Goal: Complete application form: Complete application form

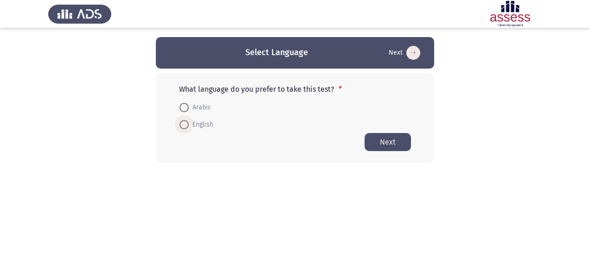
click at [206, 123] on span "English" at bounding box center [201, 124] width 25 height 11
click at [189, 123] on input "English" at bounding box center [184, 124] width 9 height 9
radio input "true"
click at [393, 142] on button "Next" at bounding box center [388, 142] width 46 height 18
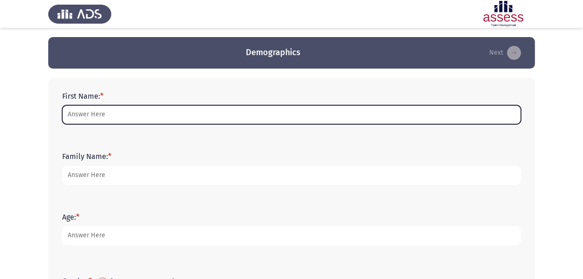
click at [128, 111] on input "First Name: *" at bounding box center [291, 114] width 459 height 19
type input "Hadeer"
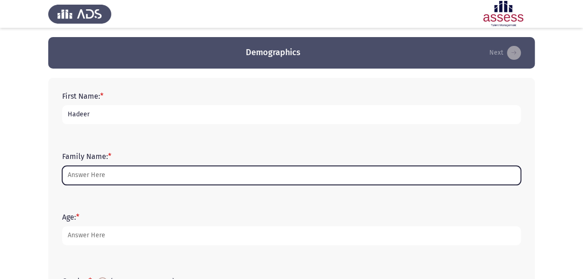
click at [96, 173] on input "Family Name: *" at bounding box center [291, 175] width 459 height 19
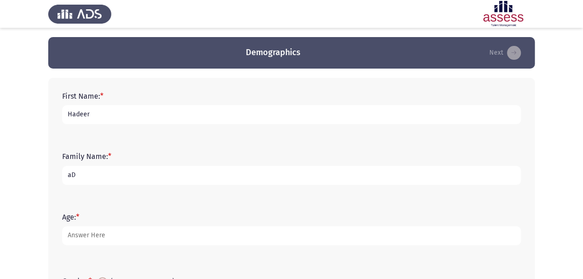
type input "a"
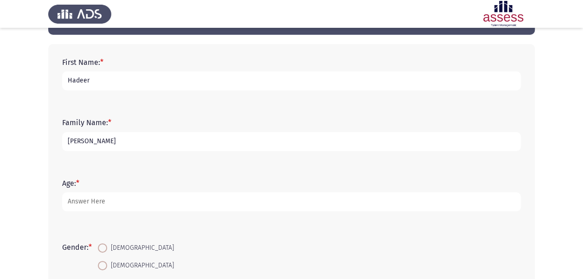
scroll to position [38, 0]
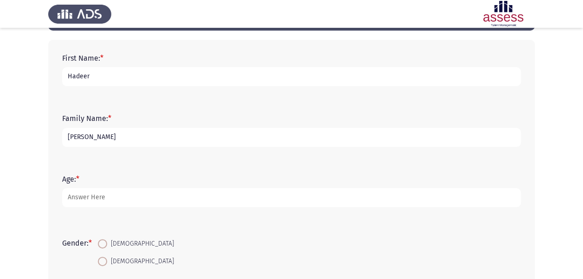
type input "[PERSON_NAME]"
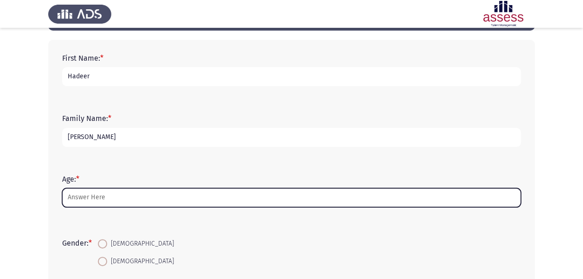
click at [85, 200] on input "Age: *" at bounding box center [291, 197] width 459 height 19
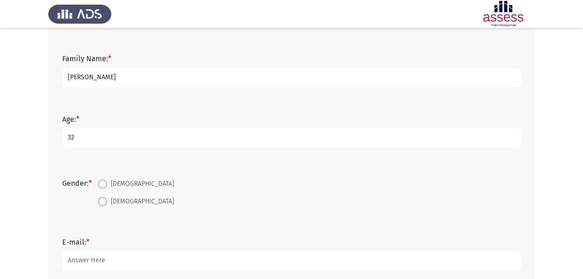
scroll to position [99, 0]
type input "32"
click at [111, 200] on span "[DEMOGRAPHIC_DATA]" at bounding box center [140, 200] width 67 height 11
click at [107, 200] on input "[DEMOGRAPHIC_DATA]" at bounding box center [102, 200] width 9 height 9
radio input "true"
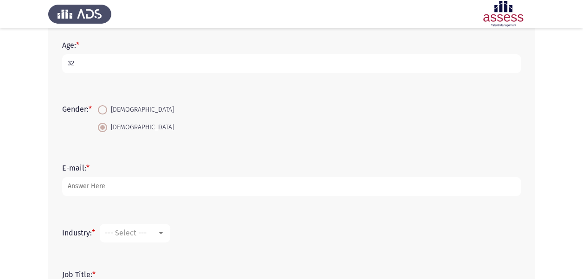
scroll to position [174, 0]
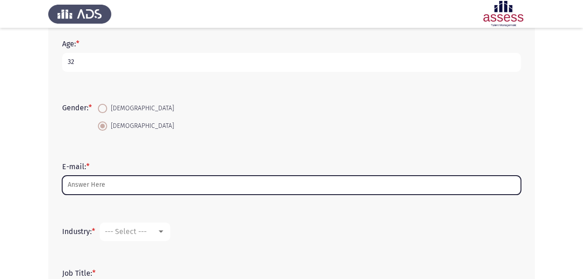
click at [103, 182] on input "E-mail: *" at bounding box center [291, 185] width 459 height 19
type input "g"
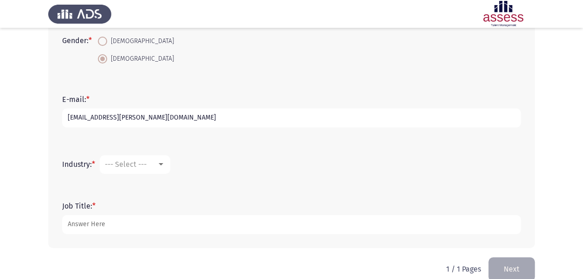
scroll to position [256, 0]
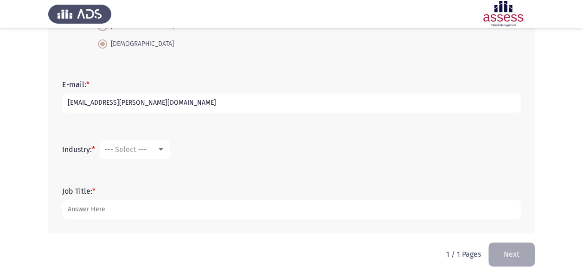
type input "[EMAIL_ADDRESS][PERSON_NAME][DOMAIN_NAME]"
click at [161, 149] on div at bounding box center [161, 150] width 5 height 2
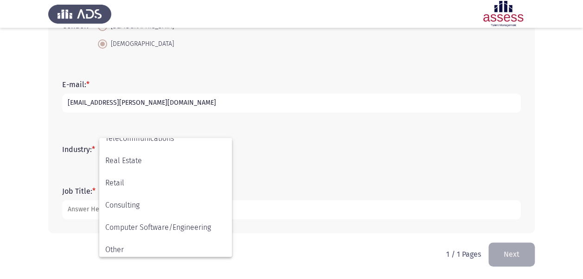
scroll to position [304, 0]
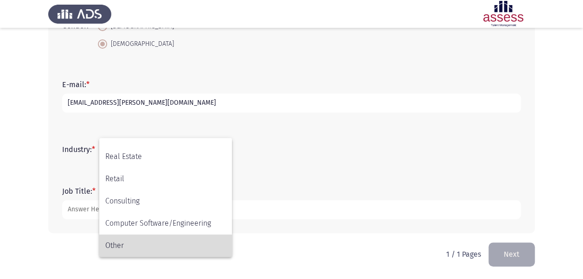
click at [126, 246] on span "Other" at bounding box center [165, 246] width 121 height 22
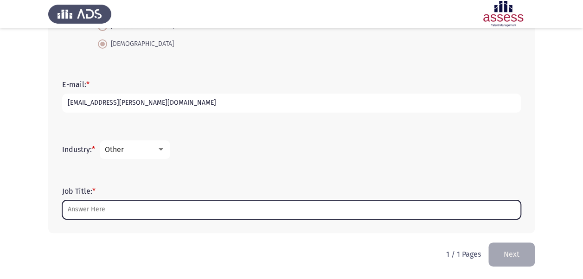
click at [101, 213] on input "Job Title: *" at bounding box center [291, 209] width 459 height 19
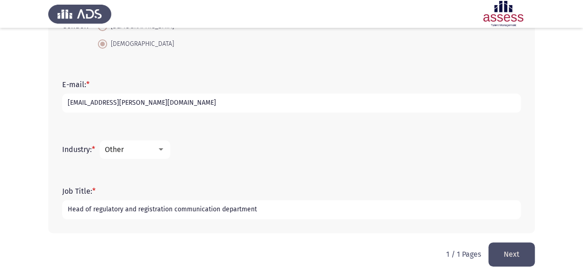
type input "Head of regulatory and registration communication department"
click at [517, 255] on button "Next" at bounding box center [512, 255] width 46 height 24
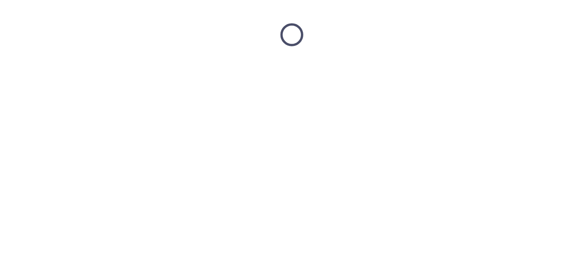
scroll to position [0, 0]
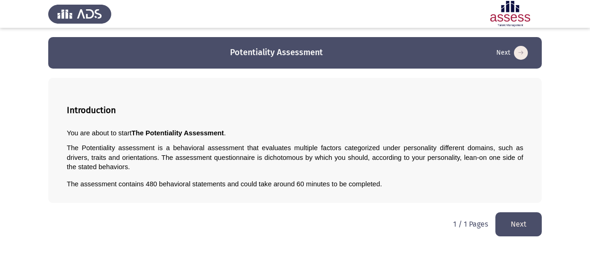
click at [521, 217] on button "Next" at bounding box center [519, 225] width 46 height 24
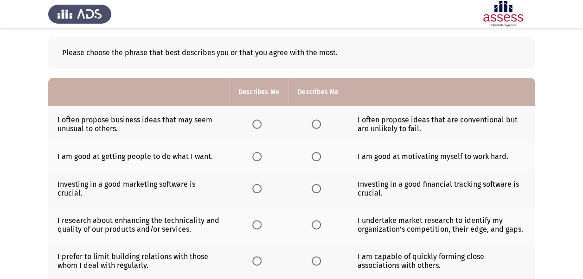
scroll to position [71, 0]
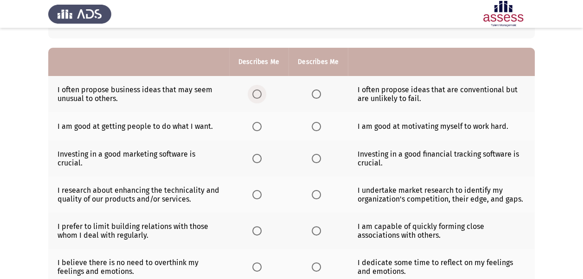
click at [256, 94] on span "Select an option" at bounding box center [256, 94] width 9 height 9
click at [256, 94] on input "Select an option" at bounding box center [256, 94] width 9 height 9
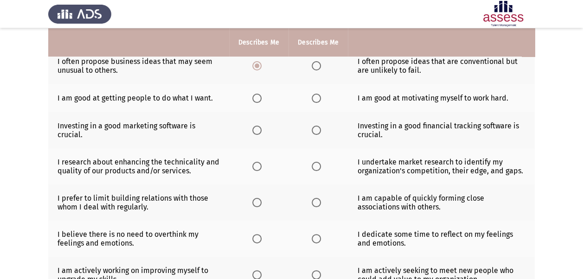
scroll to position [100, 0]
click at [260, 97] on span "Select an option" at bounding box center [256, 97] width 9 height 9
click at [260, 97] on input "Select an option" at bounding box center [256, 97] width 9 height 9
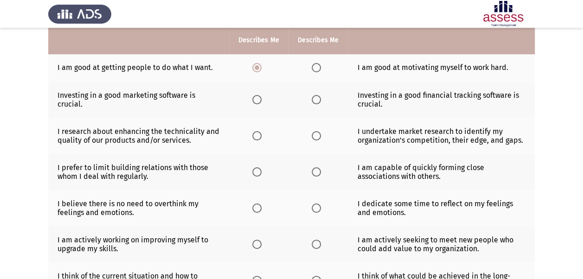
scroll to position [131, 0]
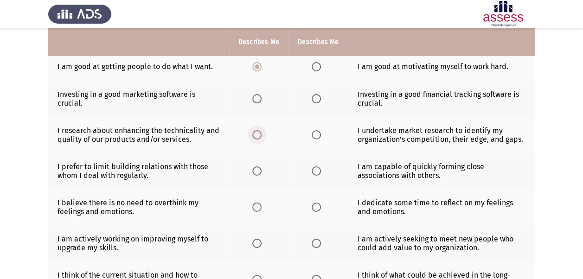
click at [259, 134] on span "Select an option" at bounding box center [256, 134] width 9 height 9
click at [259, 134] on input "Select an option" at bounding box center [256, 134] width 9 height 9
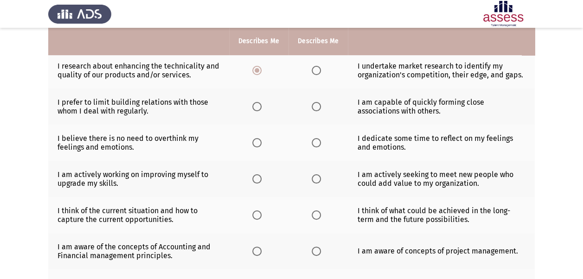
scroll to position [196, 0]
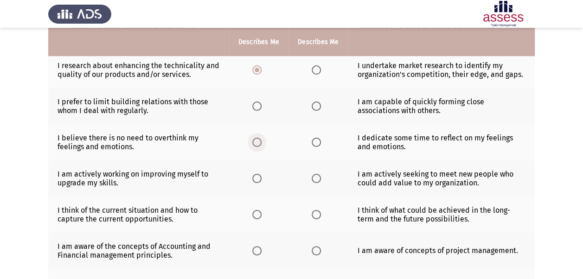
click at [257, 141] on span "Select an option" at bounding box center [256, 142] width 9 height 9
click at [257, 141] on input "Select an option" at bounding box center [256, 142] width 9 height 9
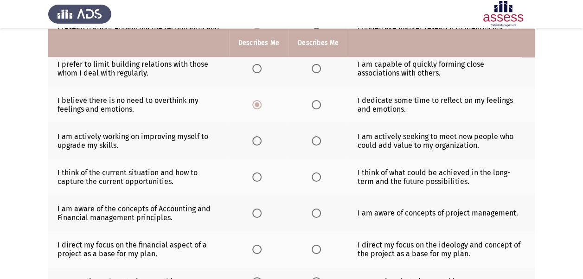
scroll to position [235, 0]
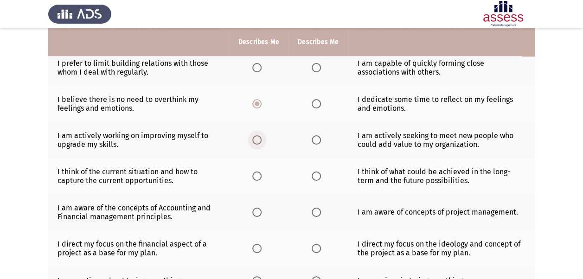
click at [255, 137] on span "Select an option" at bounding box center [256, 140] width 9 height 9
click at [255, 137] on input "Select an option" at bounding box center [256, 140] width 9 height 9
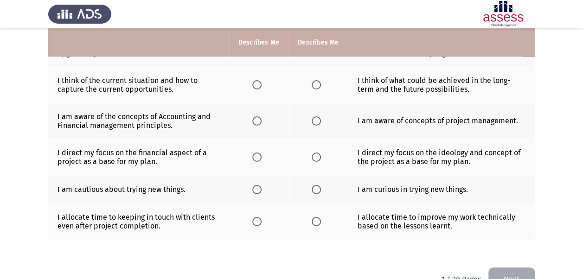
scroll to position [327, 0]
click at [260, 186] on span "Select an option" at bounding box center [256, 189] width 9 height 9
click at [260, 186] on input "Select an option" at bounding box center [256, 189] width 9 height 9
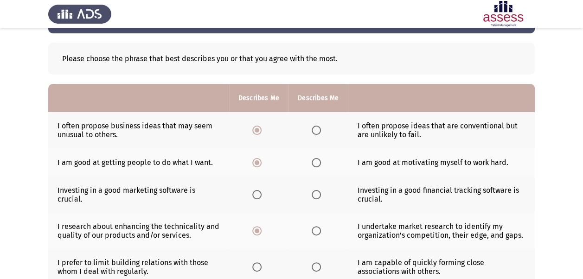
scroll to position [5, 0]
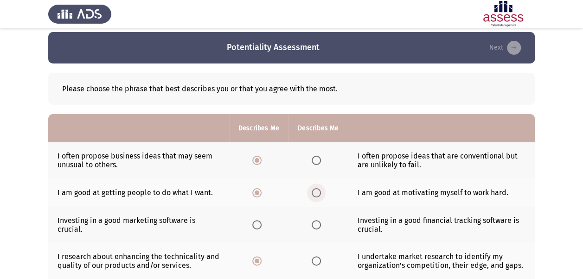
click at [314, 192] on span "Select an option" at bounding box center [316, 192] width 9 height 9
click at [314, 192] on input "Select an option" at bounding box center [316, 192] width 9 height 9
click at [319, 160] on span "Select an option" at bounding box center [316, 160] width 9 height 9
click at [319, 160] on input "Select an option" at bounding box center [316, 160] width 9 height 9
click at [258, 158] on span "Select an option" at bounding box center [256, 160] width 9 height 9
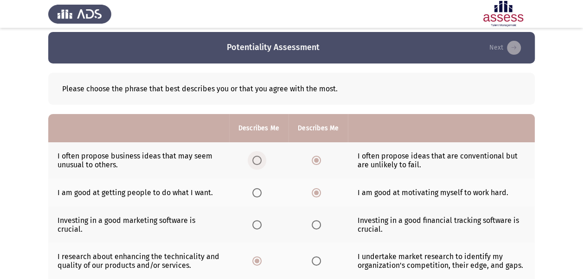
click at [258, 158] on input "Select an option" at bounding box center [256, 160] width 9 height 9
click at [256, 190] on span "Select an option" at bounding box center [256, 192] width 9 height 9
click at [256, 190] on input "Select an option" at bounding box center [256, 192] width 9 height 9
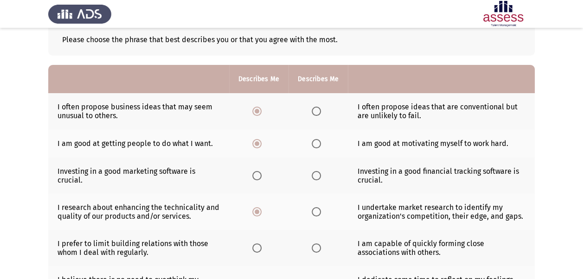
scroll to position [58, 0]
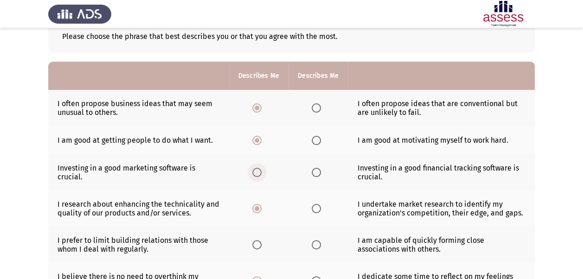
click at [258, 170] on span "Select an option" at bounding box center [256, 172] width 9 height 9
click at [258, 170] on input "Select an option" at bounding box center [256, 172] width 9 height 9
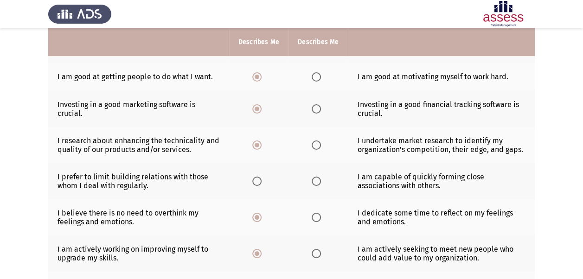
scroll to position [122, 0]
click at [319, 140] on span "Select an option" at bounding box center [316, 144] width 9 height 9
click at [319, 140] on input "Select an option" at bounding box center [316, 144] width 9 height 9
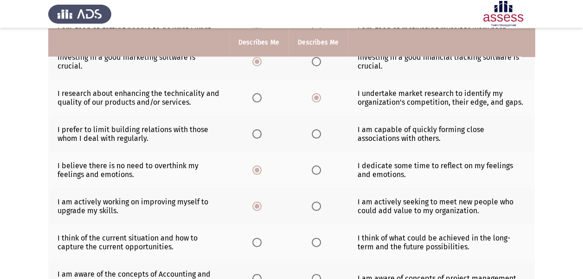
scroll to position [169, 0]
click at [316, 136] on span "Select an option" at bounding box center [316, 133] width 9 height 9
click at [316, 136] on input "Select an option" at bounding box center [316, 133] width 9 height 9
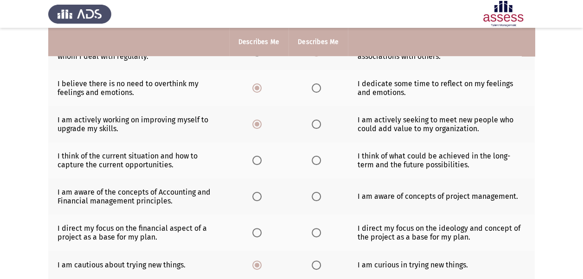
scroll to position [251, 0]
click at [315, 155] on span "Select an option" at bounding box center [316, 159] width 9 height 9
click at [315, 155] on input "Select an option" at bounding box center [316, 159] width 9 height 9
click at [317, 194] on span "Select an option" at bounding box center [316, 196] width 9 height 9
click at [317, 194] on input "Select an option" at bounding box center [316, 196] width 9 height 9
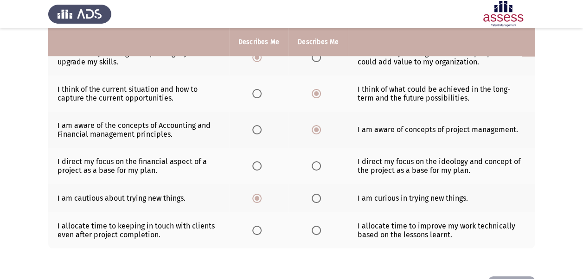
scroll to position [318, 0]
click at [316, 162] on span "Select an option" at bounding box center [316, 165] width 9 height 9
click at [316, 162] on input "Select an option" at bounding box center [316, 165] width 9 height 9
click at [317, 194] on span "Select an option" at bounding box center [316, 198] width 9 height 9
click at [317, 194] on input "Select an option" at bounding box center [316, 198] width 9 height 9
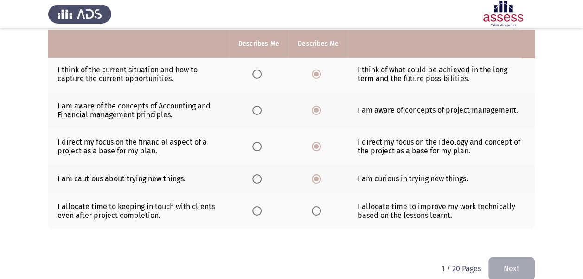
scroll to position [339, 0]
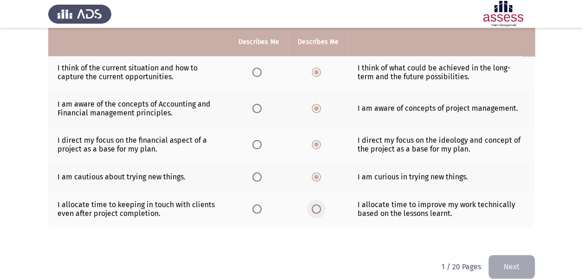
click at [317, 208] on span "Select an option" at bounding box center [316, 209] width 9 height 9
click at [317, 208] on input "Select an option" at bounding box center [316, 209] width 9 height 9
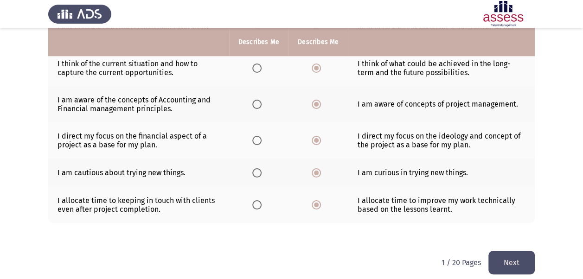
scroll to position [343, 0]
click at [508, 262] on button "Next" at bounding box center [512, 264] width 46 height 24
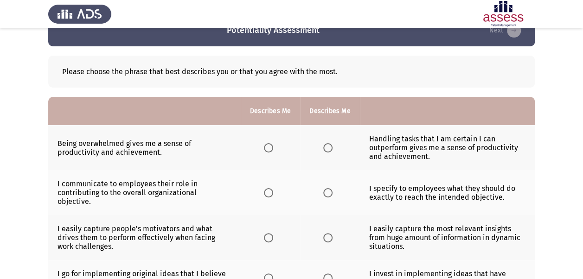
scroll to position [22, 0]
click at [271, 145] on span "Select an option" at bounding box center [268, 147] width 9 height 9
click at [271, 145] on input "Select an option" at bounding box center [268, 147] width 9 height 9
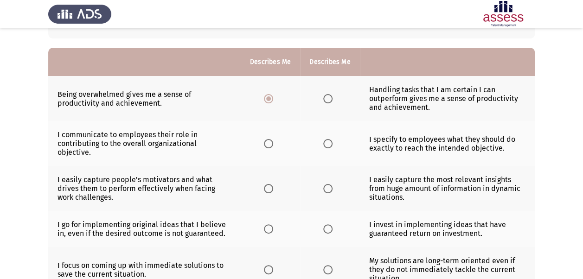
scroll to position [71, 0]
click at [267, 139] on span "Select an option" at bounding box center [268, 143] width 9 height 9
click at [267, 139] on input "Select an option" at bounding box center [268, 143] width 9 height 9
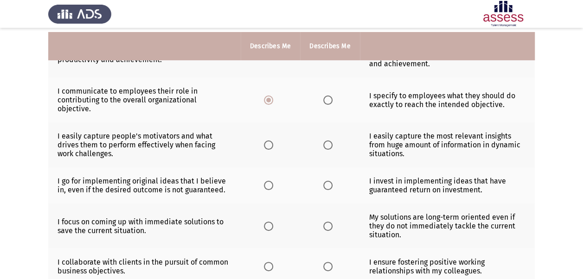
scroll to position [120, 0]
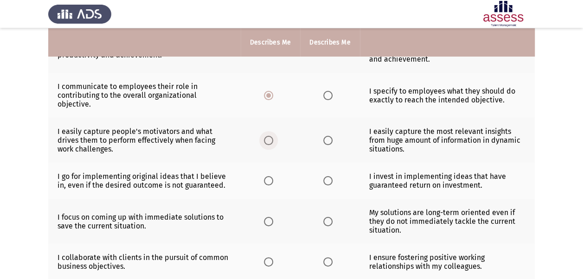
click at [267, 136] on span "Select an option" at bounding box center [268, 140] width 9 height 9
click at [267, 136] on input "Select an option" at bounding box center [268, 140] width 9 height 9
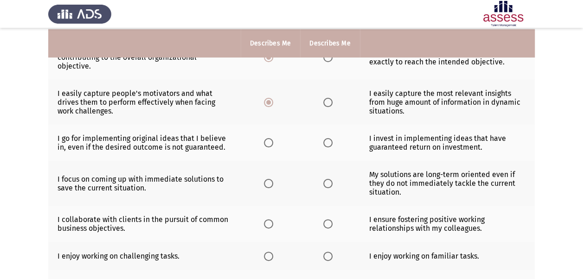
scroll to position [159, 0]
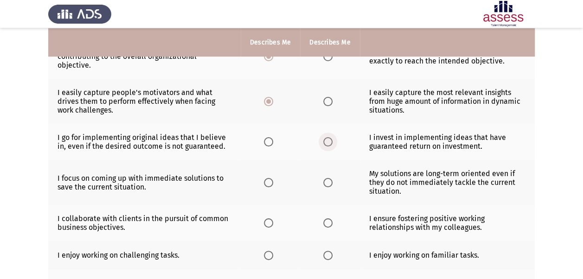
click at [330, 137] on span "Select an option" at bounding box center [327, 141] width 9 height 9
click at [330, 137] on input "Select an option" at bounding box center [327, 141] width 9 height 9
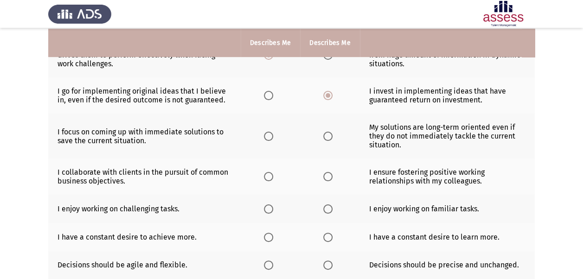
scroll to position [206, 0]
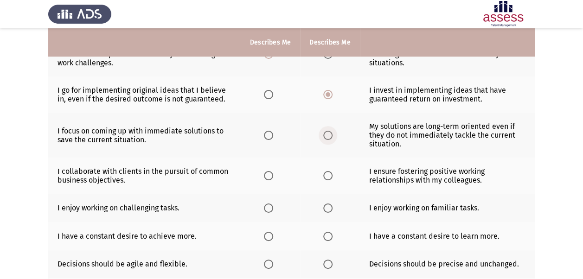
click at [330, 131] on span "Select an option" at bounding box center [327, 135] width 9 height 9
click at [330, 131] on input "Select an option" at bounding box center [327, 135] width 9 height 9
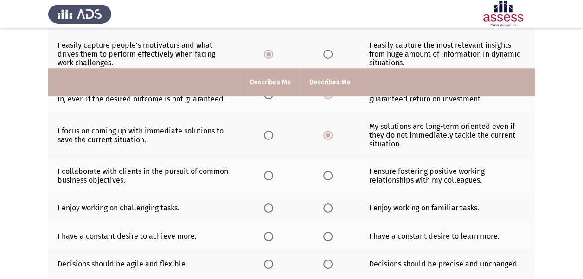
scroll to position [253, 0]
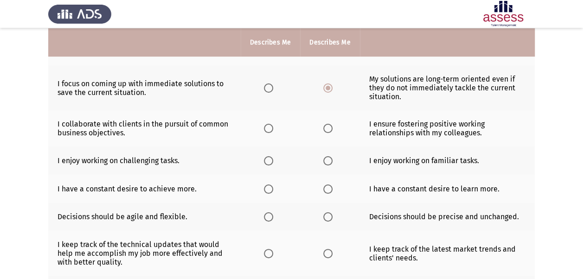
click at [268, 124] on span "Select an option" at bounding box center [268, 128] width 9 height 9
click at [268, 124] on input "Select an option" at bounding box center [268, 128] width 9 height 9
click at [267, 156] on span "Select an option" at bounding box center [268, 160] width 9 height 9
click at [267, 156] on input "Select an option" at bounding box center [268, 160] width 9 height 9
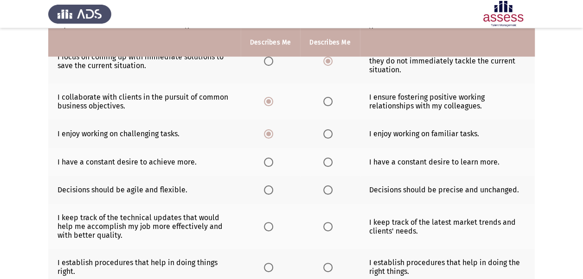
scroll to position [280, 0]
click at [268, 158] on span "Select an option" at bounding box center [268, 162] width 9 height 9
click at [268, 158] on input "Select an option" at bounding box center [268, 162] width 9 height 9
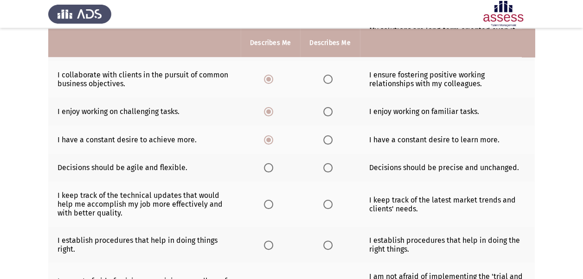
scroll to position [304, 0]
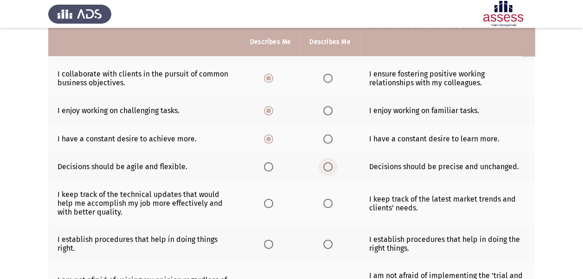
click at [329, 162] on span "Select an option" at bounding box center [327, 166] width 9 height 9
click at [329, 162] on input "Select an option" at bounding box center [327, 166] width 9 height 9
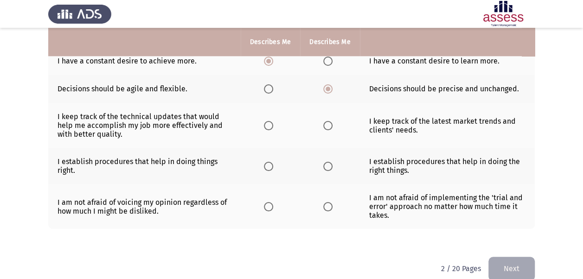
scroll to position [383, 0]
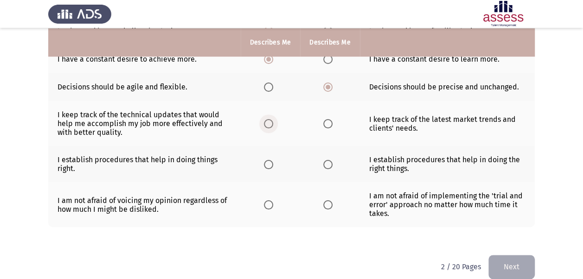
click at [271, 119] on span "Select an option" at bounding box center [268, 123] width 9 height 9
click at [271, 119] on input "Select an option" at bounding box center [268, 123] width 9 height 9
click at [271, 200] on span "Select an option" at bounding box center [268, 204] width 9 height 9
click at [271, 200] on input "Select an option" at bounding box center [268, 204] width 9 height 9
click at [327, 160] on span "Select an option" at bounding box center [327, 164] width 9 height 9
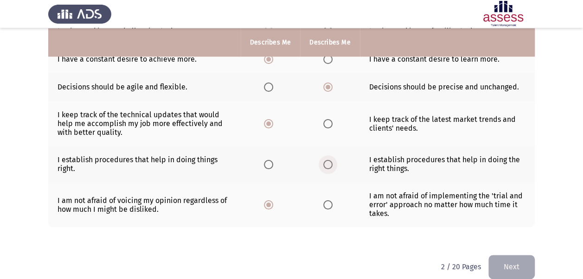
click at [327, 160] on input "Select an option" at bounding box center [327, 164] width 9 height 9
click at [508, 259] on button "Next" at bounding box center [512, 267] width 46 height 24
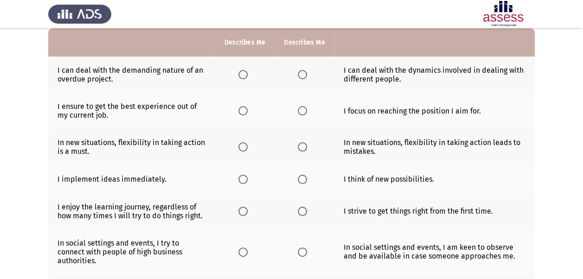
scroll to position [76, 0]
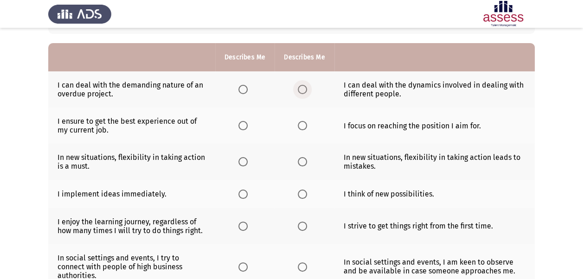
click at [302, 85] on span "Select an option" at bounding box center [302, 89] width 9 height 9
click at [302, 85] on input "Select an option" at bounding box center [302, 89] width 9 height 9
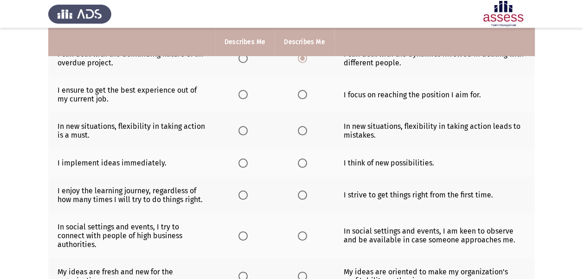
scroll to position [108, 0]
click at [243, 95] on span "Select an option" at bounding box center [243, 94] width 9 height 9
click at [243, 95] on input "Select an option" at bounding box center [243, 94] width 9 height 9
click at [304, 93] on span "Select an option" at bounding box center [302, 94] width 9 height 9
click at [304, 93] on input "Select an option" at bounding box center [302, 94] width 9 height 9
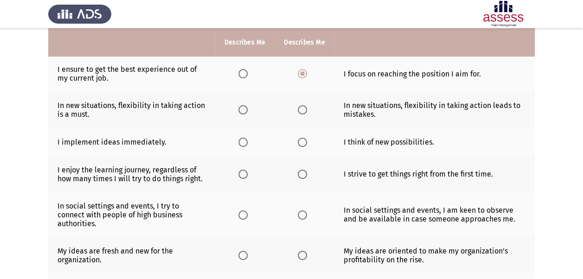
scroll to position [129, 0]
click at [308, 108] on label "Select an option" at bounding box center [304, 109] width 13 height 9
click at [307, 108] on input "Select an option" at bounding box center [302, 109] width 9 height 9
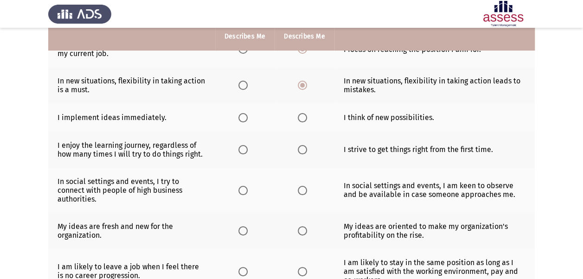
scroll to position [154, 0]
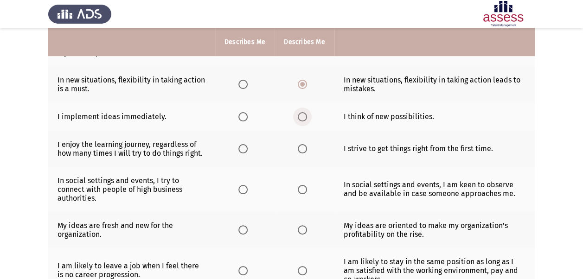
click at [303, 115] on span "Select an option" at bounding box center [302, 116] width 9 height 9
click at [303, 115] on input "Select an option" at bounding box center [302, 116] width 9 height 9
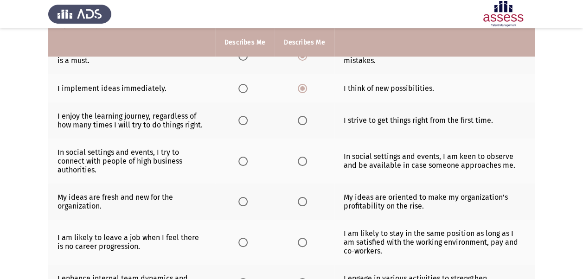
scroll to position [183, 0]
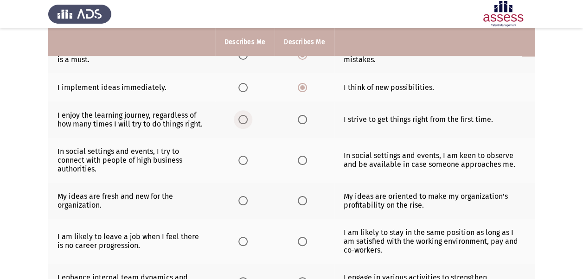
click at [239, 122] on span "Select an option" at bounding box center [243, 119] width 9 height 9
click at [239, 122] on input "Select an option" at bounding box center [243, 119] width 9 height 9
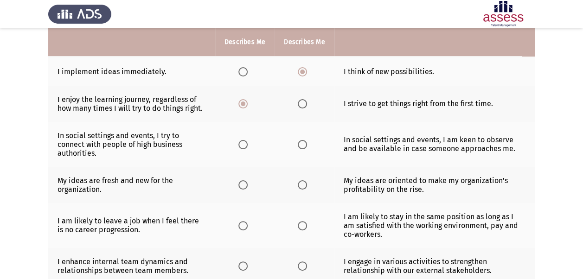
scroll to position [200, 0]
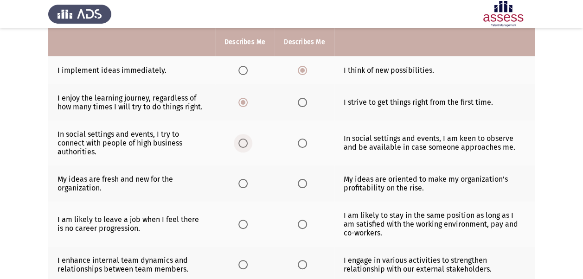
click at [242, 142] on span "Select an option" at bounding box center [243, 143] width 9 height 9
click at [242, 142] on input "Select an option" at bounding box center [243, 143] width 9 height 9
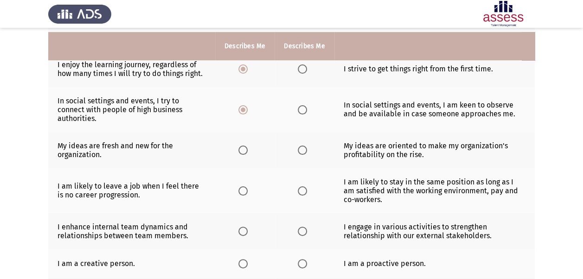
scroll to position [238, 0]
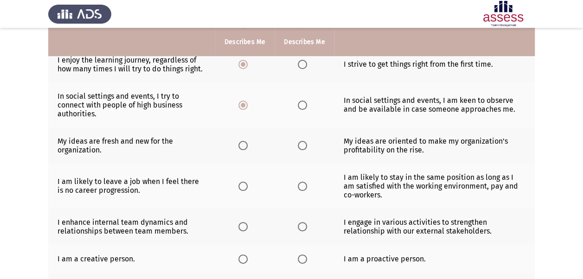
click at [242, 148] on span "Select an option" at bounding box center [243, 145] width 9 height 9
click at [242, 148] on input "Select an option" at bounding box center [243, 145] width 9 height 9
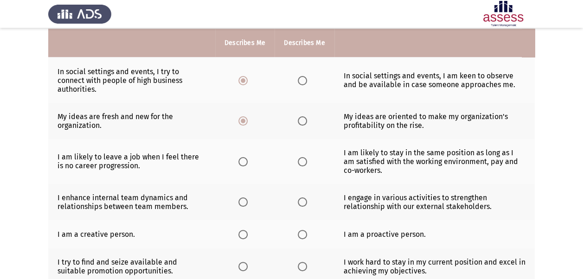
scroll to position [264, 0]
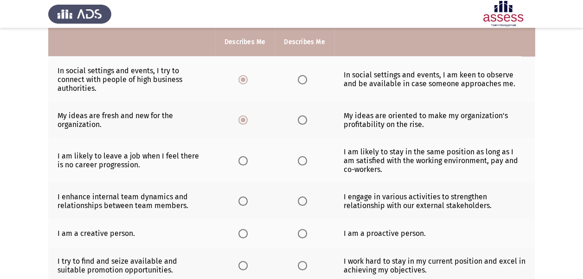
click at [244, 159] on span "Select an option" at bounding box center [243, 160] width 9 height 9
click at [244, 159] on input "Select an option" at bounding box center [243, 160] width 9 height 9
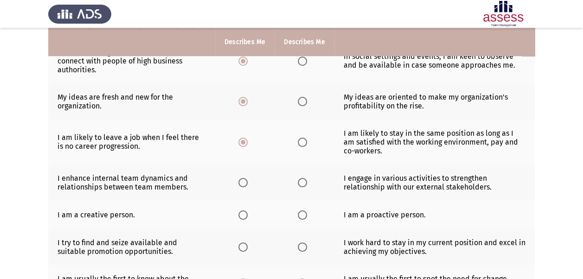
scroll to position [283, 0]
click at [304, 180] on span "Select an option" at bounding box center [302, 182] width 9 height 9
click at [304, 180] on input "Select an option" at bounding box center [302, 182] width 9 height 9
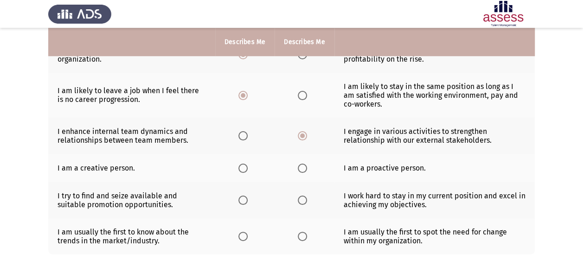
scroll to position [330, 0]
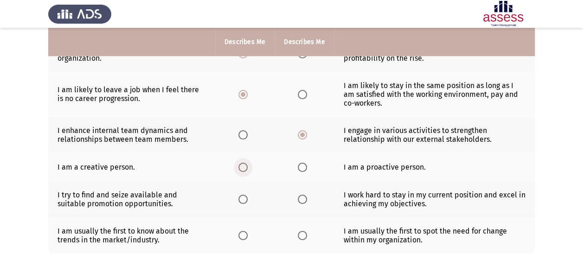
click at [243, 165] on span "Select an option" at bounding box center [243, 167] width 9 height 9
click at [243, 165] on input "Select an option" at bounding box center [243, 167] width 9 height 9
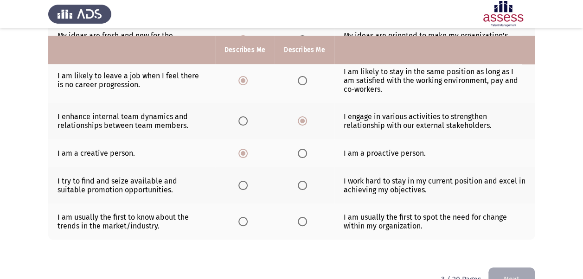
scroll to position [358, 0]
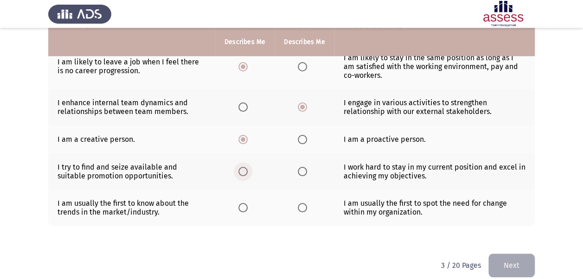
click at [243, 167] on span "Select an option" at bounding box center [243, 171] width 9 height 9
click at [243, 167] on input "Select an option" at bounding box center [243, 171] width 9 height 9
click at [304, 204] on span "Select an option" at bounding box center [302, 207] width 9 height 9
click at [304, 204] on input "Select an option" at bounding box center [302, 207] width 9 height 9
click at [512, 265] on button "Next" at bounding box center [512, 266] width 46 height 24
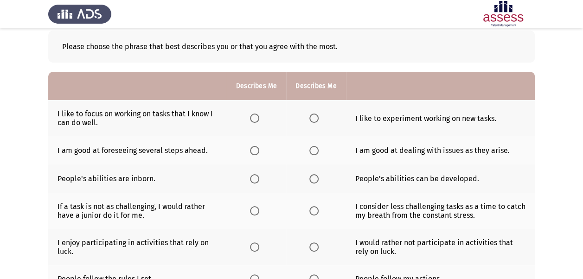
scroll to position [49, 0]
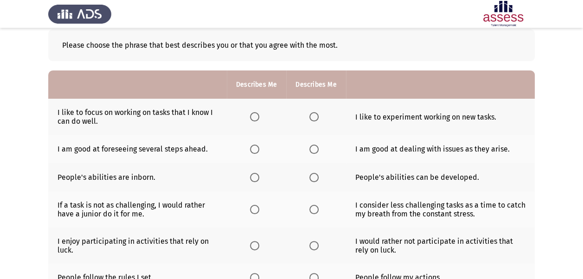
click at [315, 115] on span "Select an option" at bounding box center [314, 116] width 9 height 9
click at [315, 115] on input "Select an option" at bounding box center [314, 116] width 9 height 9
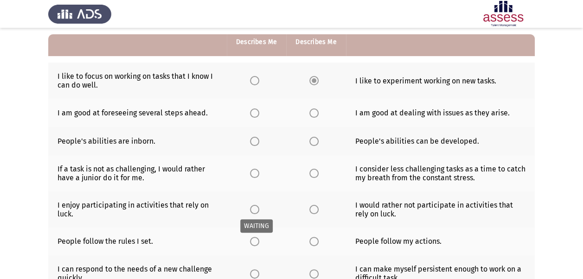
scroll to position [85, 0]
click at [255, 112] on span "Select an option" at bounding box center [254, 112] width 9 height 9
click at [255, 112] on input "Select an option" at bounding box center [254, 112] width 9 height 9
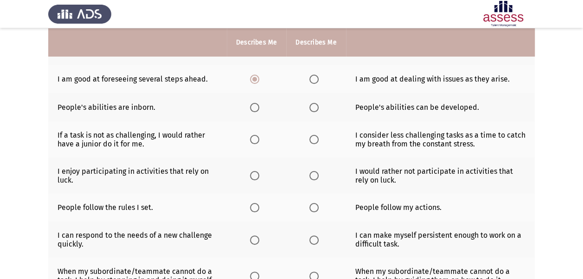
scroll to position [120, 0]
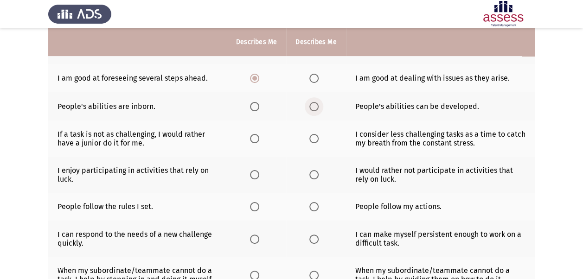
click at [314, 108] on span "Select an option" at bounding box center [314, 106] width 9 height 9
click at [314, 108] on input "Select an option" at bounding box center [314, 106] width 9 height 9
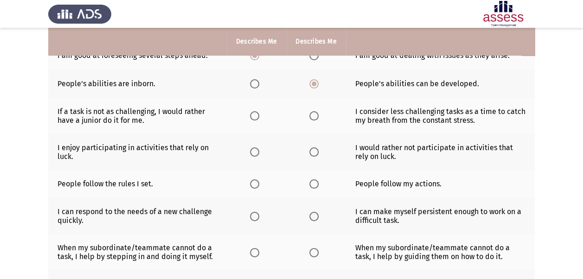
scroll to position [143, 0]
click at [255, 118] on span "Select an option" at bounding box center [254, 115] width 9 height 9
click at [255, 118] on input "Select an option" at bounding box center [254, 115] width 9 height 9
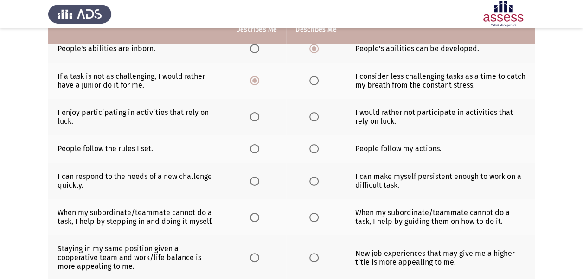
scroll to position [181, 0]
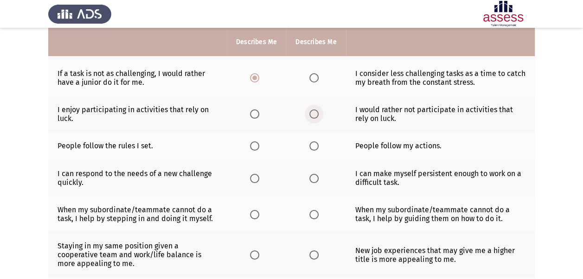
click at [313, 111] on span "Select an option" at bounding box center [314, 114] width 9 height 9
click at [313, 111] on input "Select an option" at bounding box center [314, 114] width 9 height 9
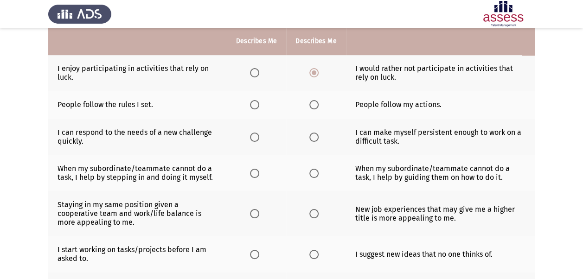
scroll to position [223, 0]
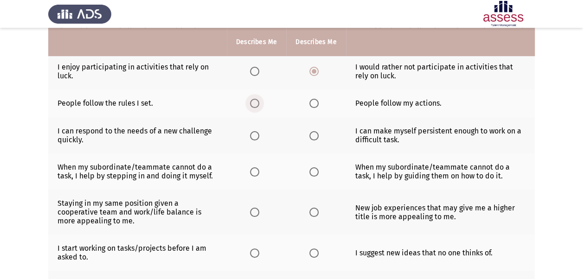
click at [252, 101] on span "Select an option" at bounding box center [254, 103] width 9 height 9
click at [252, 101] on input "Select an option" at bounding box center [254, 103] width 9 height 9
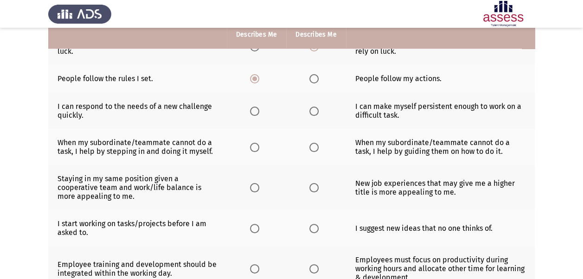
scroll to position [249, 0]
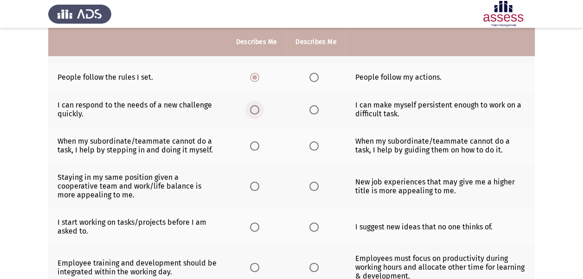
click at [259, 110] on span "Select an option" at bounding box center [254, 109] width 9 height 9
click at [259, 110] on input "Select an option" at bounding box center [254, 109] width 9 height 9
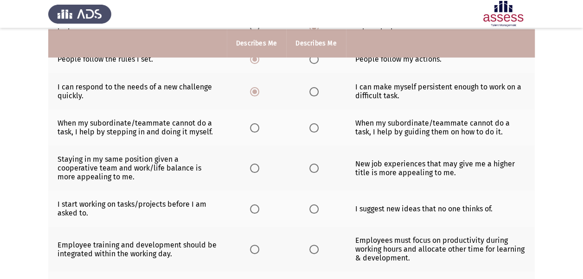
scroll to position [270, 0]
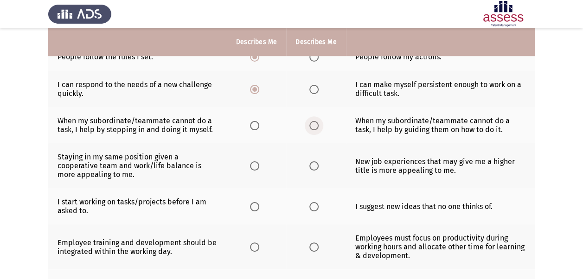
click at [312, 122] on span "Select an option" at bounding box center [314, 125] width 9 height 9
click at [312, 122] on input "Select an option" at bounding box center [314, 125] width 9 height 9
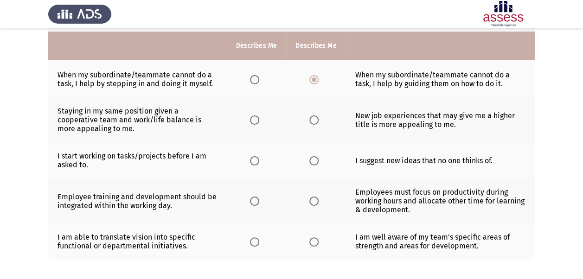
scroll to position [320, 0]
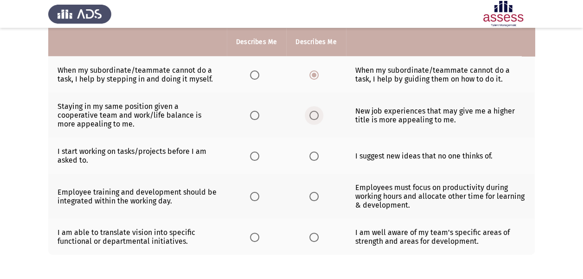
click at [316, 113] on span "Select an option" at bounding box center [314, 115] width 9 height 9
click at [316, 113] on input "Select an option" at bounding box center [314, 115] width 9 height 9
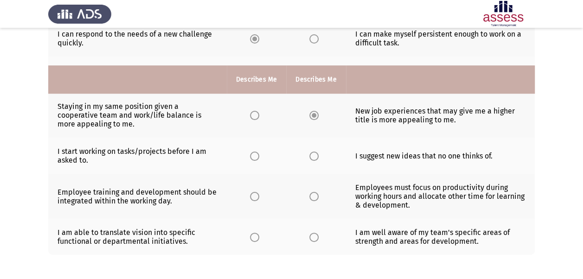
scroll to position [357, 0]
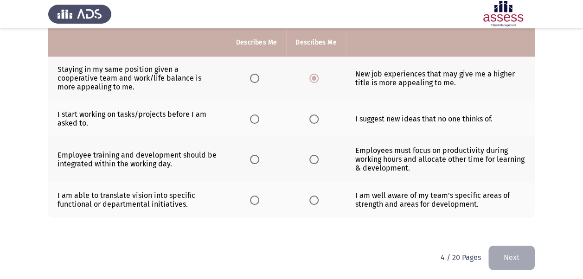
click at [312, 116] on span "Select an option" at bounding box center [314, 119] width 9 height 9
click at [312, 116] on input "Select an option" at bounding box center [314, 119] width 9 height 9
click at [253, 155] on span "Select an option" at bounding box center [254, 159] width 9 height 9
click at [253, 155] on input "Select an option" at bounding box center [254, 159] width 9 height 9
click at [314, 196] on span "Select an option" at bounding box center [314, 200] width 9 height 9
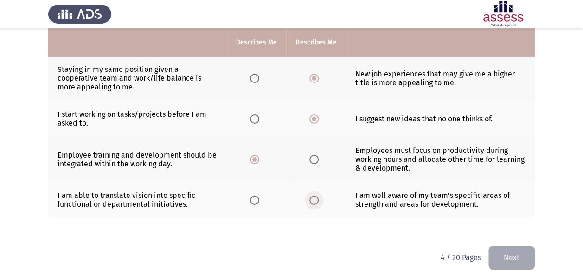
click at [314, 196] on input "Select an option" at bounding box center [314, 200] width 9 height 9
click at [510, 259] on button "Next" at bounding box center [512, 258] width 46 height 24
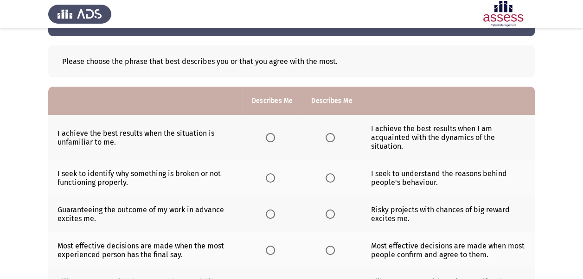
scroll to position [41, 0]
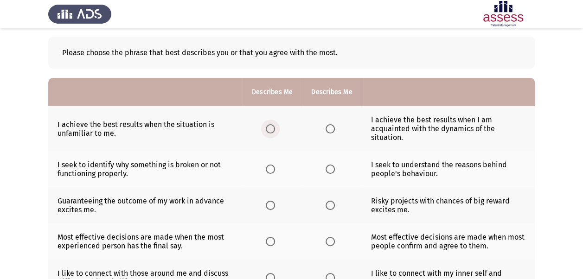
click at [269, 124] on span "Select an option" at bounding box center [270, 128] width 9 height 9
click at [269, 124] on input "Select an option" at bounding box center [270, 128] width 9 height 9
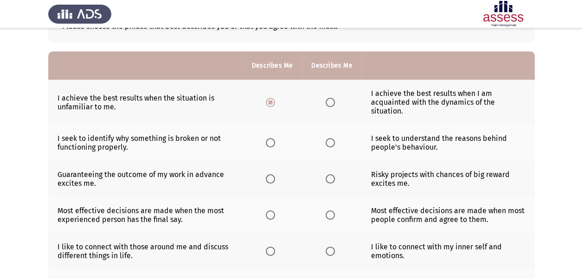
scroll to position [69, 0]
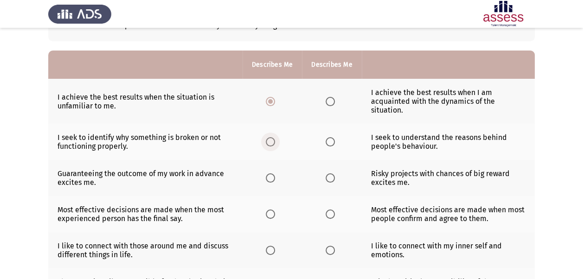
click at [271, 142] on span "Select an option" at bounding box center [270, 141] width 9 height 9
click at [271, 142] on input "Select an option" at bounding box center [270, 141] width 9 height 9
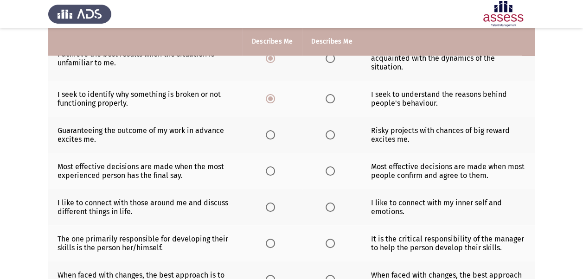
scroll to position [112, 0]
click at [272, 135] on span "Select an option" at bounding box center [270, 134] width 9 height 9
click at [272, 135] on input "Select an option" at bounding box center [270, 134] width 9 height 9
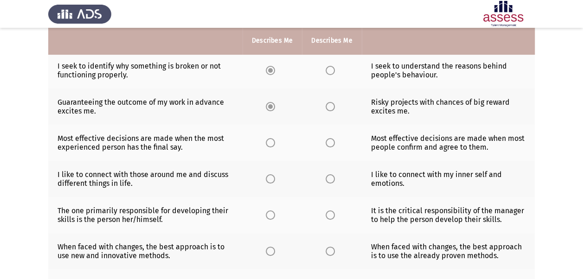
scroll to position [142, 0]
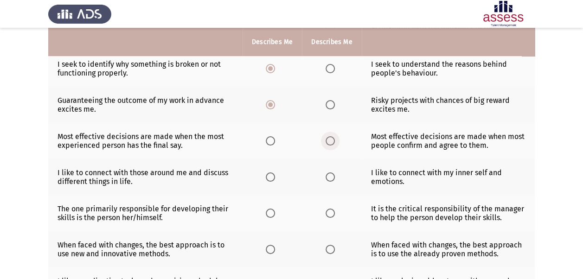
click at [330, 141] on span "Select an option" at bounding box center [330, 140] width 9 height 9
click at [330, 141] on input "Select an option" at bounding box center [330, 140] width 9 height 9
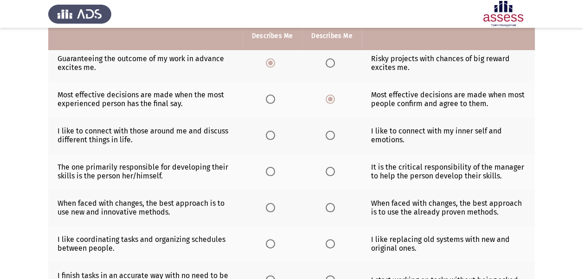
scroll to position [185, 0]
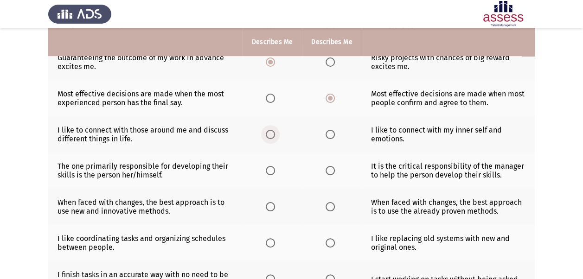
click at [271, 131] on span "Select an option" at bounding box center [270, 134] width 9 height 9
click at [271, 131] on input "Select an option" at bounding box center [270, 134] width 9 height 9
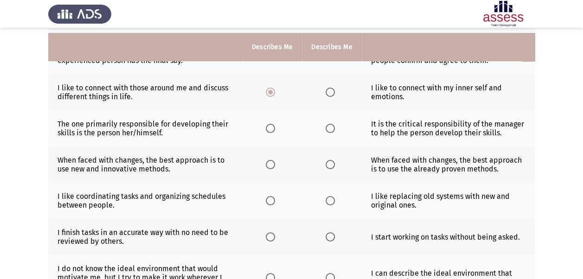
scroll to position [241, 0]
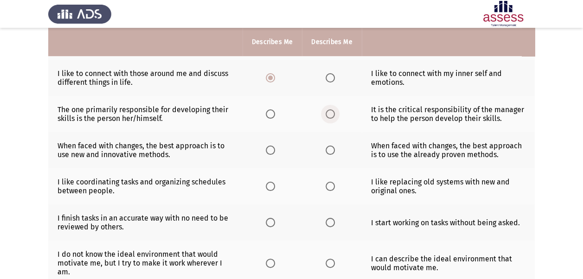
click at [330, 114] on span "Select an option" at bounding box center [330, 114] width 9 height 9
click at [330, 114] on input "Select an option" at bounding box center [330, 114] width 9 height 9
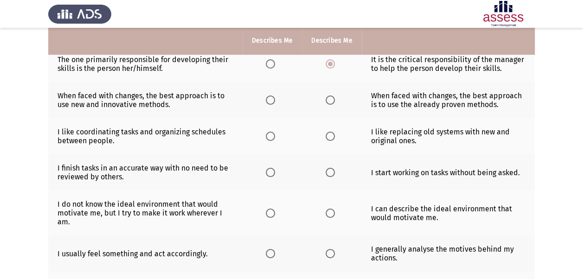
scroll to position [297, 0]
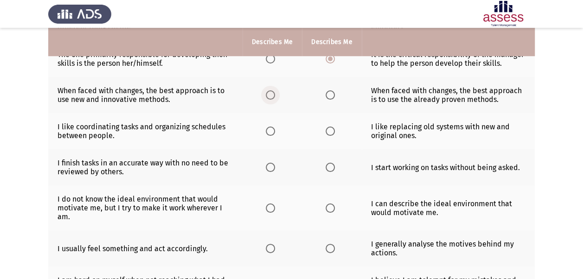
click at [271, 95] on span "Select an option" at bounding box center [270, 95] width 9 height 9
click at [271, 95] on input "Select an option" at bounding box center [270, 95] width 9 height 9
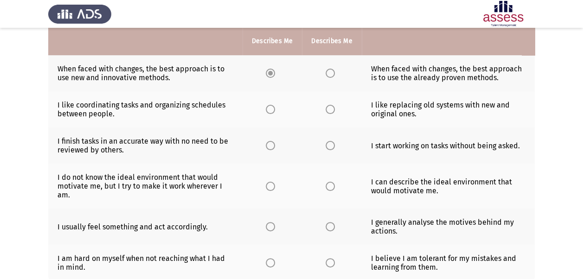
scroll to position [319, 0]
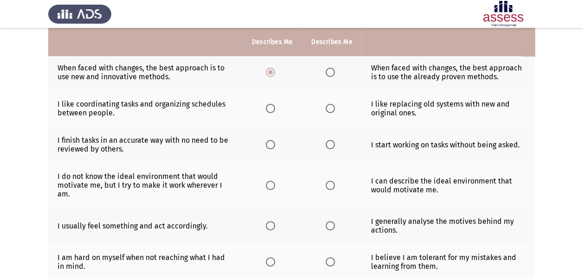
click at [330, 109] on span "Select an option" at bounding box center [330, 108] width 9 height 9
click at [330, 109] on input "Select an option" at bounding box center [330, 108] width 9 height 9
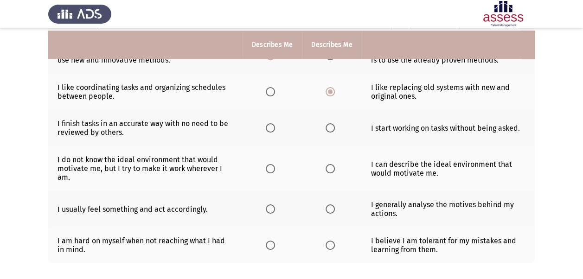
scroll to position [340, 0]
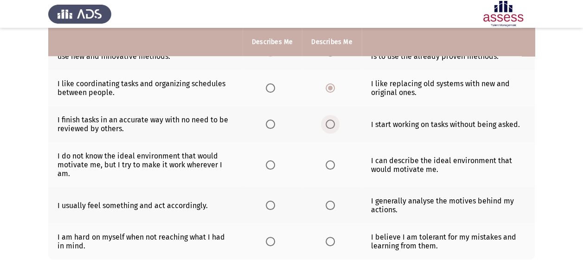
click at [332, 121] on span "Select an option" at bounding box center [330, 124] width 9 height 9
click at [332, 121] on input "Select an option" at bounding box center [330, 124] width 9 height 9
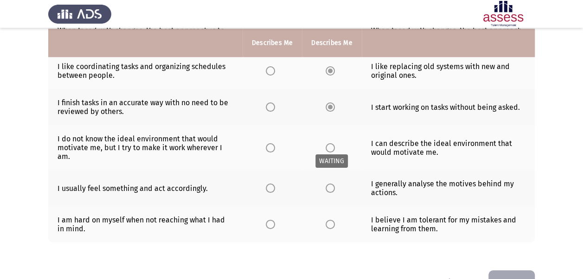
scroll to position [358, 0]
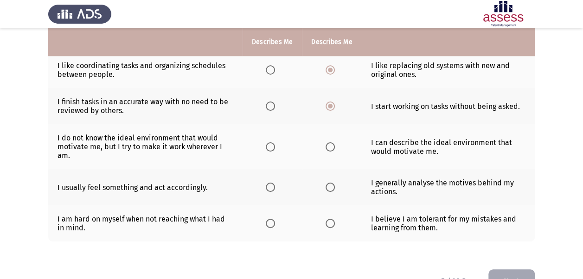
click at [326, 144] on span "Select an option" at bounding box center [330, 146] width 9 height 9
click at [326, 144] on input "Select an option" at bounding box center [330, 146] width 9 height 9
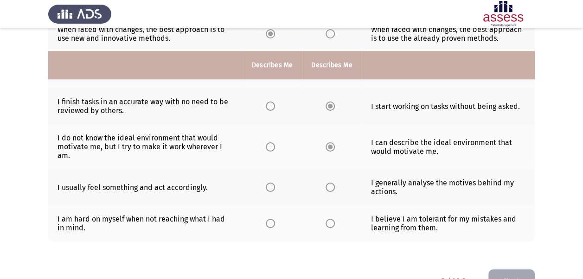
scroll to position [381, 0]
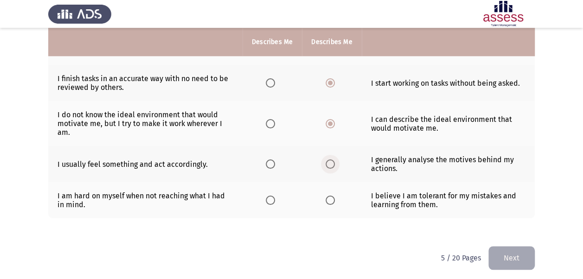
click at [330, 161] on span "Select an option" at bounding box center [330, 164] width 9 height 9
click at [330, 161] on input "Select an option" at bounding box center [330, 164] width 9 height 9
click at [272, 196] on span "Select an option" at bounding box center [270, 200] width 9 height 9
click at [272, 196] on input "Select an option" at bounding box center [270, 200] width 9 height 9
click at [506, 251] on button "Next" at bounding box center [512, 258] width 46 height 24
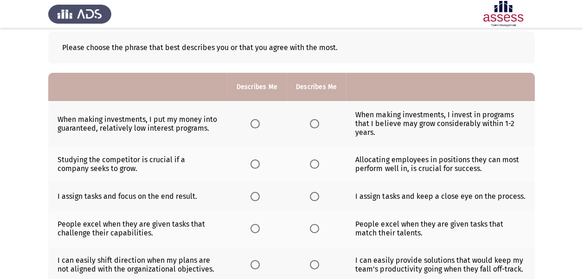
scroll to position [47, 0]
click at [312, 119] on span "Select an option" at bounding box center [314, 123] width 9 height 9
click at [312, 119] on input "Select an option" at bounding box center [314, 123] width 9 height 9
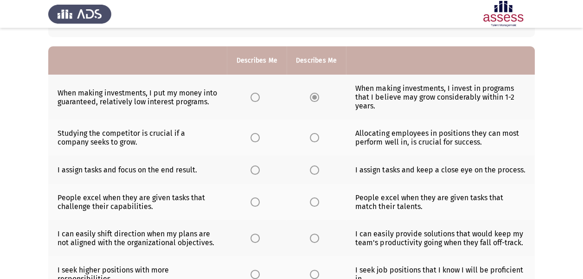
scroll to position [73, 0]
click at [314, 136] on span "Select an option" at bounding box center [314, 137] width 9 height 9
click at [314, 136] on input "Select an option" at bounding box center [314, 137] width 9 height 9
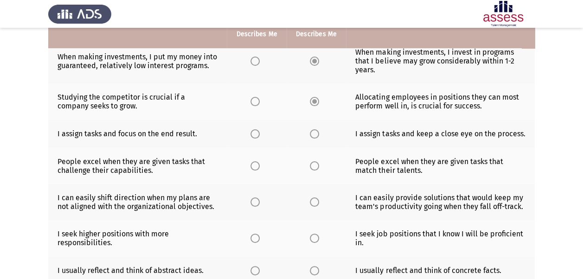
scroll to position [110, 0]
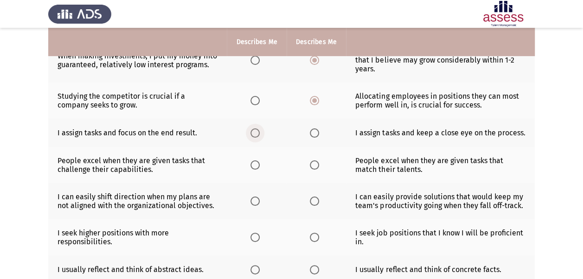
click at [257, 132] on span "Select an option" at bounding box center [255, 133] width 9 height 9
click at [257, 132] on input "Select an option" at bounding box center [255, 133] width 9 height 9
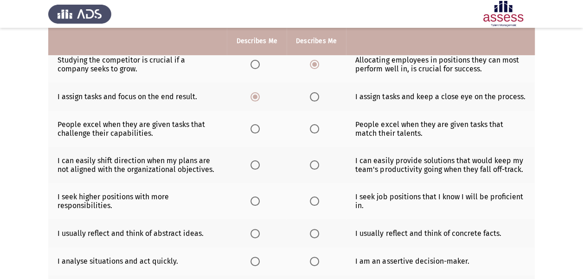
scroll to position [145, 0]
click at [252, 129] on span "Select an option" at bounding box center [255, 129] width 9 height 9
click at [252, 129] on input "Select an option" at bounding box center [255, 129] width 9 height 9
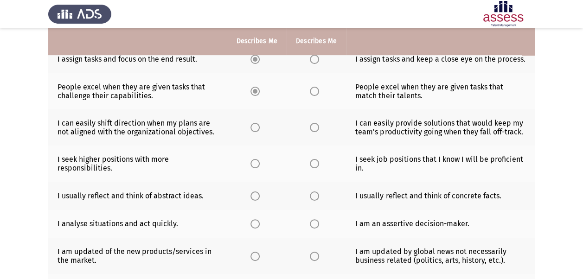
scroll to position [187, 0]
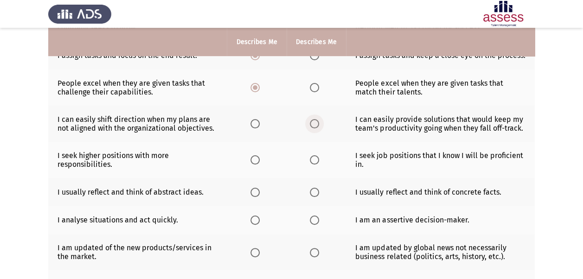
click at [312, 122] on span "Select an option" at bounding box center [314, 123] width 9 height 9
click at [312, 122] on input "Select an option" at bounding box center [314, 123] width 9 height 9
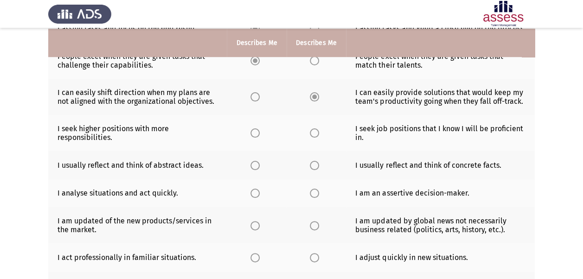
scroll to position [215, 0]
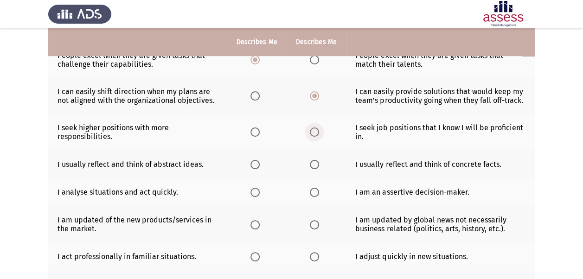
click at [318, 132] on span "Select an option" at bounding box center [314, 132] width 9 height 9
click at [318, 132] on input "Select an option" at bounding box center [314, 132] width 9 height 9
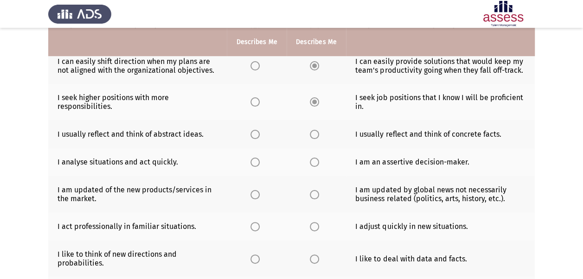
scroll to position [249, 0]
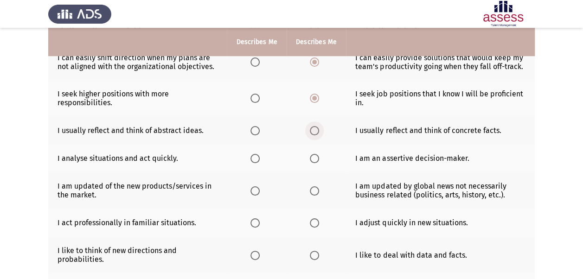
click at [311, 132] on span "Select an option" at bounding box center [314, 130] width 9 height 9
click at [311, 132] on input "Select an option" at bounding box center [314, 130] width 9 height 9
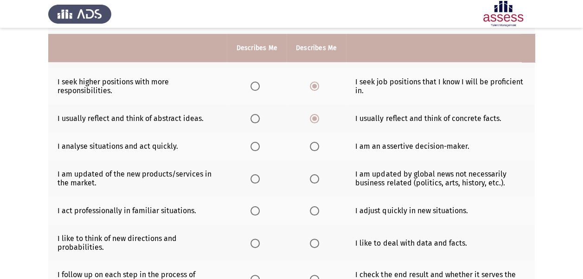
scroll to position [267, 0]
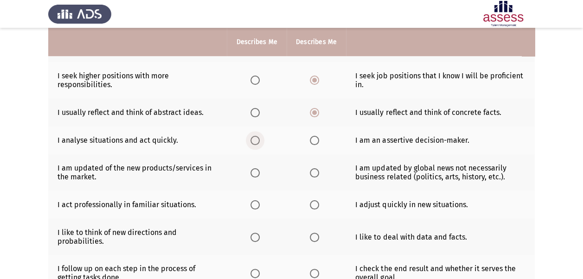
click at [259, 136] on span "Select an option" at bounding box center [255, 140] width 9 height 9
click at [259, 136] on input "Select an option" at bounding box center [255, 140] width 9 height 9
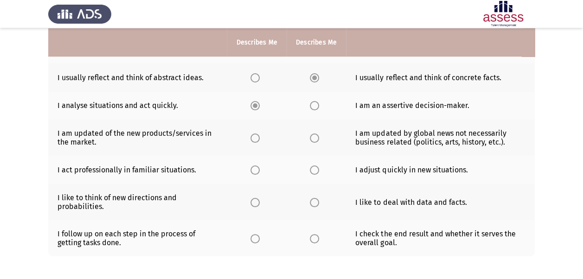
scroll to position [303, 0]
click at [312, 137] on span "Select an option" at bounding box center [314, 137] width 9 height 9
click at [312, 137] on input "Select an option" at bounding box center [314, 137] width 9 height 9
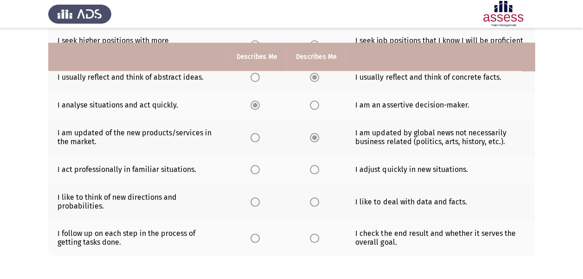
scroll to position [341, 0]
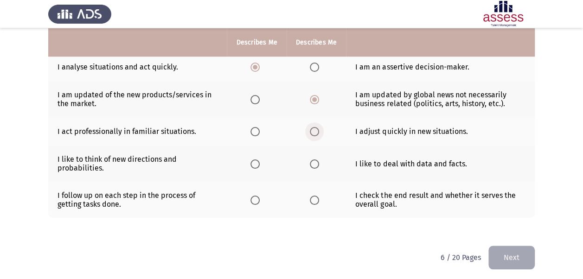
click at [310, 129] on span "Select an option" at bounding box center [314, 131] width 9 height 9
click at [310, 129] on input "Select an option" at bounding box center [314, 131] width 9 height 9
click at [255, 164] on span "Select an option" at bounding box center [255, 164] width 9 height 9
click at [255, 164] on input "Select an option" at bounding box center [255, 164] width 9 height 9
click at [314, 200] on span "Select an option" at bounding box center [314, 200] width 9 height 9
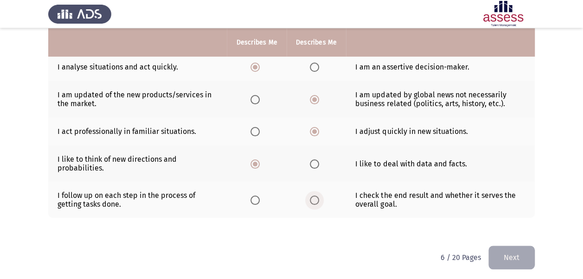
click at [314, 200] on input "Select an option" at bounding box center [314, 200] width 9 height 9
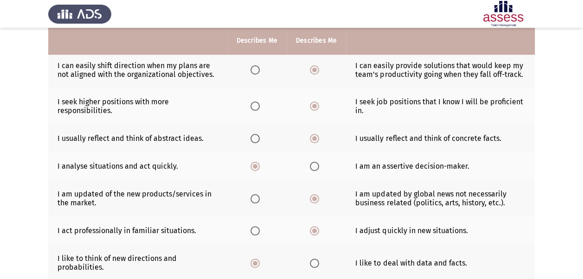
scroll to position [239, 0]
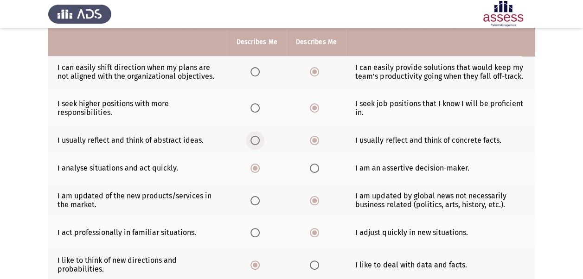
click at [254, 136] on span "Select an option" at bounding box center [255, 140] width 9 height 9
click at [254, 136] on input "Select an option" at bounding box center [255, 140] width 9 height 9
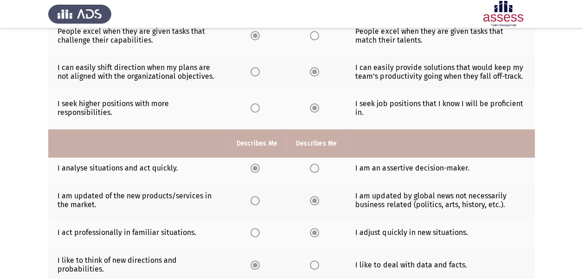
scroll to position [341, 0]
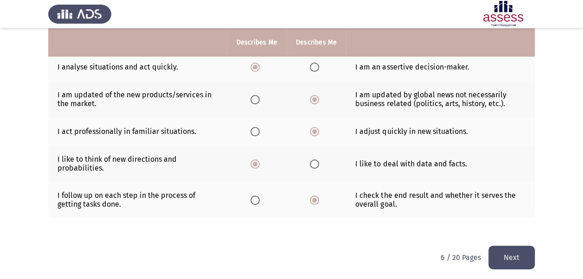
click at [509, 254] on button "Next" at bounding box center [512, 258] width 46 height 24
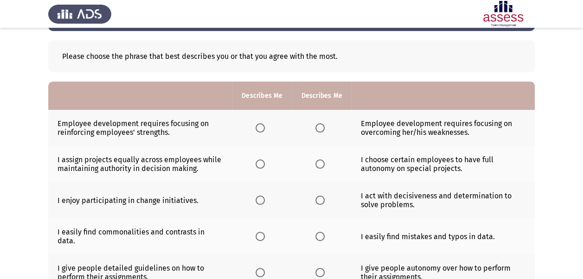
scroll to position [40, 0]
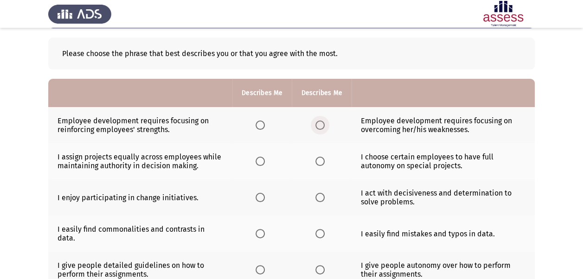
click at [317, 126] on span "Select an option" at bounding box center [320, 125] width 9 height 9
click at [317, 126] on input "Select an option" at bounding box center [320, 125] width 9 height 9
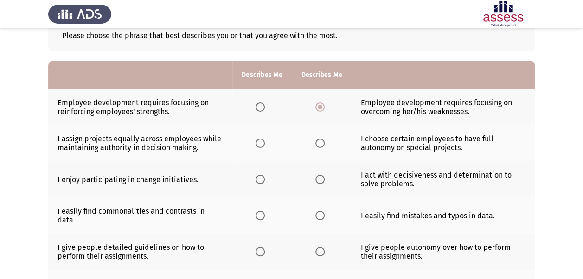
scroll to position [62, 0]
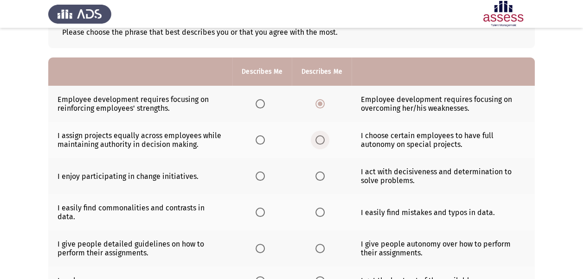
click at [320, 139] on span "Select an option" at bounding box center [320, 140] width 9 height 9
click at [320, 139] on input "Select an option" at bounding box center [320, 140] width 9 height 9
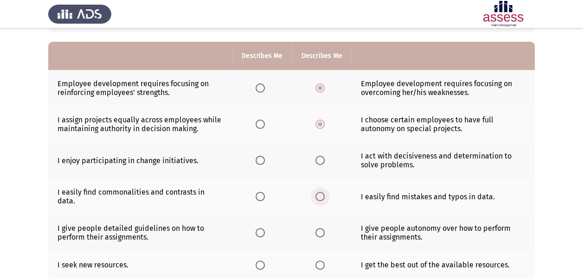
click at [318, 192] on span "Select an option" at bounding box center [320, 196] width 9 height 9
click at [318, 192] on input "Select an option" at bounding box center [320, 196] width 9 height 9
click at [321, 159] on span "Select an option" at bounding box center [320, 160] width 9 height 9
click at [321, 159] on input "Select an option" at bounding box center [320, 160] width 9 height 9
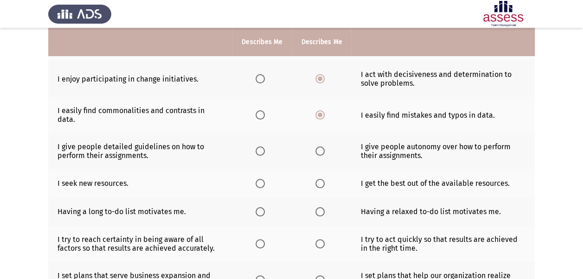
scroll to position [160, 0]
click at [319, 146] on span "Select an option" at bounding box center [320, 150] width 9 height 9
click at [319, 146] on input "Select an option" at bounding box center [320, 150] width 9 height 9
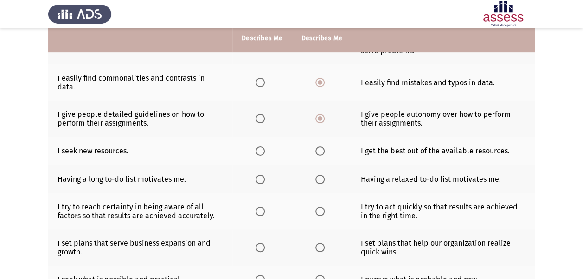
scroll to position [192, 0]
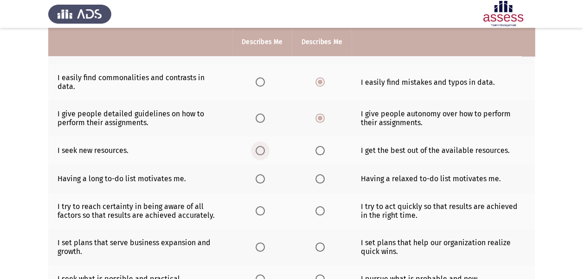
click at [261, 146] on span "Select an option" at bounding box center [260, 150] width 9 height 9
click at [261, 146] on input "Select an option" at bounding box center [260, 150] width 9 height 9
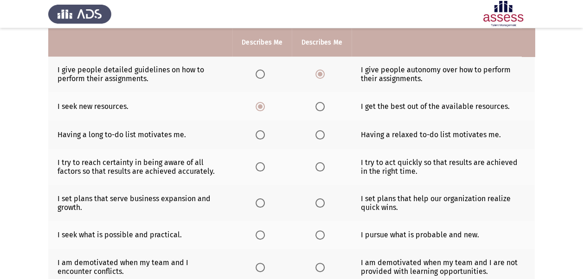
scroll to position [237, 0]
click at [261, 130] on span "Select an option" at bounding box center [260, 134] width 9 height 9
click at [261, 130] on input "Select an option" at bounding box center [260, 134] width 9 height 9
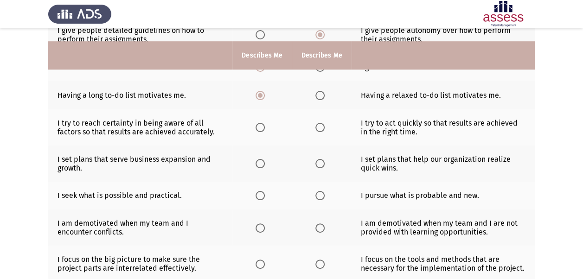
scroll to position [291, 0]
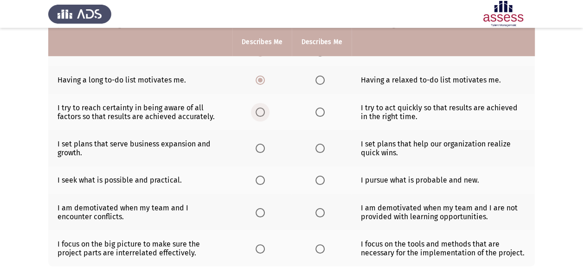
click at [259, 108] on span "Select an option" at bounding box center [260, 112] width 9 height 9
click at [259, 108] on input "Select an option" at bounding box center [260, 112] width 9 height 9
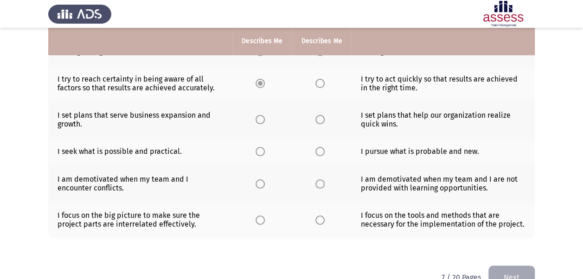
scroll to position [325, 0]
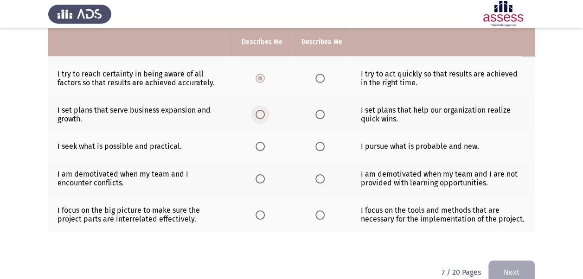
click at [257, 110] on span "Select an option" at bounding box center [260, 114] width 9 height 9
click at [257, 110] on input "Select an option" at bounding box center [260, 114] width 9 height 9
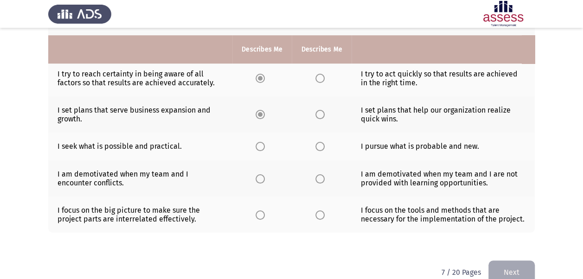
scroll to position [332, 0]
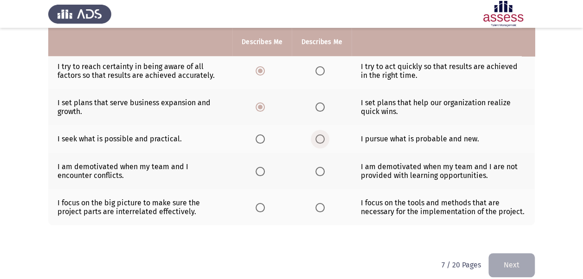
click at [323, 135] on span "Select an option" at bounding box center [320, 139] width 9 height 9
click at [323, 135] on input "Select an option" at bounding box center [320, 139] width 9 height 9
click at [320, 167] on span "Select an option" at bounding box center [320, 171] width 9 height 9
click at [320, 167] on input "Select an option" at bounding box center [320, 171] width 9 height 9
click at [263, 203] on span "Select an option" at bounding box center [260, 207] width 9 height 9
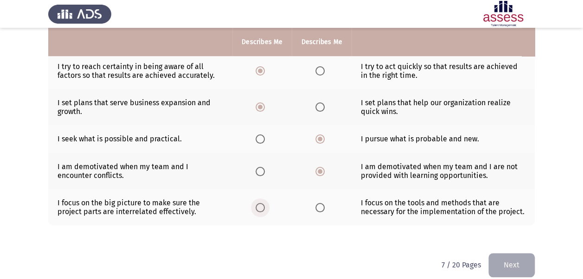
click at [263, 203] on input "Select an option" at bounding box center [260, 207] width 9 height 9
click at [512, 253] on button "Next" at bounding box center [512, 265] width 46 height 24
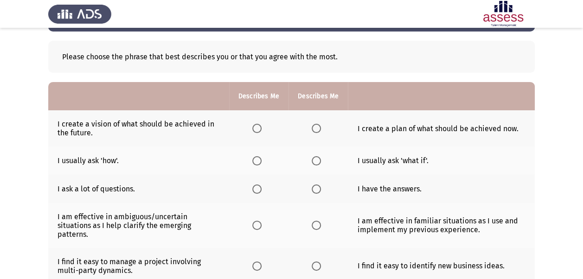
scroll to position [39, 0]
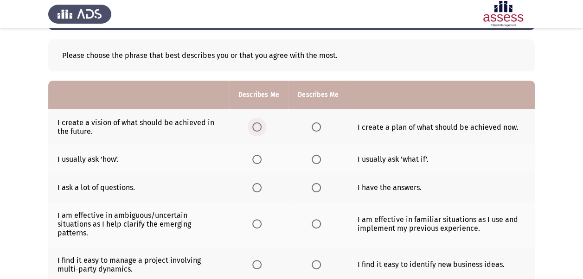
click at [261, 124] on span "Select an option" at bounding box center [256, 127] width 9 height 9
click at [261, 124] on input "Select an option" at bounding box center [256, 127] width 9 height 9
click at [317, 161] on span "Select an option" at bounding box center [316, 159] width 9 height 9
click at [317, 161] on input "Select an option" at bounding box center [316, 159] width 9 height 9
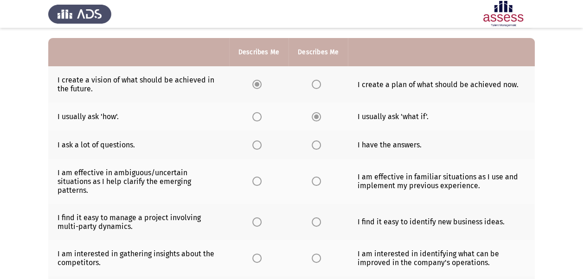
scroll to position [82, 0]
click at [256, 142] on span "Select an option" at bounding box center [256, 144] width 9 height 9
click at [256, 142] on input "Select an option" at bounding box center [256, 144] width 9 height 9
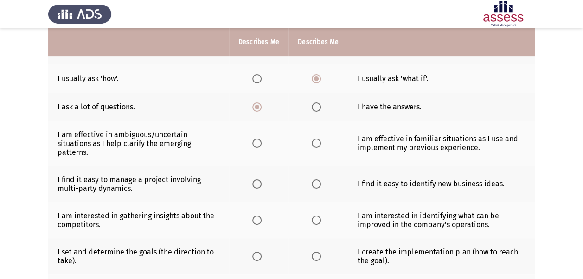
scroll to position [120, 0]
click at [257, 142] on span "Select an option" at bounding box center [256, 142] width 9 height 9
click at [257, 142] on input "Select an option" at bounding box center [256, 142] width 9 height 9
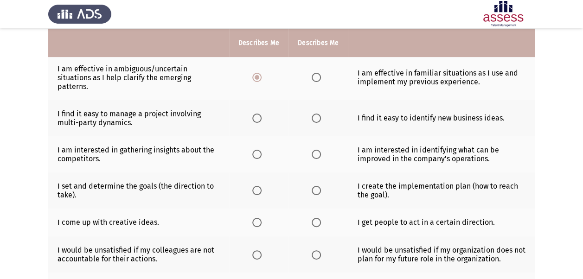
scroll to position [181, 0]
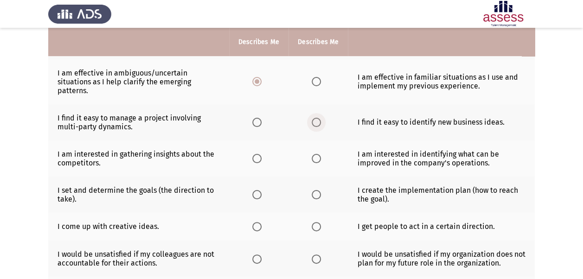
click at [317, 123] on span "Select an option" at bounding box center [316, 122] width 9 height 9
click at [317, 123] on input "Select an option" at bounding box center [316, 122] width 9 height 9
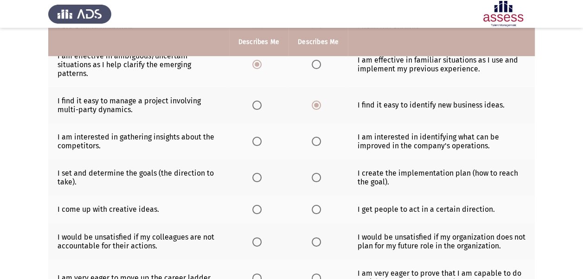
scroll to position [200, 0]
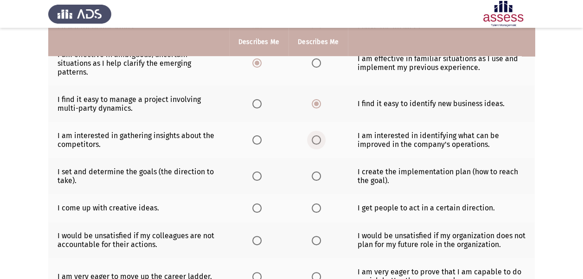
click at [317, 139] on span "Select an option" at bounding box center [316, 140] width 9 height 9
click at [317, 139] on input "Select an option" at bounding box center [316, 140] width 9 height 9
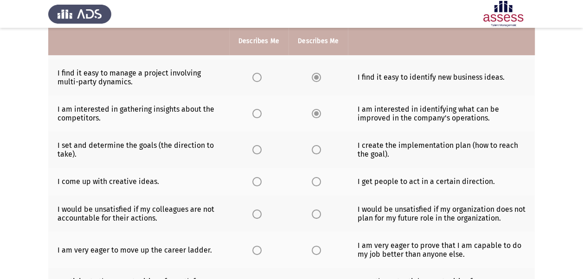
scroll to position [227, 0]
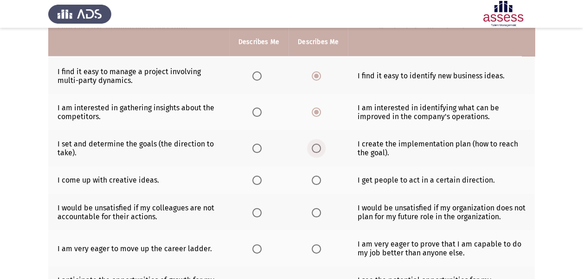
click at [315, 147] on span "Select an option" at bounding box center [316, 148] width 9 height 9
click at [315, 147] on input "Select an option" at bounding box center [316, 148] width 9 height 9
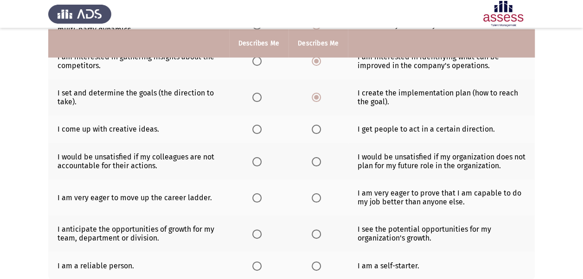
scroll to position [280, 0]
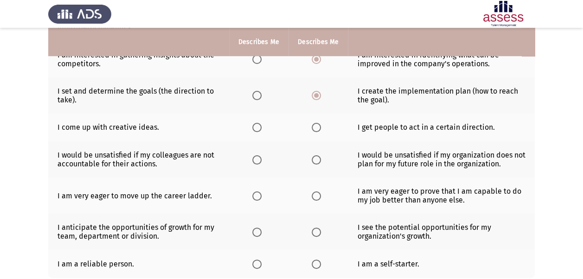
click at [315, 127] on span "Select an option" at bounding box center [316, 127] width 9 height 9
click at [315, 127] on input "Select an option" at bounding box center [316, 127] width 9 height 9
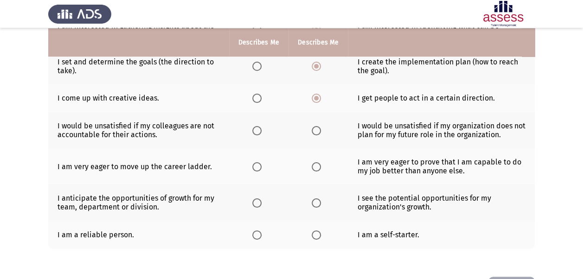
scroll to position [310, 0]
click at [317, 130] on span "Select an option" at bounding box center [317, 130] width 0 height 0
click at [315, 128] on input "Select an option" at bounding box center [316, 130] width 9 height 9
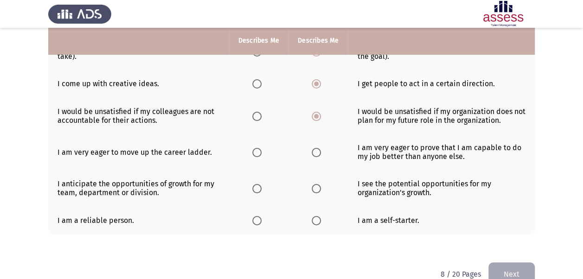
scroll to position [325, 0]
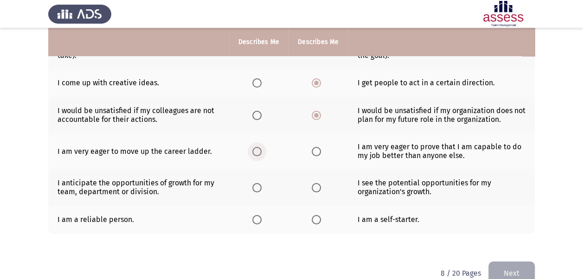
click at [258, 153] on span "Select an option" at bounding box center [256, 151] width 9 height 9
click at [258, 153] on input "Select an option" at bounding box center [256, 151] width 9 height 9
click at [316, 217] on span "Select an option" at bounding box center [316, 219] width 9 height 9
click at [316, 217] on input "Select an option" at bounding box center [316, 219] width 9 height 9
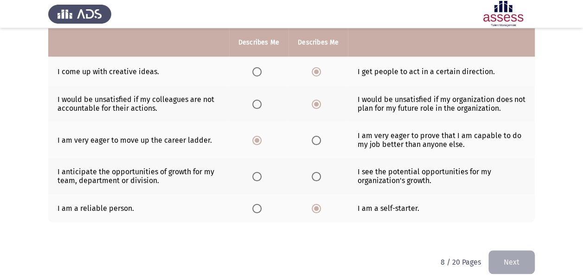
scroll to position [336, 0]
click at [312, 174] on span "Select an option" at bounding box center [316, 176] width 9 height 9
click at [312, 174] on input "Select an option" at bounding box center [316, 176] width 9 height 9
click at [509, 256] on button "Next" at bounding box center [512, 262] width 46 height 24
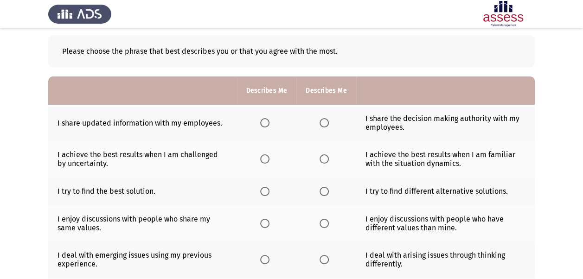
scroll to position [48, 0]
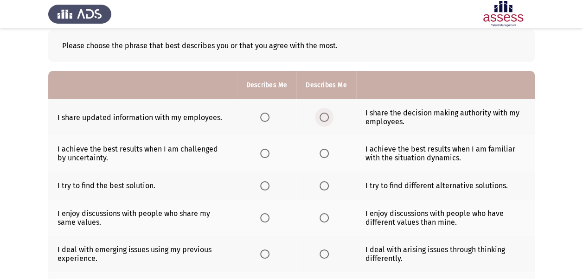
click at [328, 117] on span "Select an option" at bounding box center [324, 117] width 9 height 9
click at [328, 117] on input "Select an option" at bounding box center [324, 117] width 9 height 9
click at [265, 156] on span "Select an option" at bounding box center [264, 153] width 9 height 9
click at [265, 156] on input "Select an option" at bounding box center [264, 153] width 9 height 9
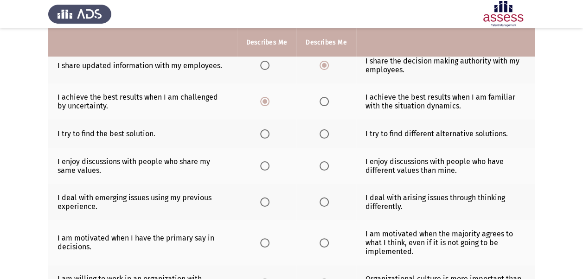
scroll to position [101, 0]
click at [265, 134] on span "Select an option" at bounding box center [264, 133] width 9 height 9
click at [265, 134] on input "Select an option" at bounding box center [264, 133] width 9 height 9
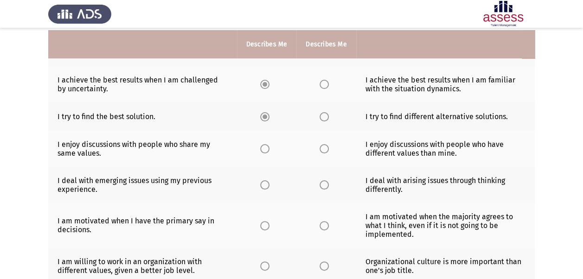
scroll to position [120, 0]
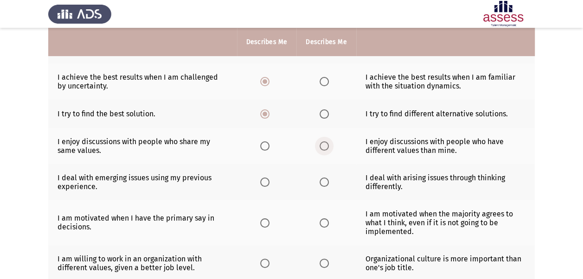
click at [327, 146] on span "Select an option" at bounding box center [324, 146] width 9 height 9
click at [327, 146] on input "Select an option" at bounding box center [324, 146] width 9 height 9
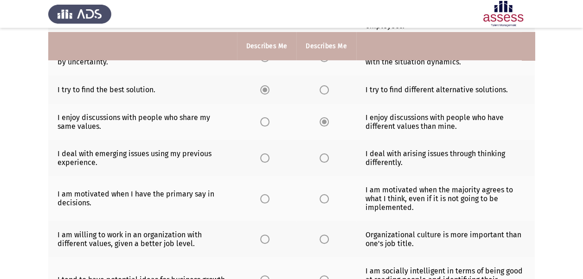
scroll to position [153, 0]
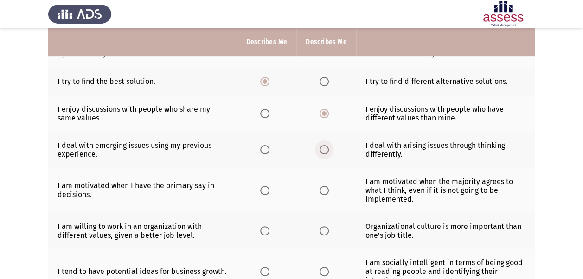
click at [321, 151] on span "Select an option" at bounding box center [324, 149] width 9 height 9
click at [321, 151] on input "Select an option" at bounding box center [324, 149] width 9 height 9
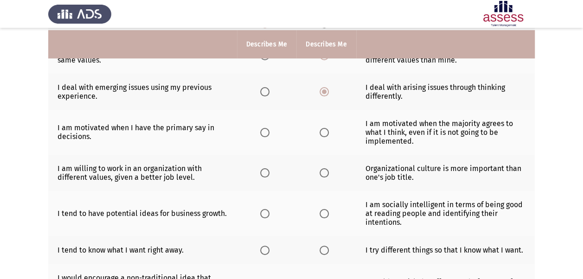
scroll to position [213, 0]
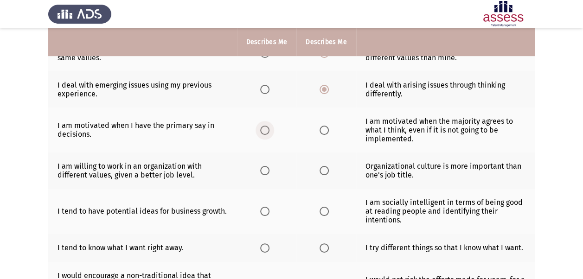
click at [262, 128] on span "Select an option" at bounding box center [264, 130] width 9 height 9
click at [262, 128] on input "Select an option" at bounding box center [264, 130] width 9 height 9
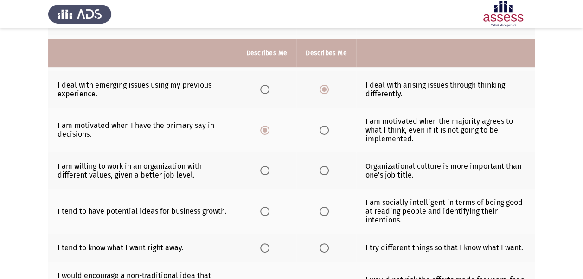
scroll to position [234, 0]
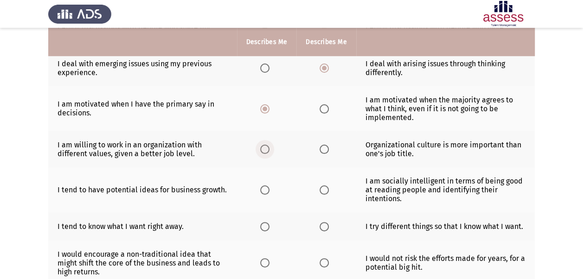
click at [265, 149] on span "Select an option" at bounding box center [264, 149] width 9 height 9
click at [265, 149] on input "Select an option" at bounding box center [264, 149] width 9 height 9
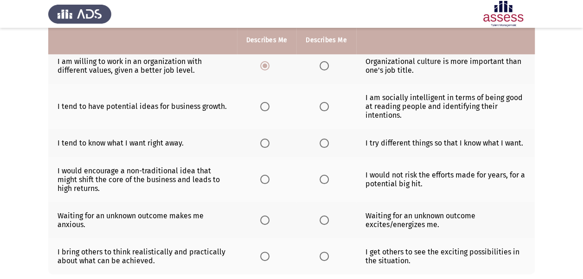
scroll to position [320, 0]
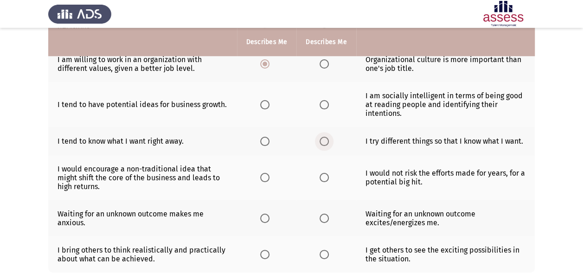
click at [321, 137] on span "Select an option" at bounding box center [324, 141] width 9 height 9
click at [321, 137] on input "Select an option" at bounding box center [324, 141] width 9 height 9
click at [270, 105] on span "Select an option" at bounding box center [264, 104] width 9 height 9
click at [270, 105] on input "Select an option" at bounding box center [264, 104] width 9 height 9
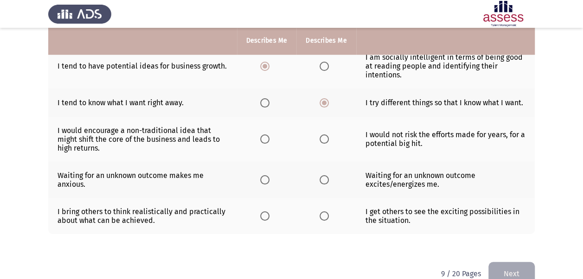
scroll to position [361, 0]
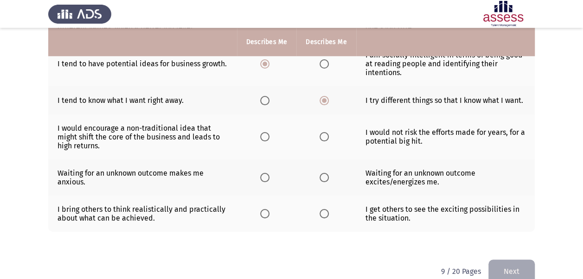
click at [261, 139] on th at bounding box center [266, 137] width 59 height 45
click at [264, 138] on span "Select an option" at bounding box center [264, 136] width 9 height 9
click at [264, 138] on input "Select an option" at bounding box center [264, 136] width 9 height 9
click at [327, 132] on span "Select an option" at bounding box center [324, 136] width 9 height 9
click at [327, 132] on input "Select an option" at bounding box center [324, 136] width 9 height 9
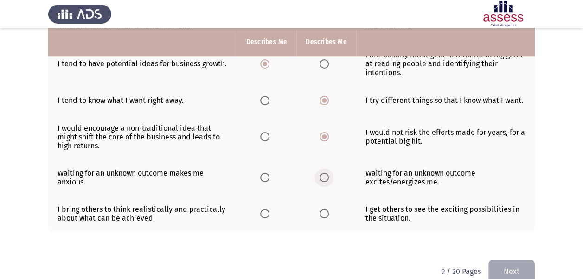
click at [322, 173] on span "Select an option" at bounding box center [324, 177] width 9 height 9
click at [322, 173] on input "Select an option" at bounding box center [324, 177] width 9 height 9
click at [265, 211] on span "Select an option" at bounding box center [264, 213] width 9 height 9
click at [265, 211] on input "Select an option" at bounding box center [264, 213] width 9 height 9
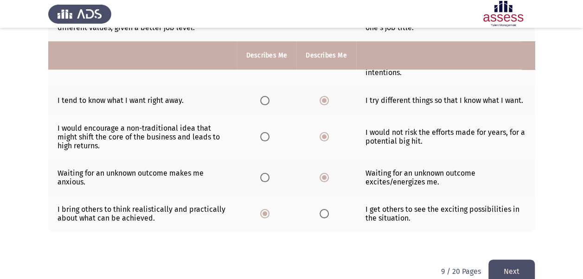
scroll to position [374, 0]
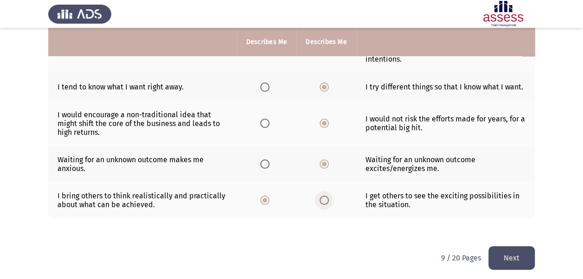
click at [326, 196] on span "Select an option" at bounding box center [324, 200] width 9 height 9
click at [326, 196] on input "Select an option" at bounding box center [324, 200] width 9 height 9
click at [509, 252] on button "Next" at bounding box center [512, 258] width 46 height 24
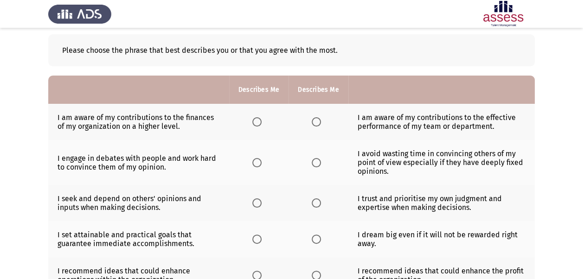
scroll to position [46, 0]
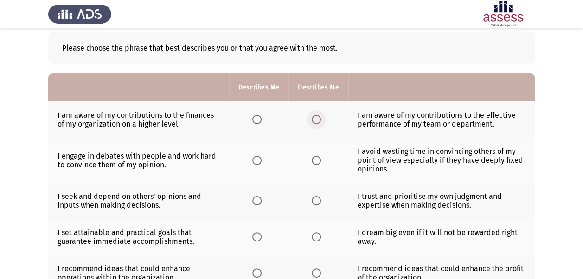
click at [317, 119] on span "Select an option" at bounding box center [316, 119] width 9 height 9
click at [317, 119] on input "Select an option" at bounding box center [316, 119] width 9 height 9
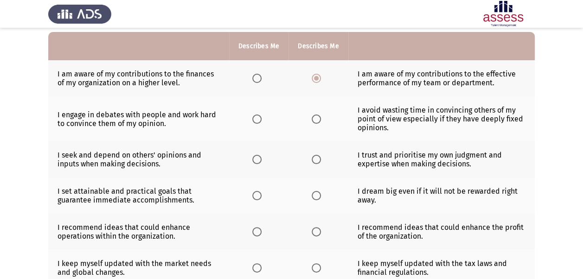
scroll to position [91, 0]
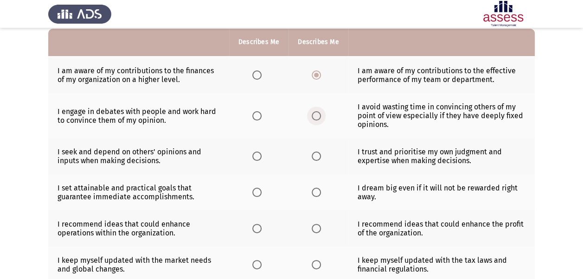
click at [314, 114] on span "Select an option" at bounding box center [316, 115] width 9 height 9
click at [314, 114] on input "Select an option" at bounding box center [316, 115] width 9 height 9
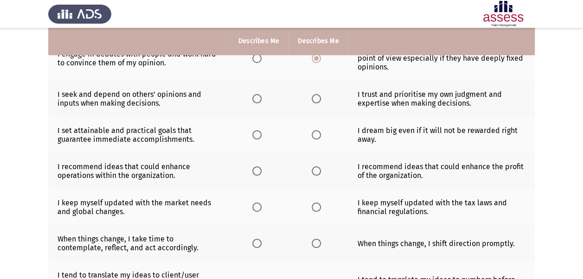
scroll to position [149, 0]
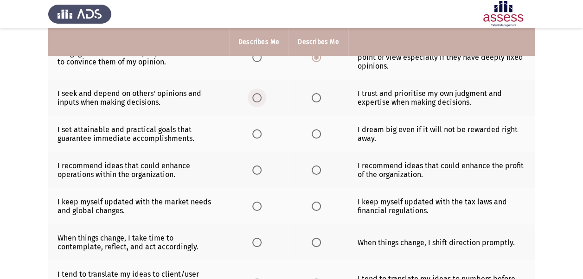
click at [259, 96] on span "Select an option" at bounding box center [256, 97] width 9 height 9
click at [259, 96] on input "Select an option" at bounding box center [256, 97] width 9 height 9
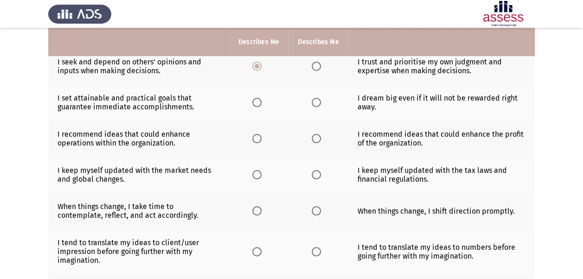
scroll to position [181, 0]
click at [260, 101] on span "Select an option" at bounding box center [256, 101] width 9 height 9
click at [260, 101] on input "Select an option" at bounding box center [256, 101] width 9 height 9
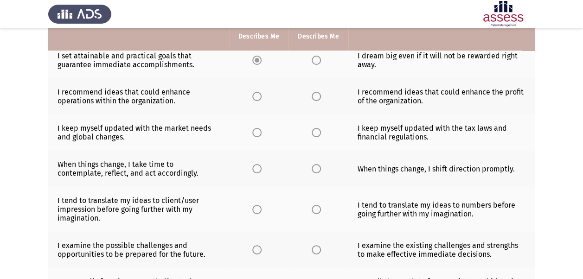
scroll to position [225, 0]
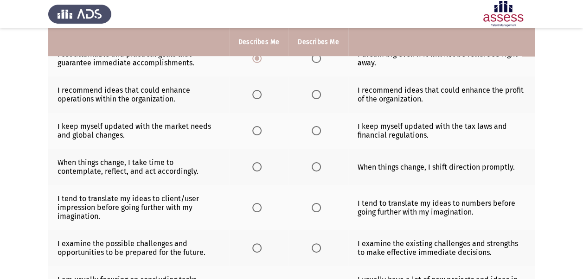
click at [261, 96] on span "Select an option" at bounding box center [256, 94] width 9 height 9
click at [261, 96] on input "Select an option" at bounding box center [256, 94] width 9 height 9
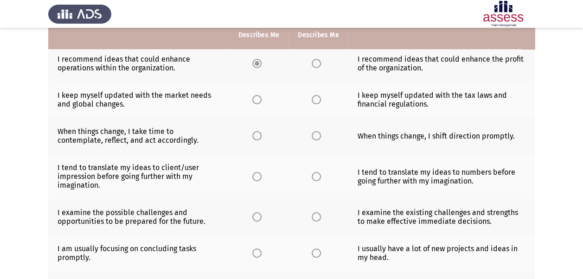
scroll to position [258, 0]
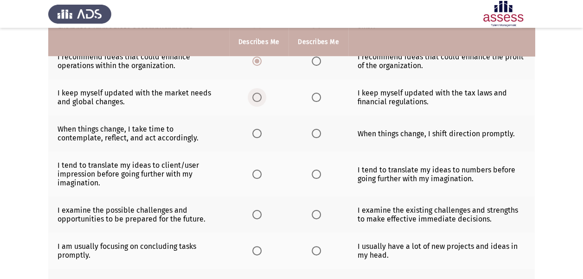
click at [257, 99] on span "Select an option" at bounding box center [256, 97] width 9 height 9
click at [257, 99] on input "Select an option" at bounding box center [256, 97] width 9 height 9
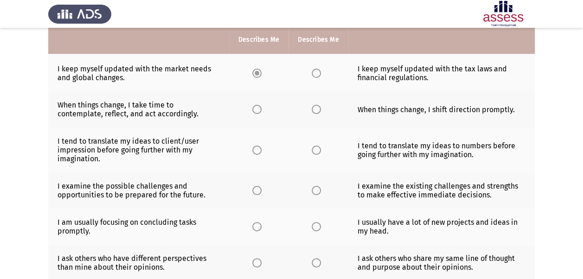
scroll to position [279, 0]
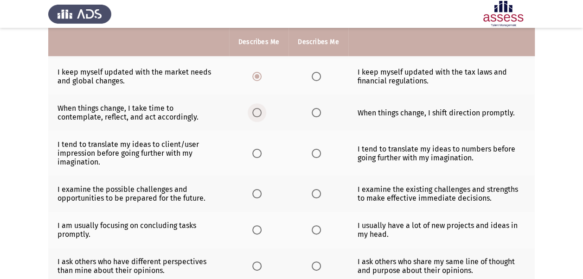
click at [259, 112] on span "Select an option" at bounding box center [256, 112] width 9 height 9
click at [259, 112] on input "Select an option" at bounding box center [256, 112] width 9 height 9
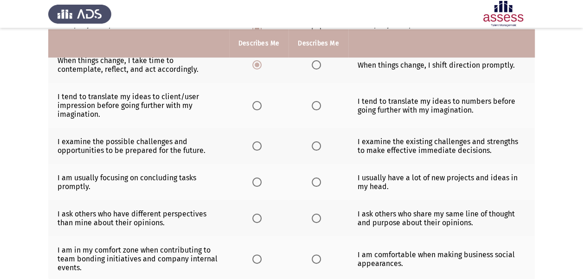
scroll to position [328, 0]
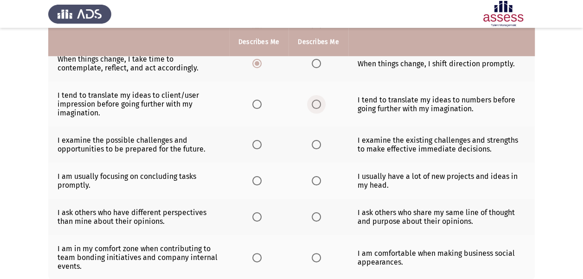
click at [317, 100] on span "Select an option" at bounding box center [316, 104] width 9 height 9
click at [317, 100] on input "Select an option" at bounding box center [316, 104] width 9 height 9
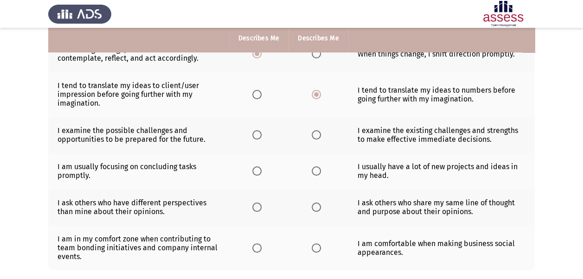
scroll to position [333, 0]
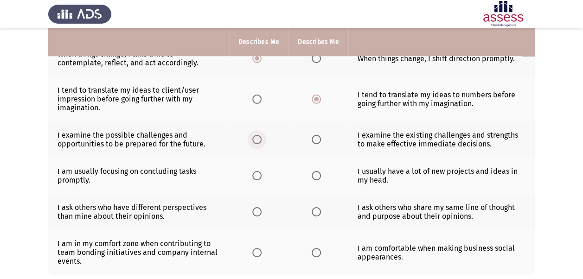
click at [256, 135] on span "Select an option" at bounding box center [256, 139] width 9 height 9
click at [256, 135] on input "Select an option" at bounding box center [256, 139] width 9 height 9
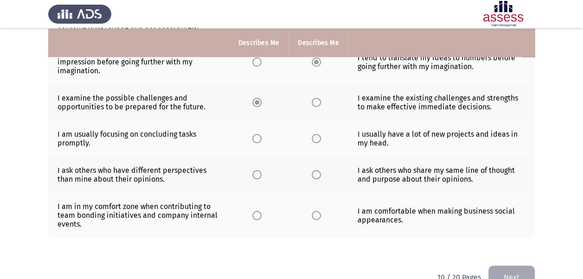
scroll to position [371, 0]
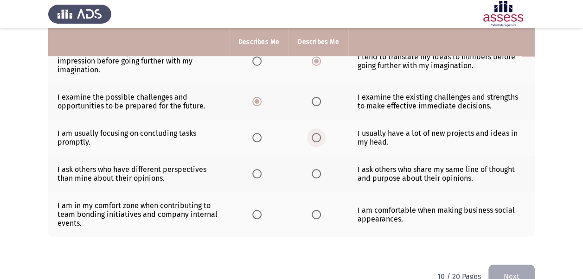
click at [319, 136] on span "Select an option" at bounding box center [316, 137] width 9 height 9
click at [319, 136] on input "Select an option" at bounding box center [316, 137] width 9 height 9
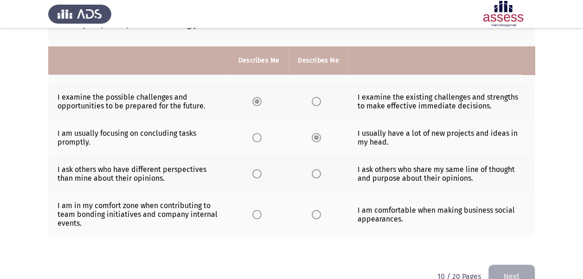
scroll to position [390, 0]
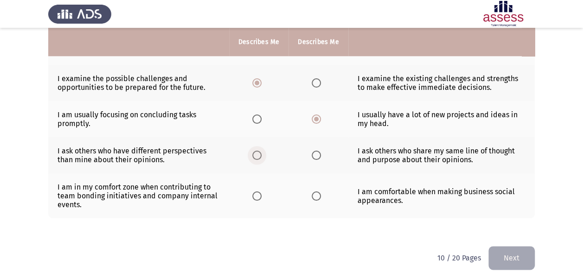
click at [257, 154] on span "Select an option" at bounding box center [256, 155] width 9 height 9
click at [257, 154] on input "Select an option" at bounding box center [256, 155] width 9 height 9
click at [317, 192] on span "Select an option" at bounding box center [316, 196] width 9 height 9
click at [317, 192] on input "Select an option" at bounding box center [316, 196] width 9 height 9
click at [524, 252] on button "Next" at bounding box center [512, 258] width 46 height 24
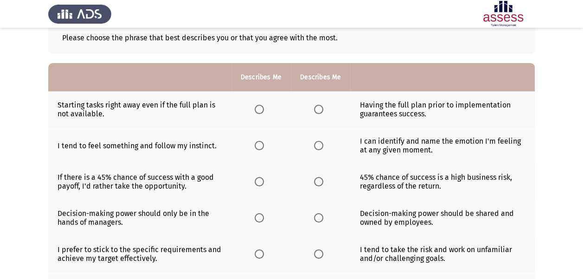
scroll to position [57, 0]
click at [317, 110] on span "Select an option" at bounding box center [318, 108] width 9 height 9
click at [317, 110] on input "Select an option" at bounding box center [318, 108] width 9 height 9
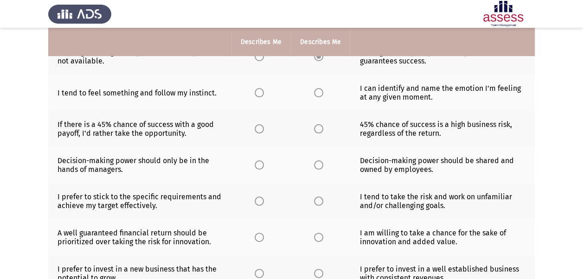
scroll to position [110, 0]
click at [319, 92] on span "Select an option" at bounding box center [318, 92] width 9 height 9
click at [319, 92] on input "Select an option" at bounding box center [318, 92] width 9 height 9
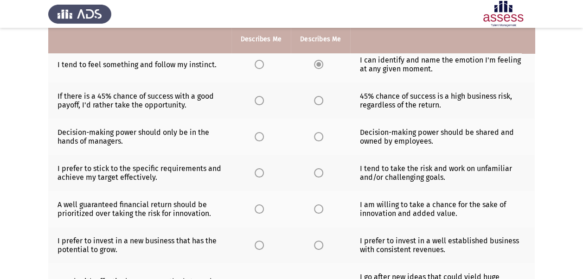
scroll to position [138, 0]
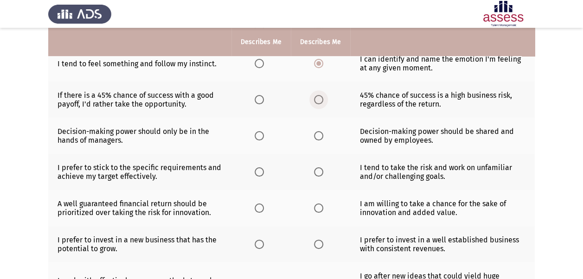
click at [321, 103] on span "Select an option" at bounding box center [318, 99] width 9 height 9
click at [321, 103] on input "Select an option" at bounding box center [318, 99] width 9 height 9
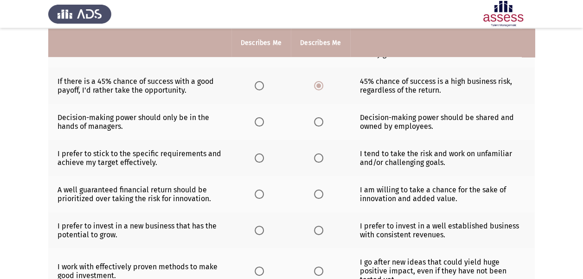
scroll to position [153, 0]
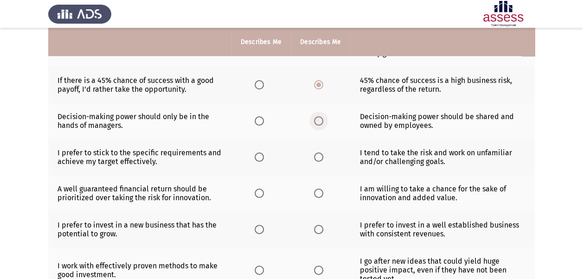
click at [317, 123] on span "Select an option" at bounding box center [318, 120] width 9 height 9
click at [317, 123] on input "Select an option" at bounding box center [318, 120] width 9 height 9
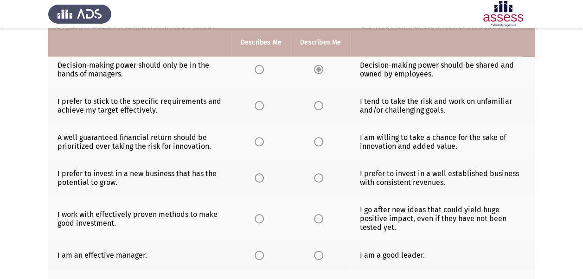
scroll to position [205, 0]
click at [315, 108] on span "Select an option" at bounding box center [318, 105] width 9 height 9
click at [315, 108] on input "Select an option" at bounding box center [318, 105] width 9 height 9
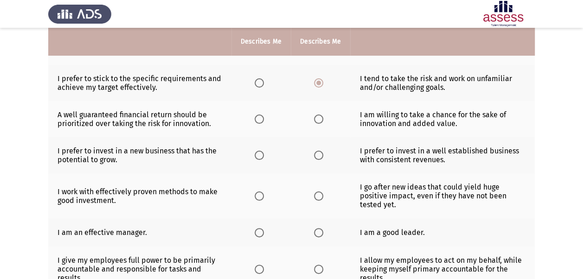
scroll to position [228, 0]
click at [317, 121] on span "Select an option" at bounding box center [318, 118] width 9 height 9
click at [317, 121] on input "Select an option" at bounding box center [318, 118] width 9 height 9
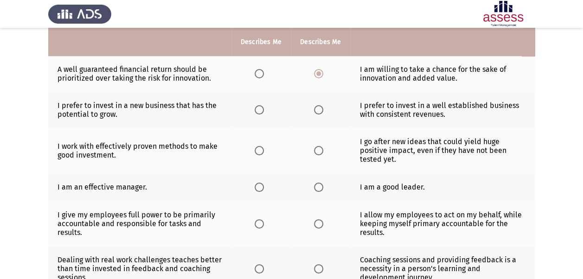
scroll to position [274, 0]
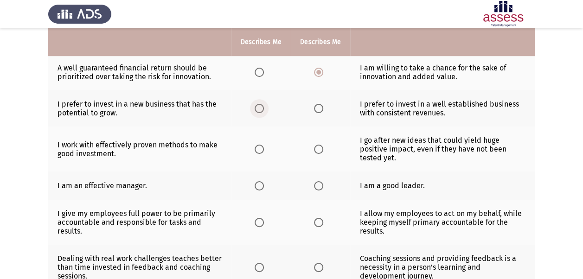
click at [259, 105] on span "Select an option" at bounding box center [259, 108] width 9 height 9
click at [259, 105] on input "Select an option" at bounding box center [259, 108] width 9 height 9
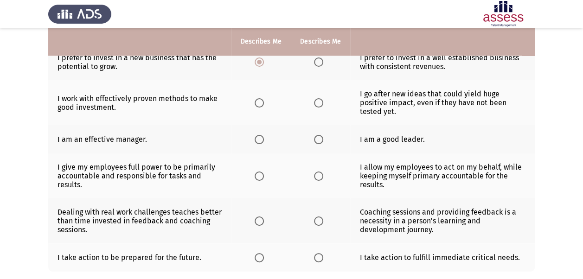
scroll to position [318, 0]
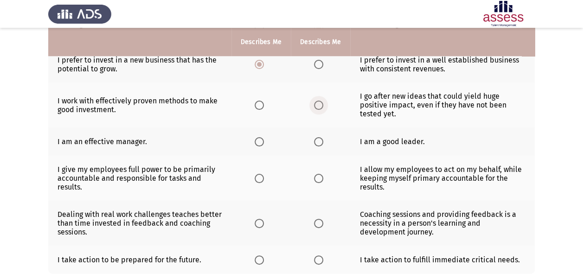
click at [319, 101] on span "Select an option" at bounding box center [318, 105] width 9 height 9
click at [319, 101] on input "Select an option" at bounding box center [318, 105] width 9 height 9
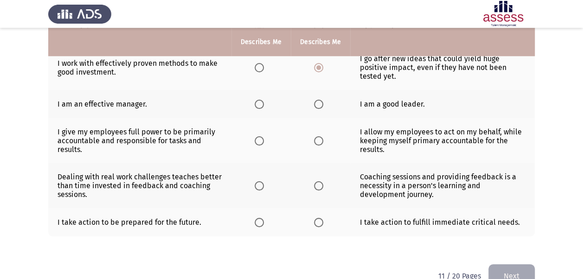
scroll to position [356, 0]
click at [317, 103] on span "Select an option" at bounding box center [318, 103] width 9 height 9
click at [317, 103] on input "Select an option" at bounding box center [318, 103] width 9 height 9
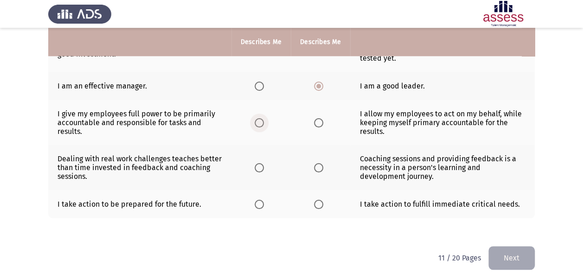
click at [263, 118] on span "Select an option" at bounding box center [259, 122] width 9 height 9
click at [263, 118] on input "Select an option" at bounding box center [259, 122] width 9 height 9
click at [319, 163] on span "Select an option" at bounding box center [318, 167] width 9 height 9
click at [319, 163] on input "Select an option" at bounding box center [318, 167] width 9 height 9
click at [264, 202] on span "Select an option" at bounding box center [259, 204] width 9 height 9
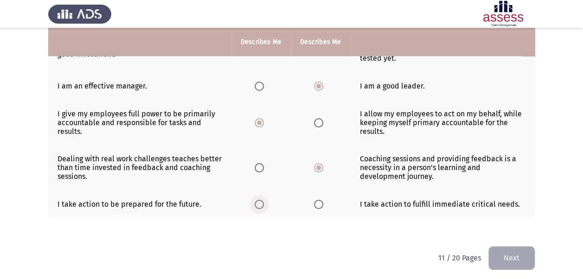
click at [264, 202] on input "Select an option" at bounding box center [259, 204] width 9 height 9
click at [506, 258] on button "Next" at bounding box center [512, 258] width 46 height 24
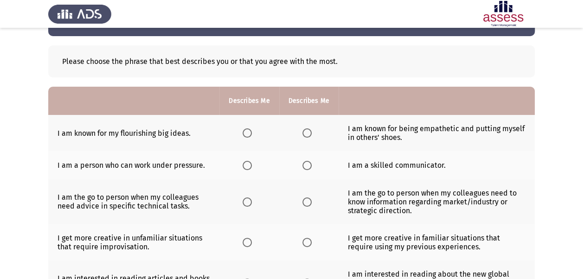
scroll to position [34, 0]
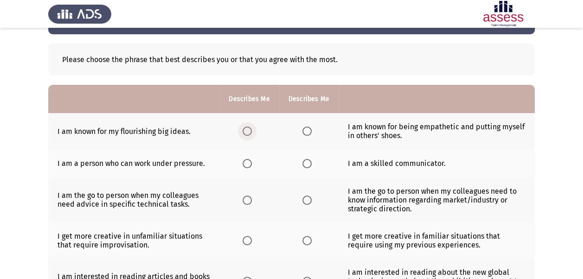
click at [249, 132] on span "Select an option" at bounding box center [247, 131] width 9 height 9
click at [249, 132] on input "Select an option" at bounding box center [247, 131] width 9 height 9
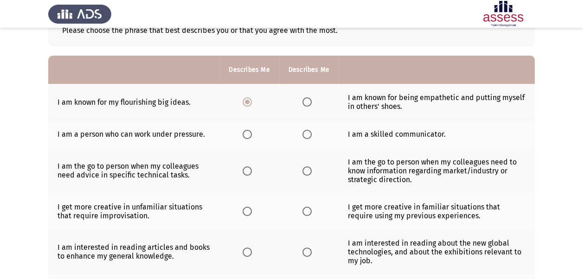
scroll to position [70, 0]
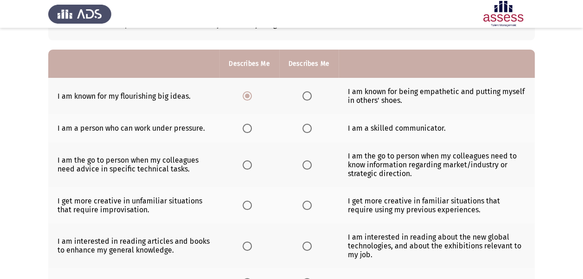
drag, startPoint x: 308, startPoint y: 130, endPoint x: 302, endPoint y: 178, distance: 48.2
click at [307, 124] on span "Select an option" at bounding box center [307, 128] width 9 height 9
click at [307, 124] on input "Select an option" at bounding box center [307, 128] width 9 height 9
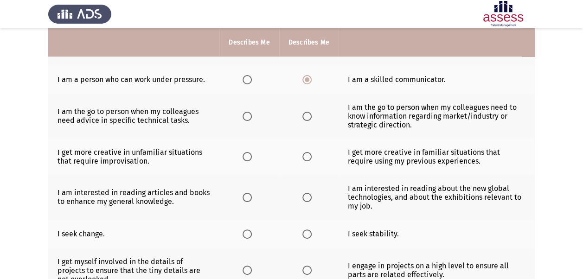
scroll to position [119, 0]
click at [247, 117] on span "Select an option" at bounding box center [247, 115] width 9 height 9
click at [247, 117] on input "Select an option" at bounding box center [247, 115] width 9 height 9
click at [309, 116] on span "Select an option" at bounding box center [307, 115] width 9 height 9
click at [309, 116] on input "Select an option" at bounding box center [307, 115] width 9 height 9
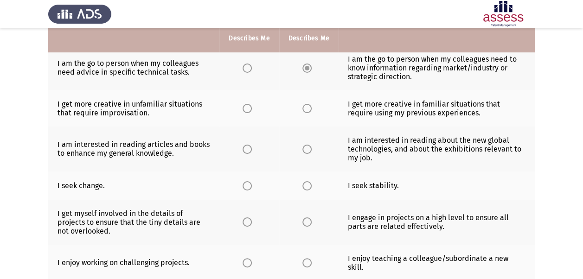
scroll to position [167, 0]
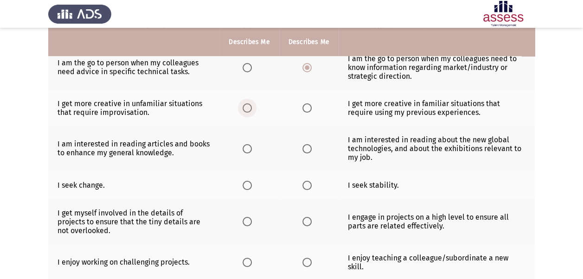
click at [249, 110] on span "Select an option" at bounding box center [247, 107] width 9 height 9
click at [249, 110] on input "Select an option" at bounding box center [247, 107] width 9 height 9
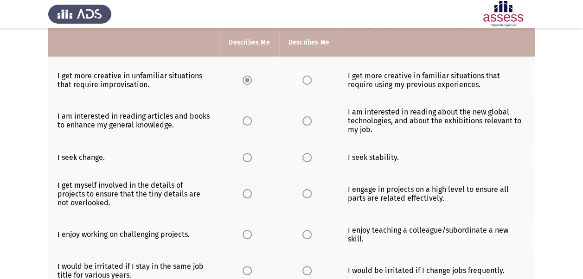
scroll to position [196, 0]
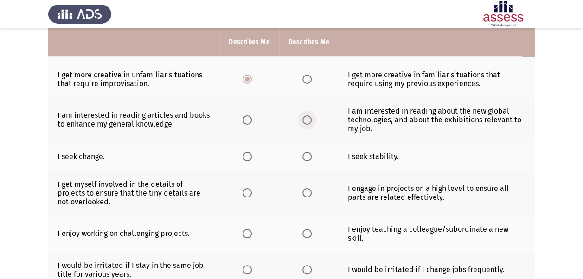
click at [304, 119] on span "Select an option" at bounding box center [307, 120] width 9 height 9
click at [304, 119] on input "Select an option" at bounding box center [307, 120] width 9 height 9
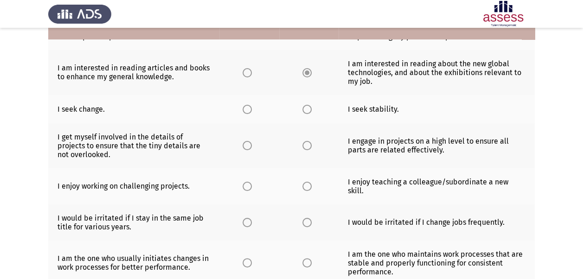
scroll to position [245, 0]
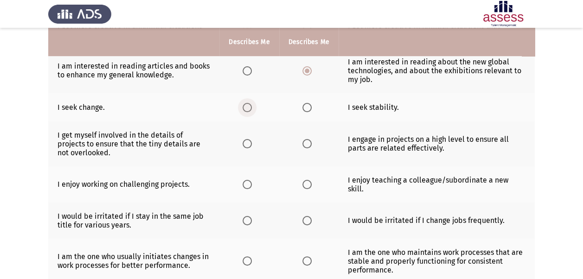
click at [249, 103] on span "Select an option" at bounding box center [247, 107] width 9 height 9
click at [249, 103] on input "Select an option" at bounding box center [247, 107] width 9 height 9
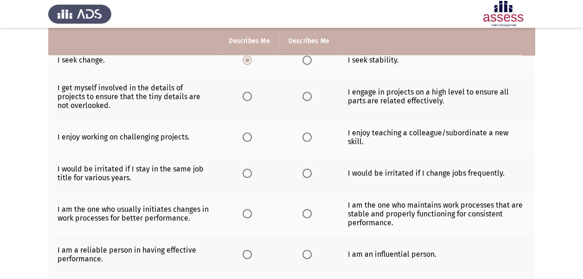
scroll to position [294, 0]
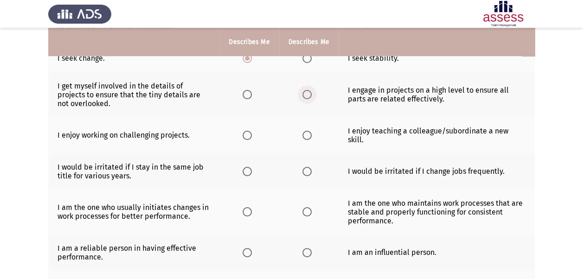
click at [304, 91] on span "Select an option" at bounding box center [307, 94] width 9 height 9
click at [304, 91] on input "Select an option" at bounding box center [307, 94] width 9 height 9
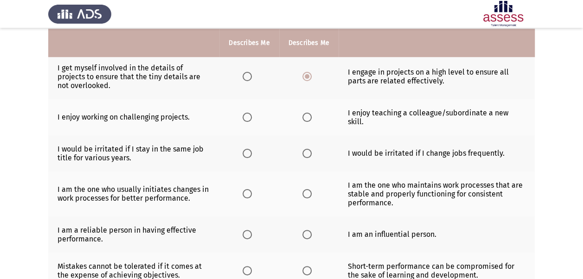
scroll to position [314, 0]
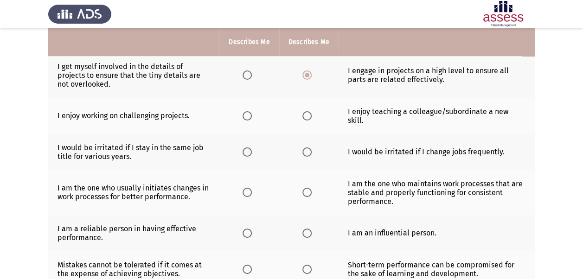
click at [278, 116] on th at bounding box center [249, 116] width 59 height 36
click at [244, 112] on span "Select an option" at bounding box center [247, 115] width 9 height 9
click at [244, 112] on input "Select an option" at bounding box center [247, 115] width 9 height 9
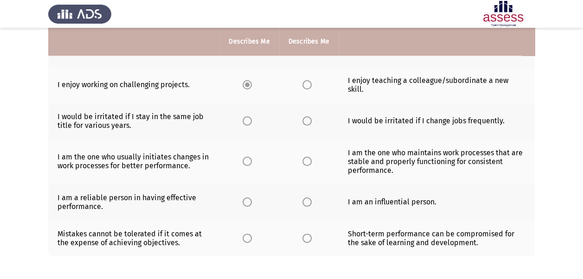
scroll to position [346, 0]
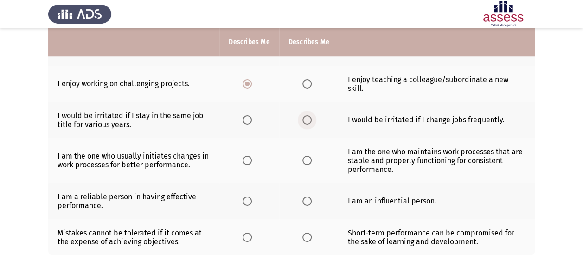
click at [303, 116] on span "Select an option" at bounding box center [307, 120] width 9 height 9
click at [303, 116] on input "Select an option" at bounding box center [307, 120] width 9 height 9
click at [248, 116] on span "Select an option" at bounding box center [247, 120] width 9 height 9
click at [248, 116] on input "Select an option" at bounding box center [247, 120] width 9 height 9
click at [309, 116] on span "Select an option" at bounding box center [307, 120] width 9 height 9
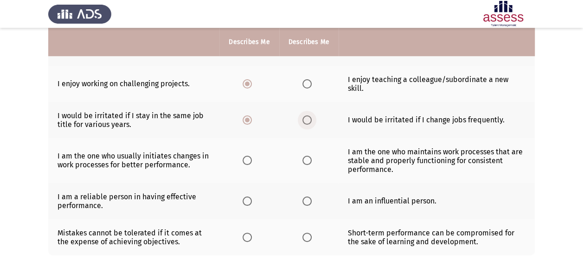
click at [309, 116] on input "Select an option" at bounding box center [307, 120] width 9 height 9
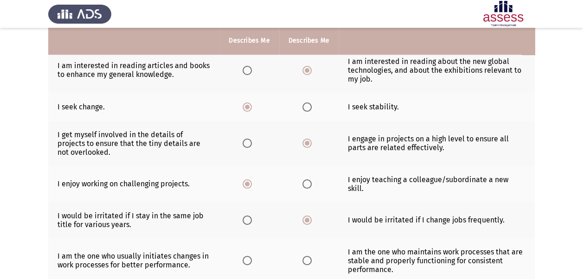
scroll to position [244, 0]
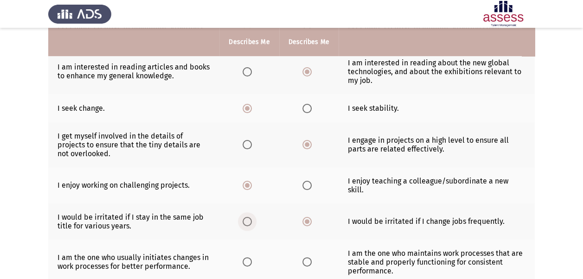
click at [249, 217] on span "Select an option" at bounding box center [247, 221] width 9 height 9
click at [249, 217] on input "Select an option" at bounding box center [247, 221] width 9 height 9
click at [307, 217] on span "Select an option" at bounding box center [307, 221] width 9 height 9
click at [307, 217] on input "Select an option" at bounding box center [307, 221] width 9 height 9
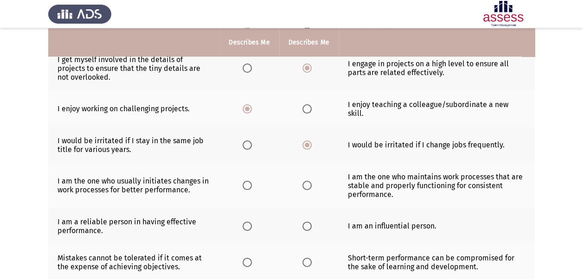
scroll to position [321, 0]
click at [246, 140] on span "Select an option" at bounding box center [247, 144] width 9 height 9
click at [246, 140] on input "Select an option" at bounding box center [247, 144] width 9 height 9
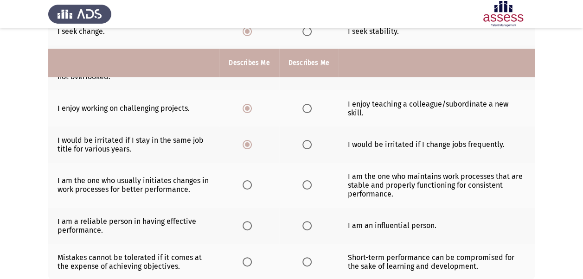
scroll to position [365, 0]
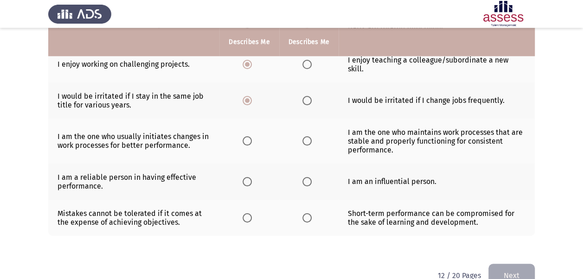
click at [251, 136] on span "Select an option" at bounding box center [247, 140] width 9 height 9
click at [251, 136] on input "Select an option" at bounding box center [247, 140] width 9 height 9
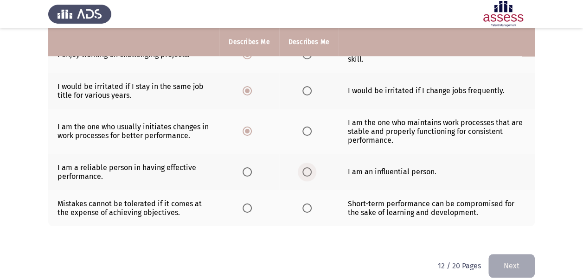
click at [303, 168] on span "Select an option" at bounding box center [307, 172] width 9 height 9
click at [303, 168] on input "Select an option" at bounding box center [307, 172] width 9 height 9
click at [249, 204] on span "Select an option" at bounding box center [247, 208] width 9 height 9
click at [249, 204] on input "Select an option" at bounding box center [247, 208] width 9 height 9
click at [503, 254] on button "Next" at bounding box center [512, 266] width 46 height 24
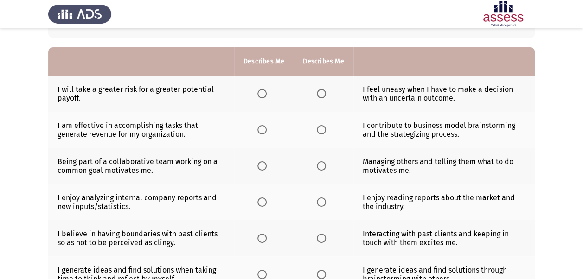
scroll to position [72, 0]
click at [323, 90] on span "Select an option" at bounding box center [321, 93] width 9 height 9
click at [323, 90] on input "Select an option" at bounding box center [321, 93] width 9 height 9
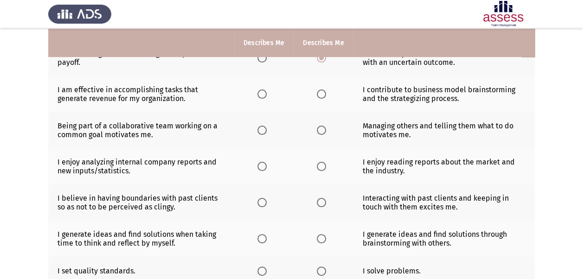
scroll to position [109, 0]
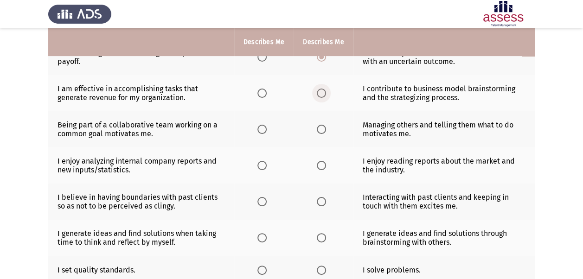
click at [319, 92] on span "Select an option" at bounding box center [321, 93] width 9 height 9
click at [319, 92] on input "Select an option" at bounding box center [321, 93] width 9 height 9
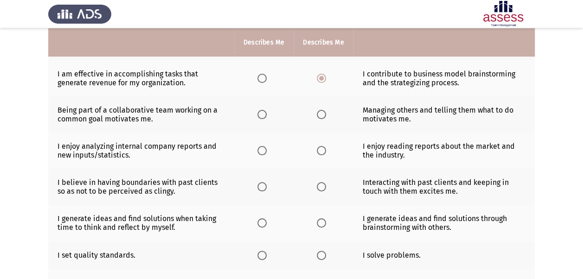
scroll to position [124, 0]
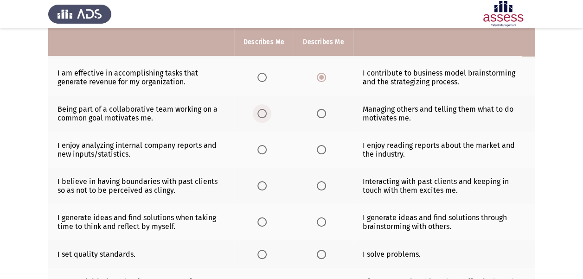
click at [263, 113] on span "Select an option" at bounding box center [262, 113] width 9 height 9
click at [263, 113] on input "Select an option" at bounding box center [262, 113] width 9 height 9
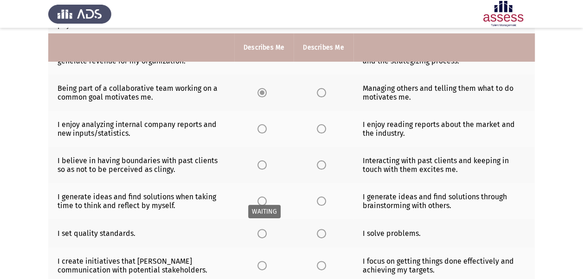
scroll to position [153, 0]
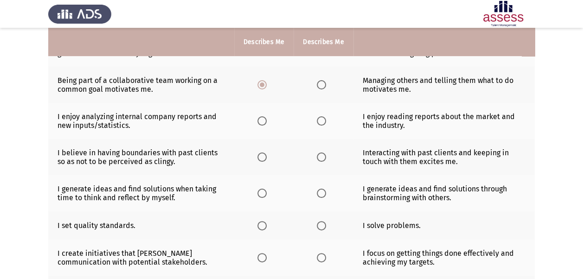
click at [319, 86] on span "Select an option" at bounding box center [321, 84] width 9 height 9
click at [319, 86] on input "Select an option" at bounding box center [321, 84] width 9 height 9
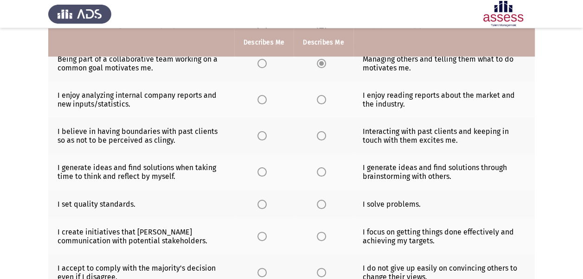
scroll to position [175, 0]
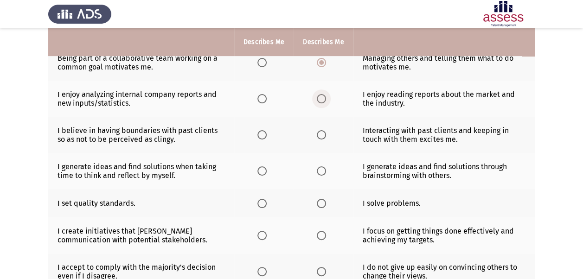
click at [318, 99] on span "Select an option" at bounding box center [321, 98] width 9 height 9
click at [318, 99] on input "Select an option" at bounding box center [321, 98] width 9 height 9
click at [263, 97] on span "Select an option" at bounding box center [262, 98] width 9 height 9
click at [263, 97] on input "Select an option" at bounding box center [262, 98] width 9 height 9
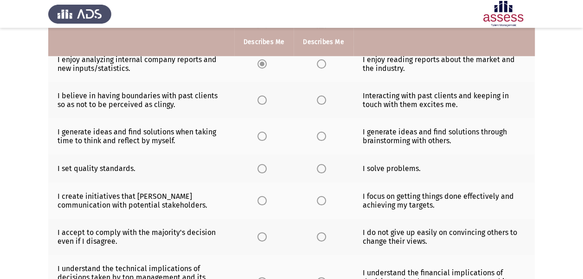
scroll to position [211, 0]
click at [250, 100] on th at bounding box center [263, 100] width 59 height 36
click at [262, 99] on span "Select an option" at bounding box center [262, 99] width 9 height 9
click at [262, 99] on input "Select an option" at bounding box center [262, 99] width 9 height 9
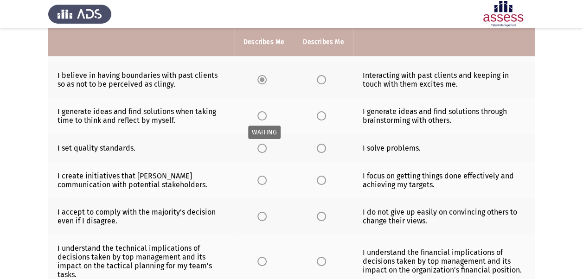
scroll to position [232, 0]
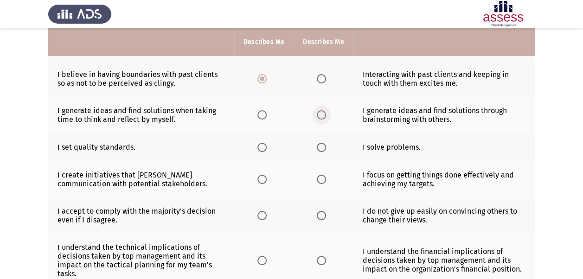
click at [323, 112] on span "Select an option" at bounding box center [321, 114] width 9 height 9
click at [323, 112] on input "Select an option" at bounding box center [321, 114] width 9 height 9
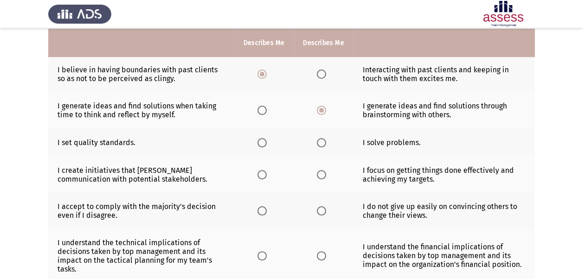
scroll to position [237, 0]
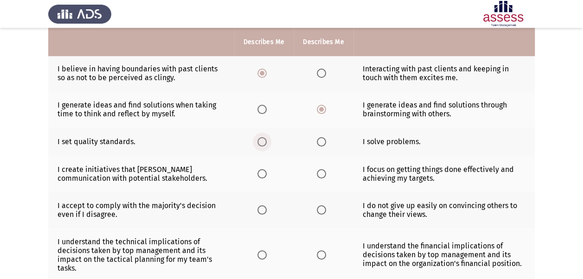
click at [263, 141] on span "Select an option" at bounding box center [262, 141] width 9 height 9
click at [263, 141] on input "Select an option" at bounding box center [262, 141] width 9 height 9
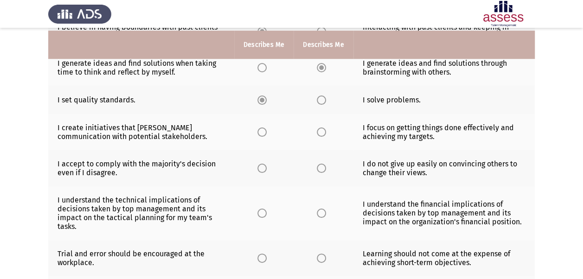
scroll to position [282, 0]
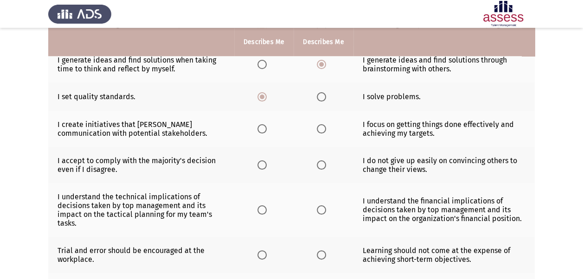
click at [320, 126] on span "Select an option" at bounding box center [321, 128] width 9 height 9
click at [320, 126] on input "Select an option" at bounding box center [321, 128] width 9 height 9
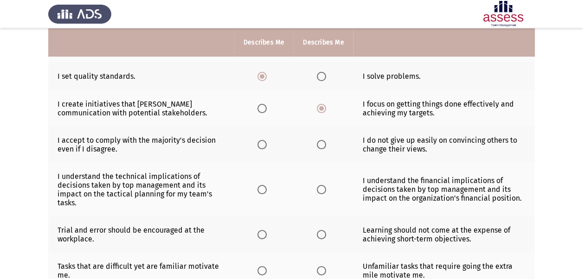
scroll to position [303, 0]
click at [261, 140] on span "Select an option" at bounding box center [262, 144] width 9 height 9
click at [261, 140] on input "Select an option" at bounding box center [262, 144] width 9 height 9
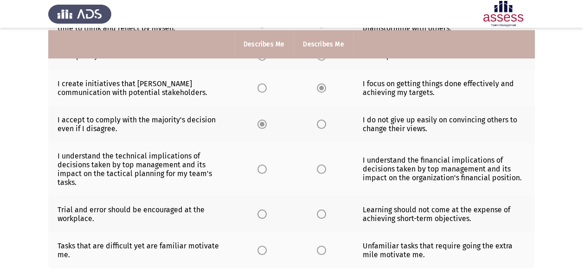
scroll to position [328, 0]
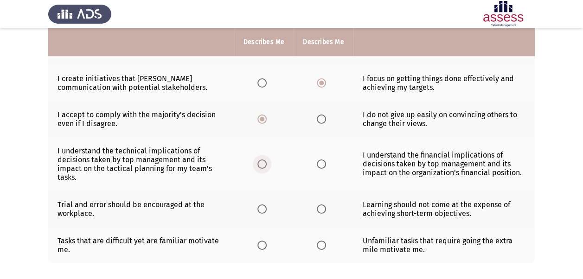
click at [264, 163] on span "Select an option" at bounding box center [262, 164] width 9 height 9
click at [264, 163] on input "Select an option" at bounding box center [262, 164] width 9 height 9
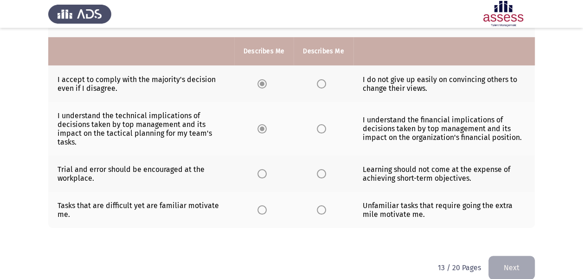
scroll to position [373, 0]
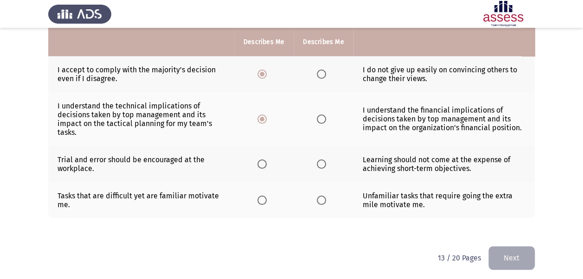
click at [325, 162] on span "Select an option" at bounding box center [321, 164] width 9 height 9
click at [325, 162] on input "Select an option" at bounding box center [321, 164] width 9 height 9
click at [260, 197] on span "Select an option" at bounding box center [262, 200] width 9 height 9
click at [260, 197] on input "Select an option" at bounding box center [262, 200] width 9 height 9
click at [515, 257] on button "Next" at bounding box center [512, 258] width 46 height 24
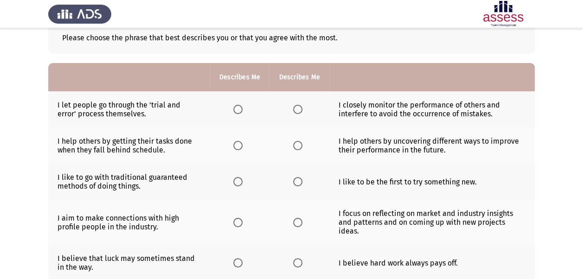
scroll to position [88, 0]
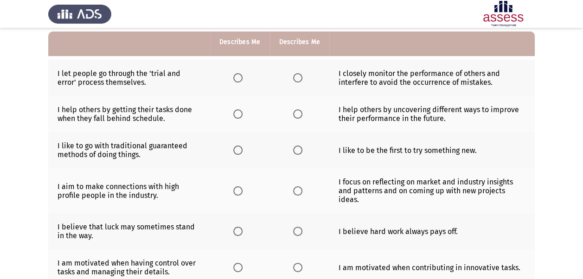
click at [307, 77] on th at bounding box center [299, 78] width 59 height 36
click at [298, 77] on span "Select an option" at bounding box center [297, 77] width 9 height 9
click at [298, 77] on input "Select an option" at bounding box center [297, 77] width 9 height 9
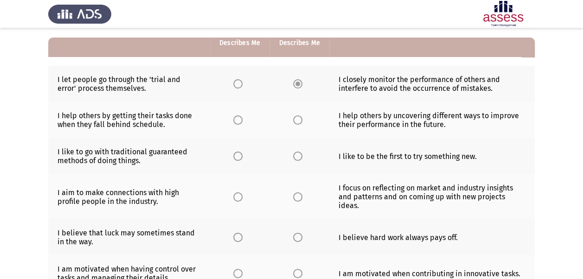
scroll to position [81, 0]
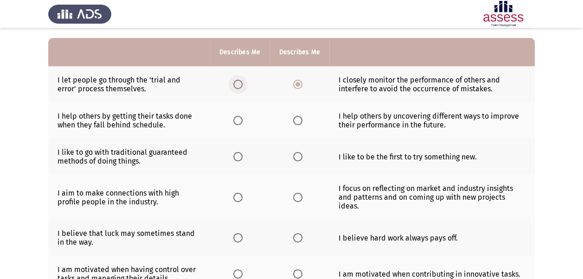
click at [236, 85] on span "Select an option" at bounding box center [237, 84] width 9 height 9
click at [236, 85] on input "Select an option" at bounding box center [237, 84] width 9 height 9
click at [296, 120] on span "Select an option" at bounding box center [297, 120] width 9 height 9
click at [296, 120] on input "Select an option" at bounding box center [297, 120] width 9 height 9
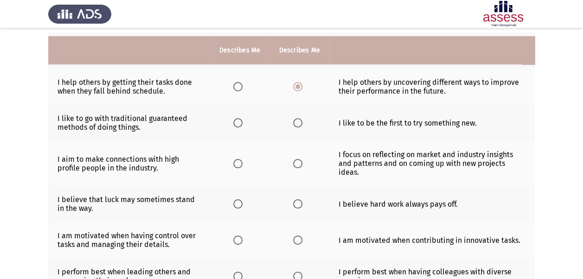
scroll to position [127, 0]
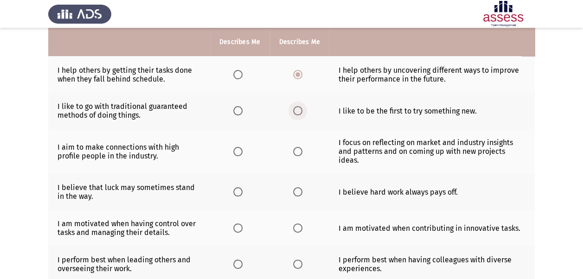
click at [294, 112] on span "Select an option" at bounding box center [297, 110] width 9 height 9
click at [294, 112] on input "Select an option" at bounding box center [297, 110] width 9 height 9
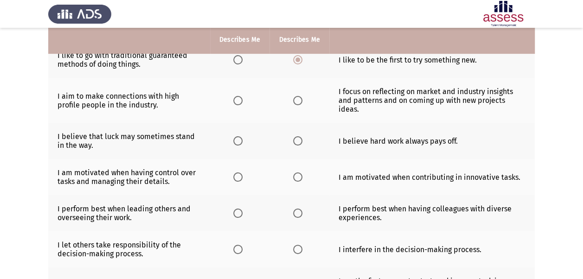
scroll to position [179, 0]
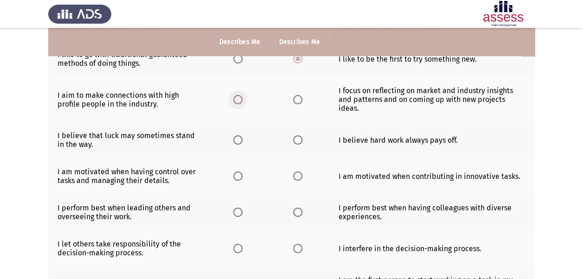
click at [241, 95] on span "Select an option" at bounding box center [237, 99] width 9 height 9
click at [241, 95] on input "Select an option" at bounding box center [237, 99] width 9 height 9
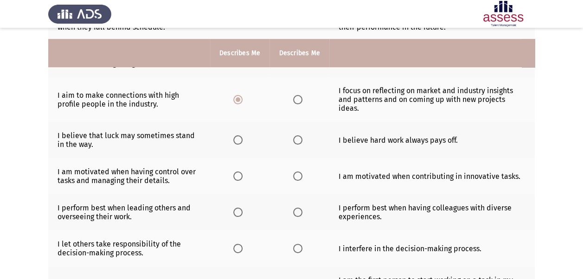
scroll to position [193, 0]
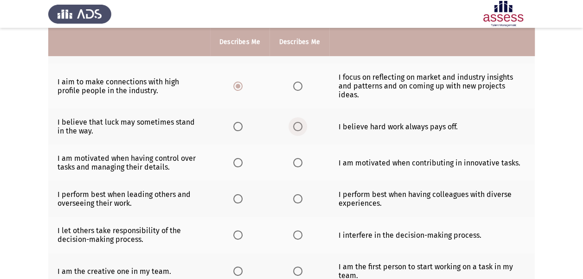
click at [294, 122] on span "Select an option" at bounding box center [297, 126] width 9 height 9
click at [294, 122] on input "Select an option" at bounding box center [297, 126] width 9 height 9
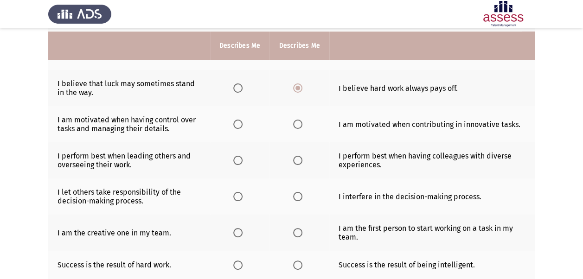
scroll to position [235, 0]
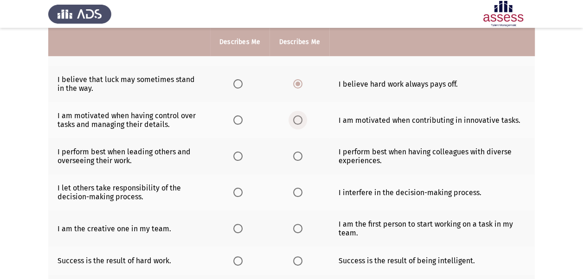
click at [293, 116] on span "Select an option" at bounding box center [297, 120] width 9 height 9
click at [293, 116] on input "Select an option" at bounding box center [297, 120] width 9 height 9
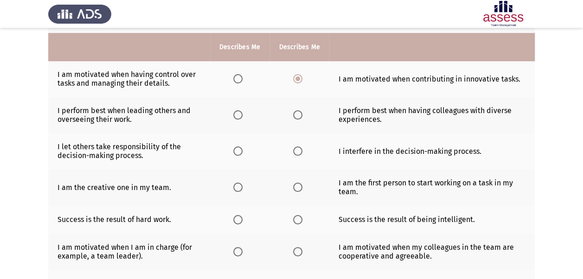
scroll to position [282, 0]
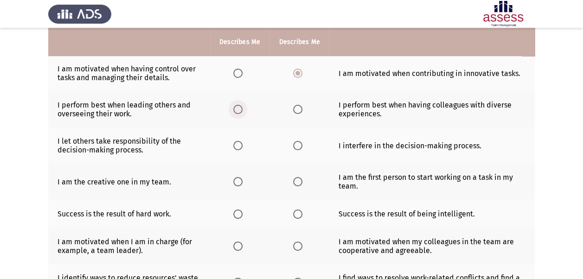
click at [239, 105] on span "Select an option" at bounding box center [237, 109] width 9 height 9
click at [239, 105] on input "Select an option" at bounding box center [237, 109] width 9 height 9
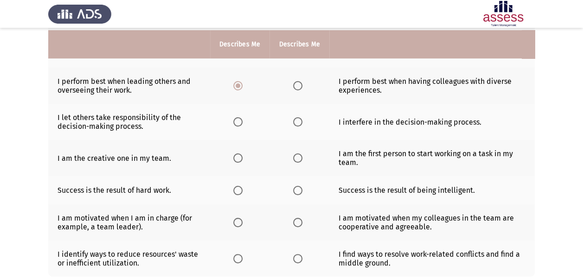
scroll to position [305, 0]
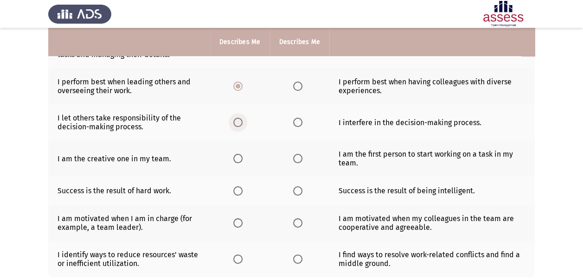
click at [240, 118] on span "Select an option" at bounding box center [237, 122] width 9 height 9
click at [240, 118] on input "Select an option" at bounding box center [237, 122] width 9 height 9
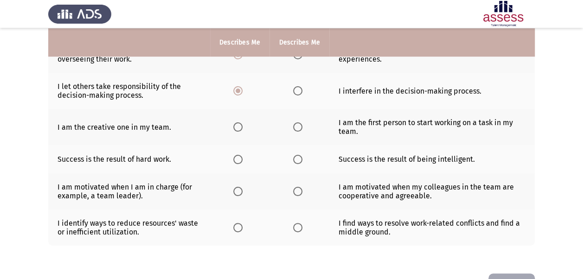
scroll to position [337, 0]
click at [297, 122] on span "Select an option" at bounding box center [297, 126] width 9 height 9
click at [297, 122] on input "Select an option" at bounding box center [297, 126] width 9 height 9
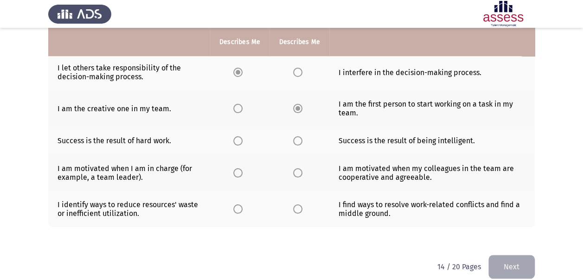
scroll to position [356, 0]
click at [235, 136] on span "Select an option" at bounding box center [237, 140] width 9 height 9
click at [235, 136] on input "Select an option" at bounding box center [237, 140] width 9 height 9
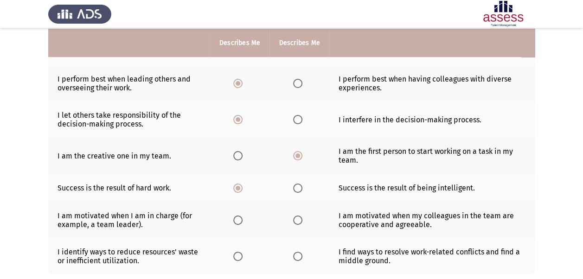
scroll to position [309, 0]
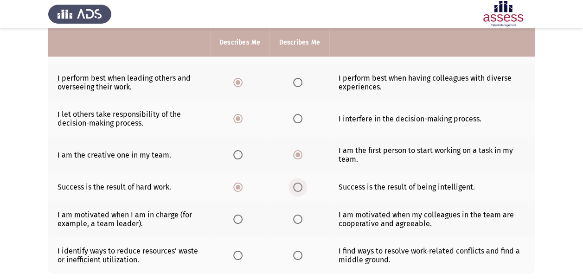
click at [297, 183] on span "Select an option" at bounding box center [297, 187] width 9 height 9
click at [297, 183] on input "Select an option" at bounding box center [297, 187] width 9 height 9
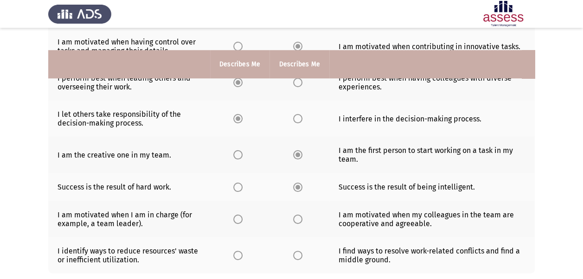
scroll to position [356, 0]
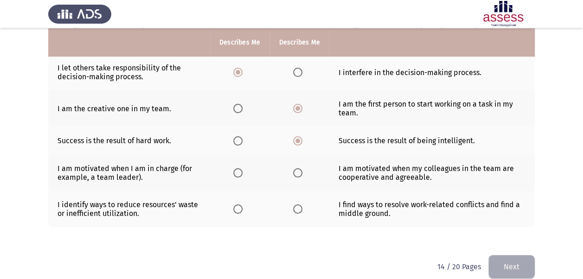
click at [241, 168] on span "Select an option" at bounding box center [237, 172] width 9 height 9
click at [241, 168] on input "Select an option" at bounding box center [237, 172] width 9 height 9
click at [239, 205] on span "Select an option" at bounding box center [237, 209] width 9 height 9
click at [239, 205] on input "Select an option" at bounding box center [237, 209] width 9 height 9
click at [517, 255] on button "Next" at bounding box center [512, 267] width 46 height 24
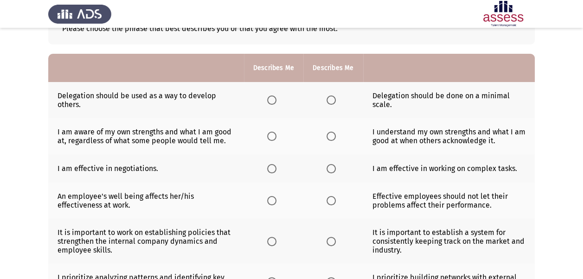
scroll to position [66, 0]
click at [272, 101] on span "Select an option" at bounding box center [271, 99] width 9 height 9
click at [272, 101] on input "Select an option" at bounding box center [271, 99] width 9 height 9
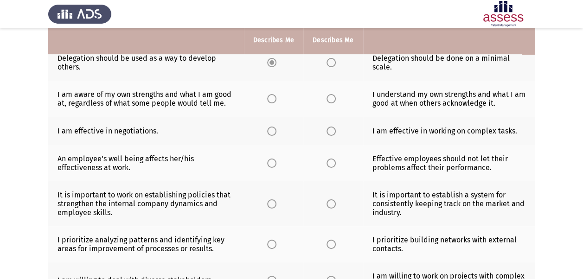
scroll to position [105, 0]
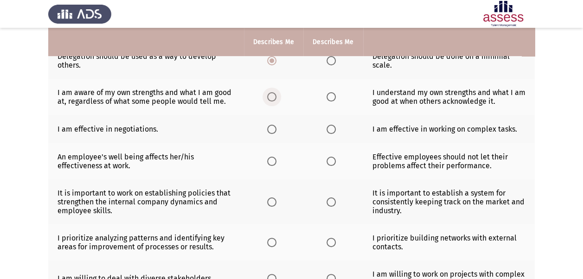
click at [272, 95] on span "Select an option" at bounding box center [271, 96] width 9 height 9
click at [272, 95] on input "Select an option" at bounding box center [271, 96] width 9 height 9
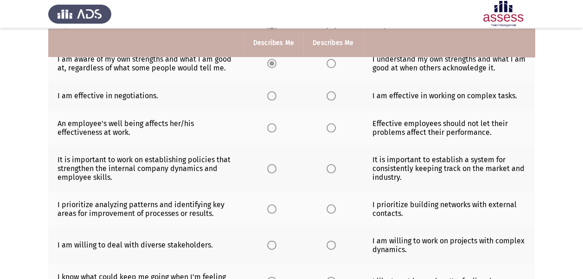
scroll to position [141, 0]
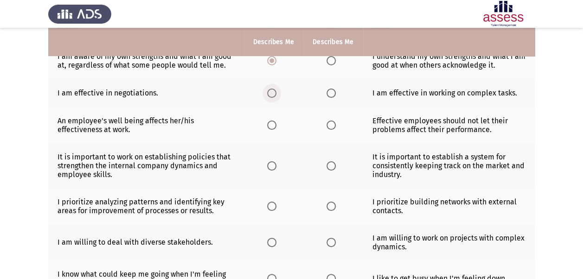
click at [273, 90] on span "Select an option" at bounding box center [271, 93] width 9 height 9
click at [273, 90] on input "Select an option" at bounding box center [271, 93] width 9 height 9
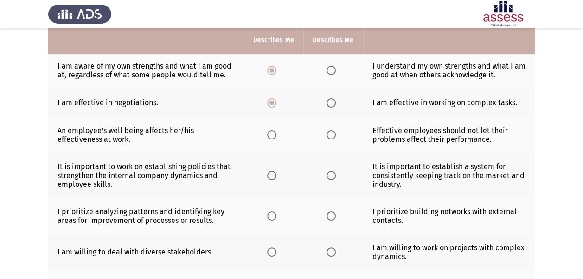
scroll to position [129, 0]
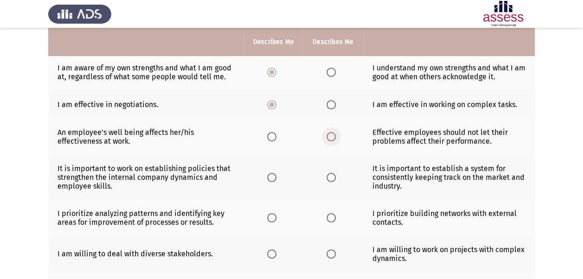
click at [330, 136] on span "Select an option" at bounding box center [331, 136] width 9 height 9
click at [330, 136] on input "Select an option" at bounding box center [331, 136] width 9 height 9
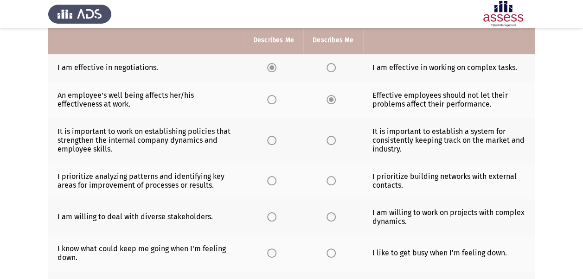
scroll to position [168, 0]
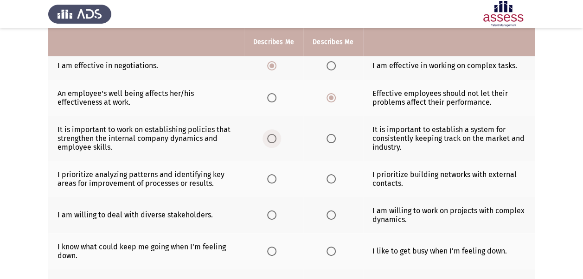
click at [275, 136] on span "Select an option" at bounding box center [271, 138] width 9 height 9
click at [275, 136] on input "Select an option" at bounding box center [271, 138] width 9 height 9
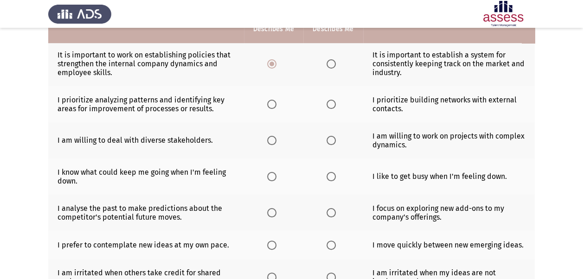
scroll to position [244, 0]
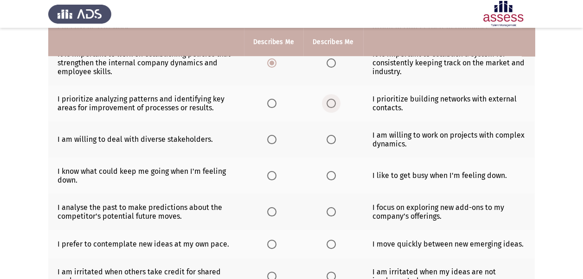
click at [333, 103] on span "Select an option" at bounding box center [331, 103] width 9 height 9
click at [333, 103] on input "Select an option" at bounding box center [331, 103] width 9 height 9
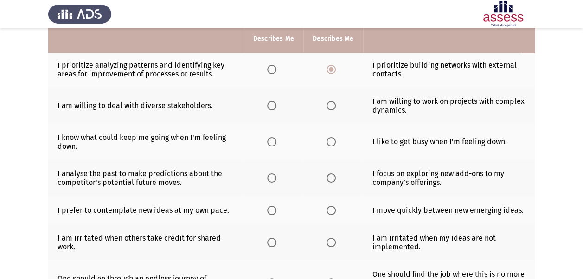
scroll to position [275, 0]
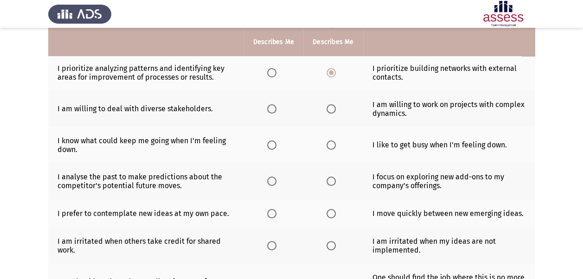
click at [331, 104] on mat-radio-button "Select an option" at bounding box center [333, 109] width 13 height 10
click at [331, 106] on span "Select an option" at bounding box center [331, 108] width 9 height 9
click at [331, 106] on input "Select an option" at bounding box center [331, 108] width 9 height 9
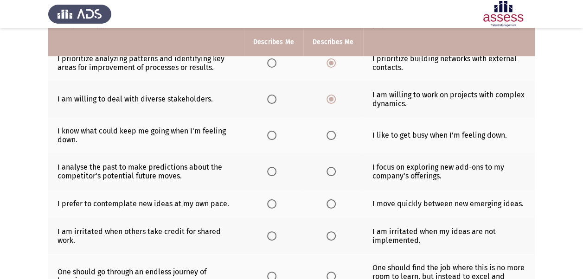
scroll to position [285, 0]
click at [330, 135] on span "Select an option" at bounding box center [331, 134] width 9 height 9
click at [330, 135] on input "Select an option" at bounding box center [331, 134] width 9 height 9
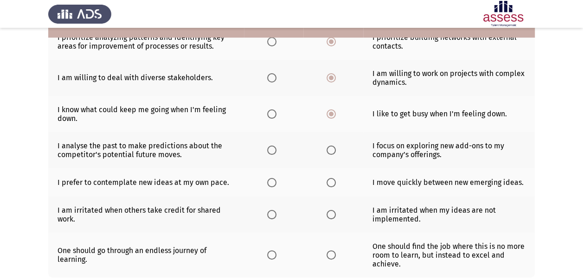
scroll to position [313, 0]
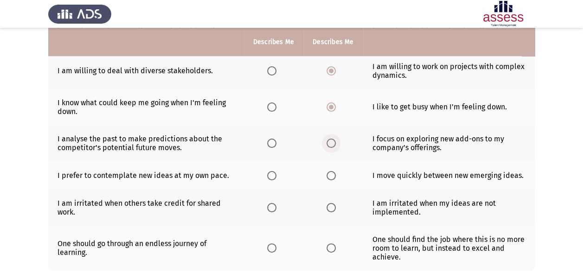
click at [331, 144] on span "Select an option" at bounding box center [331, 143] width 9 height 9
click at [331, 144] on input "Select an option" at bounding box center [331, 143] width 9 height 9
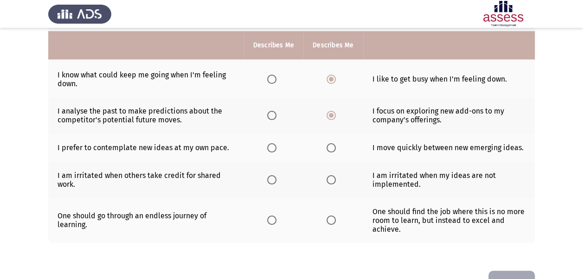
scroll to position [346, 0]
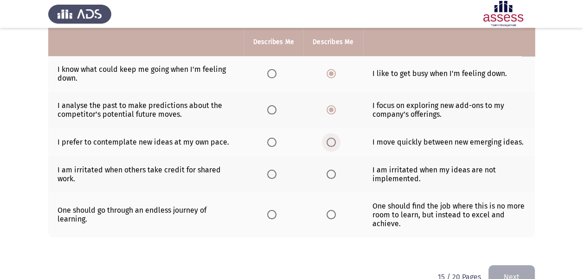
click at [334, 139] on span "Select an option" at bounding box center [331, 142] width 9 height 9
click at [334, 139] on input "Select an option" at bounding box center [331, 142] width 9 height 9
click at [332, 170] on span "Select an option" at bounding box center [331, 174] width 9 height 9
click at [332, 170] on input "Select an option" at bounding box center [331, 174] width 9 height 9
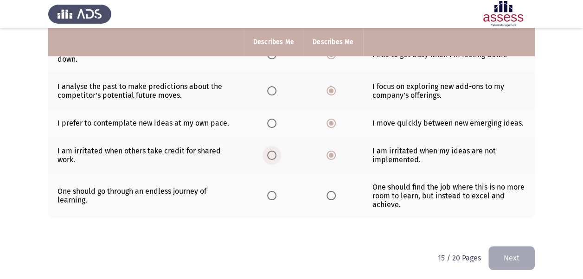
click at [273, 153] on span "Select an option" at bounding box center [271, 155] width 9 height 9
click at [273, 153] on input "Select an option" at bounding box center [271, 155] width 9 height 9
click at [271, 191] on span "Select an option" at bounding box center [271, 195] width 9 height 9
click at [271, 191] on input "Select an option" at bounding box center [271, 195] width 9 height 9
click at [508, 254] on button "Next" at bounding box center [512, 258] width 46 height 24
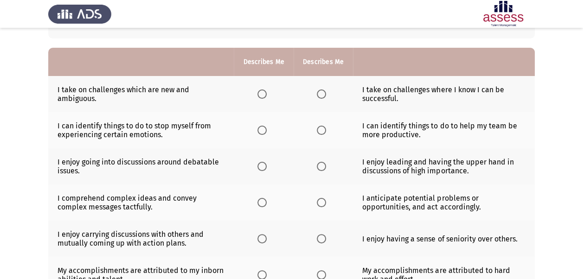
scroll to position [72, 0]
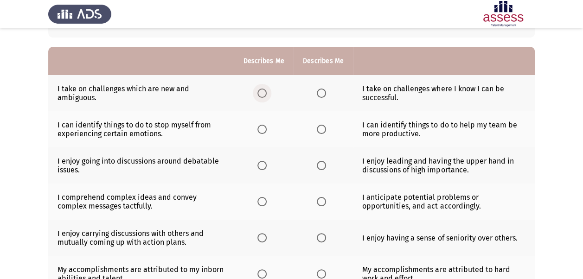
click at [264, 95] on span "Select an option" at bounding box center [262, 93] width 9 height 9
click at [264, 95] on input "Select an option" at bounding box center [262, 93] width 9 height 9
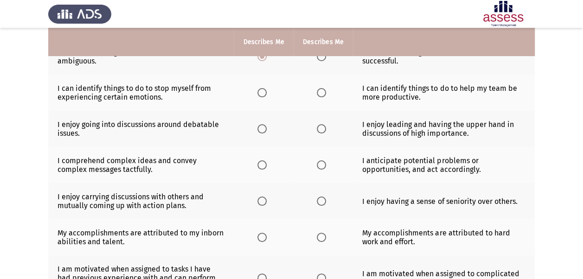
scroll to position [109, 0]
click at [324, 89] on span "Select an option" at bounding box center [321, 92] width 9 height 9
click at [324, 89] on input "Select an option" at bounding box center [321, 92] width 9 height 9
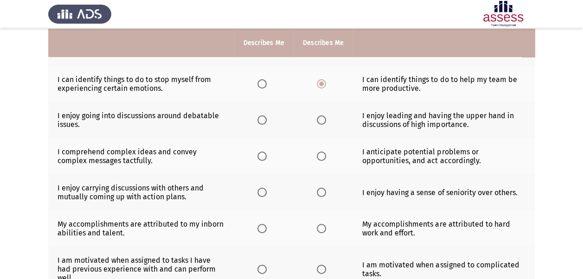
scroll to position [119, 0]
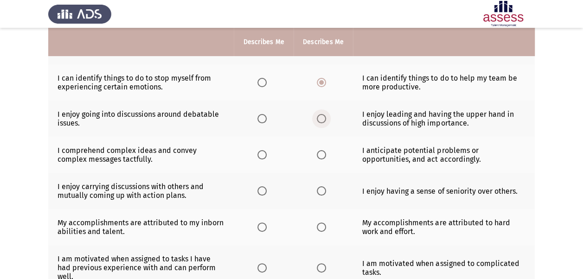
click at [318, 117] on span "Select an option" at bounding box center [321, 118] width 9 height 9
click at [318, 117] on input "Select an option" at bounding box center [321, 118] width 9 height 9
click at [263, 157] on span "Select an option" at bounding box center [262, 154] width 9 height 9
click at [263, 157] on input "Select an option" at bounding box center [262, 154] width 9 height 9
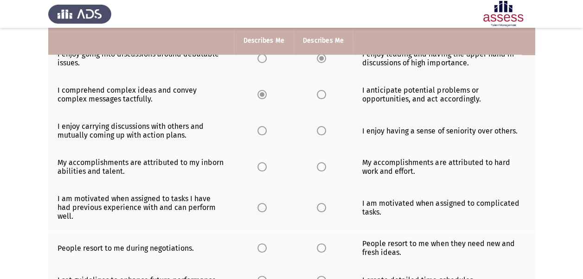
scroll to position [181, 0]
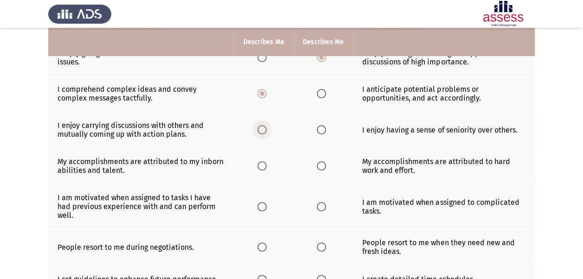
click at [265, 130] on span "Select an option" at bounding box center [262, 129] width 9 height 9
click at [265, 130] on input "Select an option" at bounding box center [262, 129] width 9 height 9
click at [320, 162] on span "Select an option" at bounding box center [321, 166] width 9 height 9
click at [320, 162] on input "Select an option" at bounding box center [321, 166] width 9 height 9
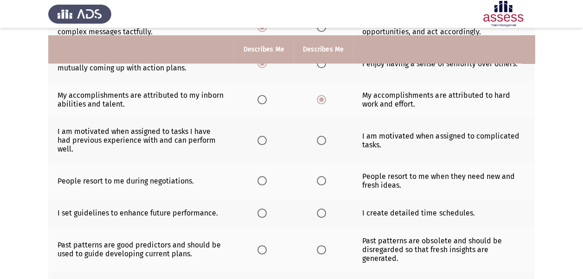
scroll to position [258, 0]
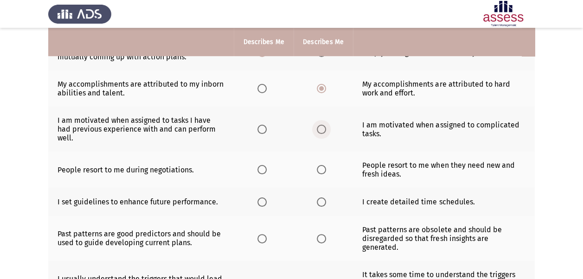
click at [317, 125] on span "Select an option" at bounding box center [321, 129] width 9 height 9
click at [317, 125] on input "Select an option" at bounding box center [321, 129] width 9 height 9
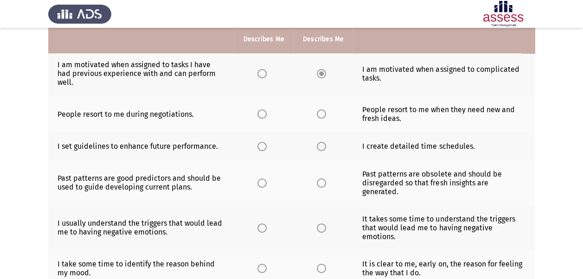
scroll to position [314, 0]
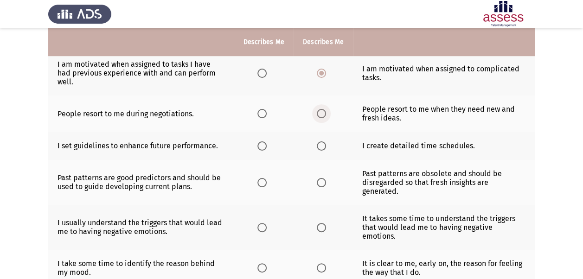
click at [322, 109] on span "Select an option" at bounding box center [321, 113] width 9 height 9
click at [322, 109] on input "Select an option" at bounding box center [321, 113] width 9 height 9
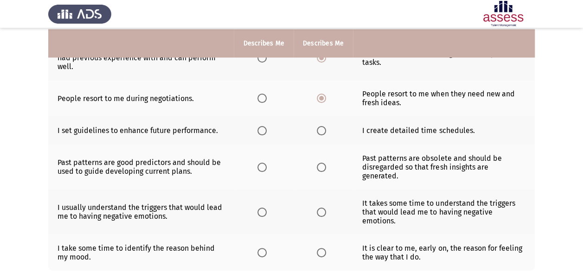
scroll to position [329, 0]
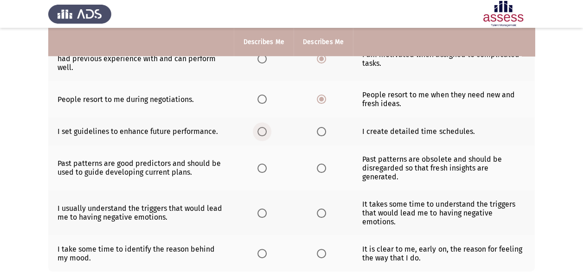
click at [260, 127] on span "Select an option" at bounding box center [262, 131] width 9 height 9
click at [260, 127] on input "Select an option" at bounding box center [262, 131] width 9 height 9
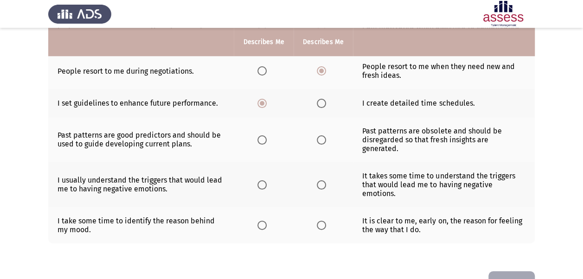
scroll to position [358, 0]
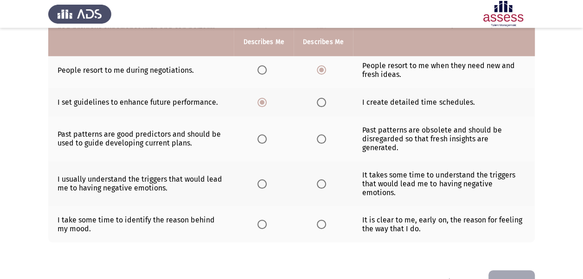
click at [318, 135] on span "Select an option" at bounding box center [321, 139] width 9 height 9
click at [318, 135] on input "Select an option" at bounding box center [321, 139] width 9 height 9
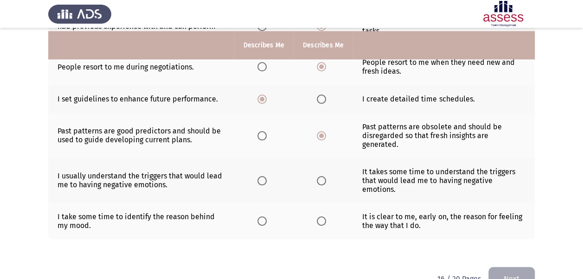
scroll to position [364, 0]
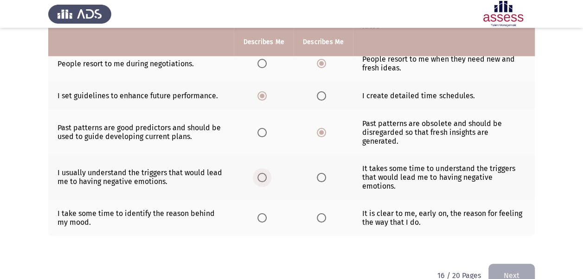
click at [267, 173] on label "Select an option" at bounding box center [264, 177] width 13 height 9
click at [267, 173] on input "Select an option" at bounding box center [262, 177] width 9 height 9
click at [267, 173] on label "Select an option" at bounding box center [264, 177] width 13 height 9
click at [323, 213] on span "Select an option" at bounding box center [321, 217] width 9 height 9
click at [323, 213] on input "Select an option" at bounding box center [321, 217] width 9 height 9
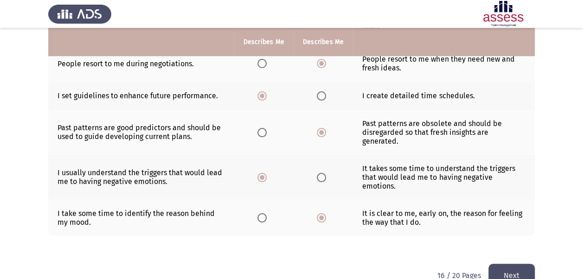
click at [520, 264] on button "Next" at bounding box center [512, 276] width 46 height 24
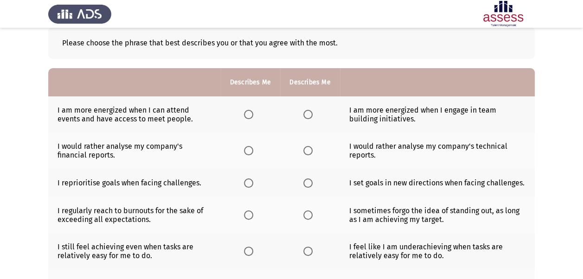
scroll to position [54, 0]
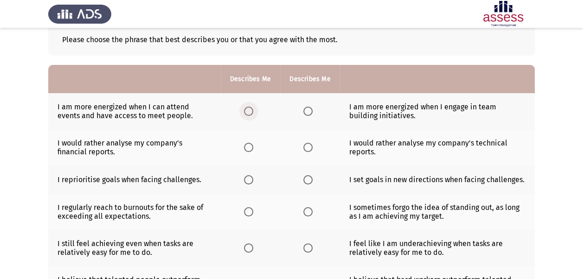
click at [249, 111] on span "Select an option" at bounding box center [248, 111] width 9 height 9
click at [249, 111] on input "Select an option" at bounding box center [248, 111] width 9 height 9
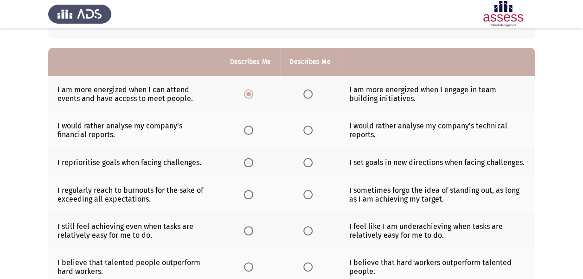
scroll to position [72, 0]
click at [307, 126] on span "Select an option" at bounding box center [308, 129] width 9 height 9
click at [307, 126] on input "Select an option" at bounding box center [308, 129] width 9 height 9
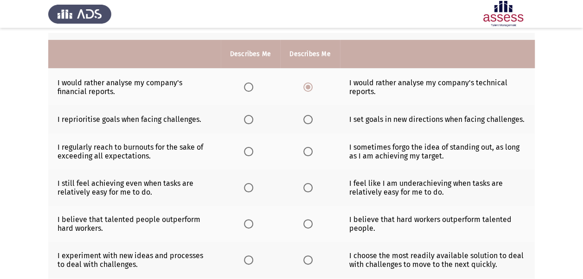
scroll to position [129, 0]
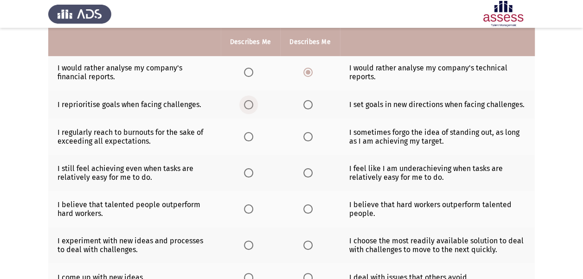
click at [248, 108] on span "Select an option" at bounding box center [248, 104] width 9 height 9
click at [248, 108] on input "Select an option" at bounding box center [248, 104] width 9 height 9
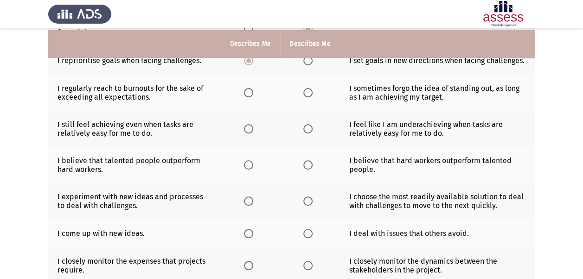
scroll to position [176, 0]
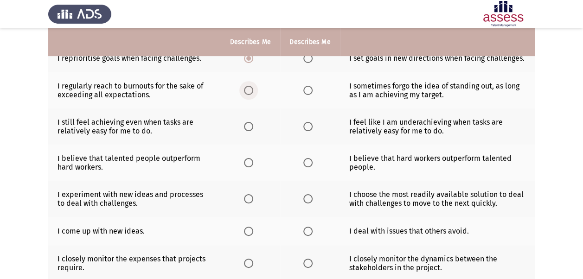
click at [246, 87] on span "Select an option" at bounding box center [248, 90] width 9 height 9
click at [246, 87] on input "Select an option" at bounding box center [248, 90] width 9 height 9
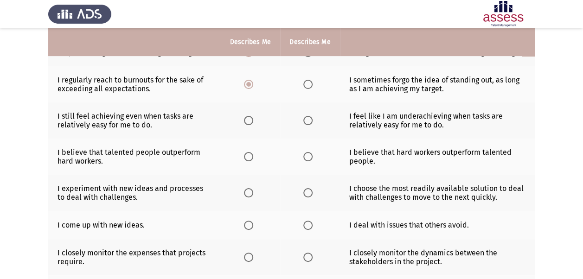
scroll to position [182, 0]
click at [251, 116] on span "Select an option" at bounding box center [248, 120] width 9 height 9
click at [251, 116] on input "Select an option" at bounding box center [248, 120] width 9 height 9
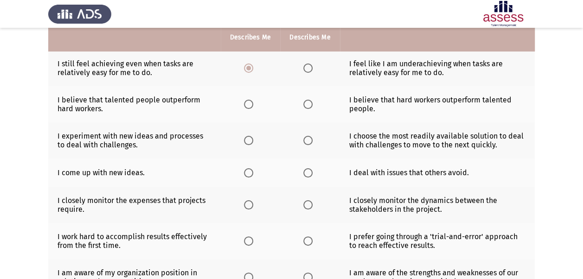
scroll to position [235, 0]
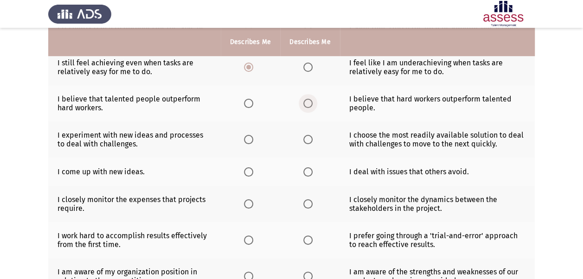
click at [307, 101] on span "Select an option" at bounding box center [308, 103] width 9 height 9
click at [307, 101] on input "Select an option" at bounding box center [308, 103] width 9 height 9
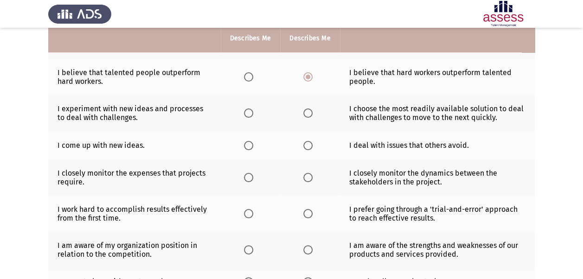
scroll to position [268, 0]
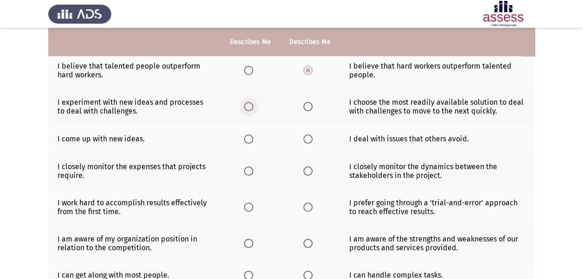
click at [253, 103] on span "Select an option" at bounding box center [248, 106] width 9 height 9
click at [253, 103] on input "Select an option" at bounding box center [248, 106] width 9 height 9
click at [247, 138] on span "Select an option" at bounding box center [248, 139] width 9 height 9
click at [247, 138] on input "Select an option" at bounding box center [248, 139] width 9 height 9
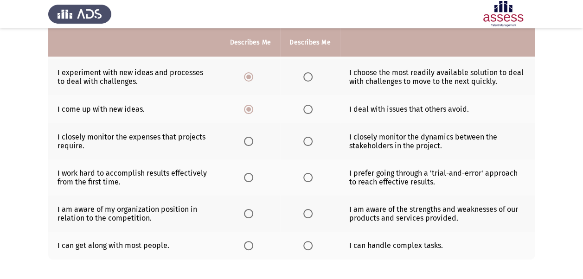
scroll to position [298, 0]
click at [247, 139] on span "Select an option" at bounding box center [248, 140] width 9 height 9
click at [247, 139] on input "Select an option" at bounding box center [248, 140] width 9 height 9
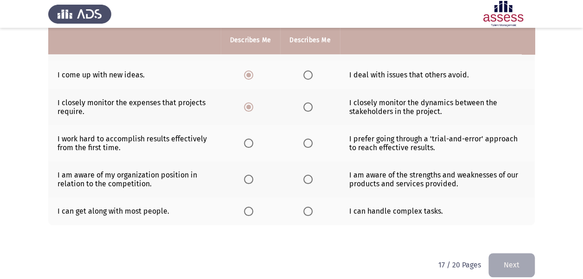
scroll to position [333, 0]
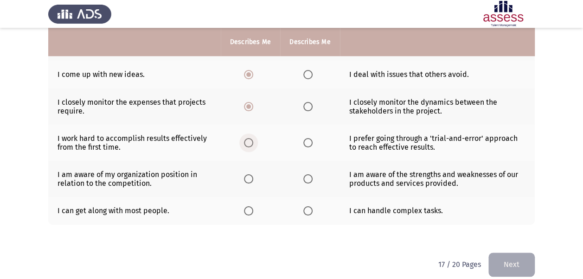
click at [246, 143] on span "Select an option" at bounding box center [248, 142] width 9 height 9
click at [246, 143] on input "Select an option" at bounding box center [248, 142] width 9 height 9
click at [308, 180] on span "Select an option" at bounding box center [308, 179] width 9 height 9
click at [308, 180] on input "Select an option" at bounding box center [308, 179] width 9 height 9
click at [252, 210] on span "Select an option" at bounding box center [248, 211] width 9 height 9
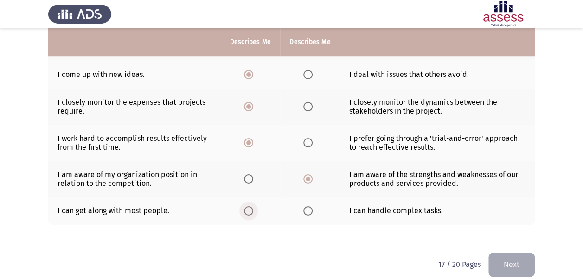
click at [252, 210] on input "Select an option" at bounding box center [248, 211] width 9 height 9
click at [509, 260] on button "Next" at bounding box center [512, 265] width 46 height 24
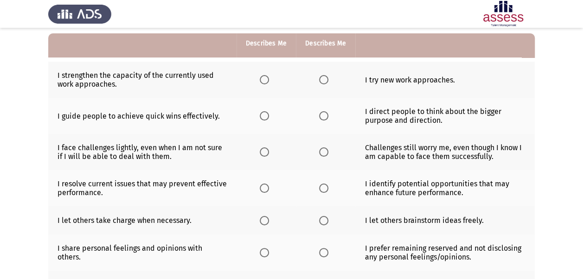
scroll to position [88, 0]
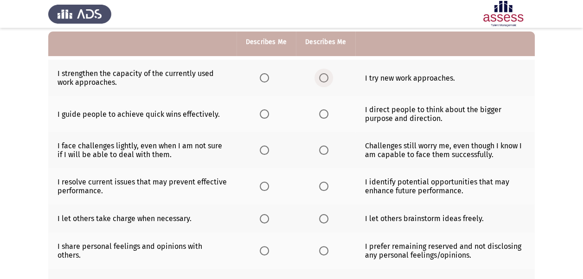
click at [325, 78] on span "Select an option" at bounding box center [323, 77] width 9 height 9
click at [325, 78] on input "Select an option" at bounding box center [323, 77] width 9 height 9
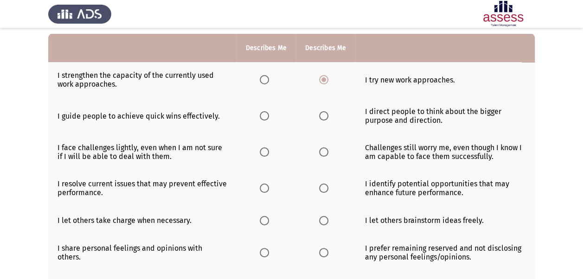
scroll to position [81, 0]
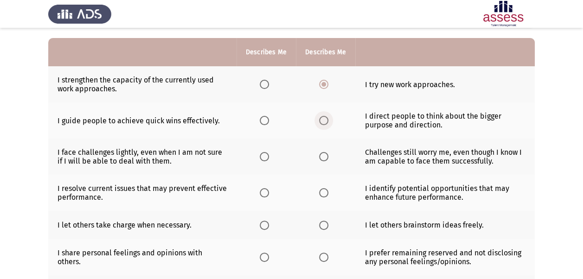
click at [328, 122] on span "Select an option" at bounding box center [323, 120] width 9 height 9
click at [328, 122] on input "Select an option" at bounding box center [323, 120] width 9 height 9
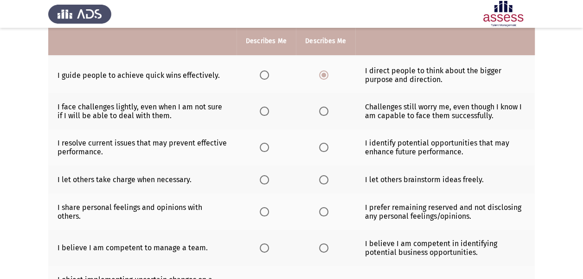
scroll to position [127, 0]
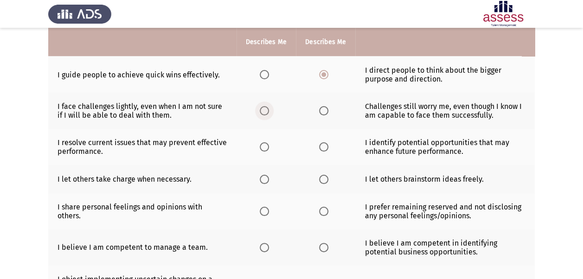
click at [264, 106] on span "Select an option" at bounding box center [264, 110] width 9 height 9
click at [264, 106] on input "Select an option" at bounding box center [264, 110] width 9 height 9
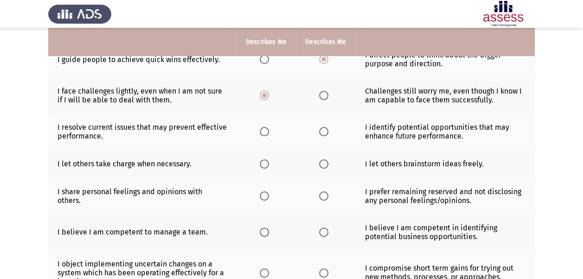
scroll to position [143, 0]
click at [323, 133] on span "Select an option" at bounding box center [323, 131] width 9 height 9
click at [323, 133] on input "Select an option" at bounding box center [323, 131] width 9 height 9
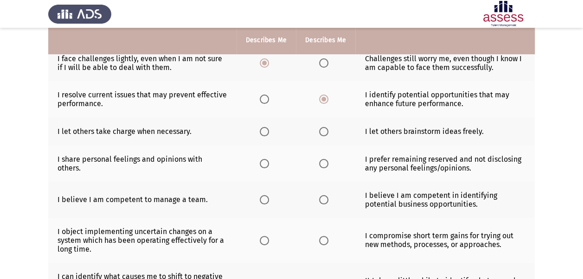
scroll to position [175, 0]
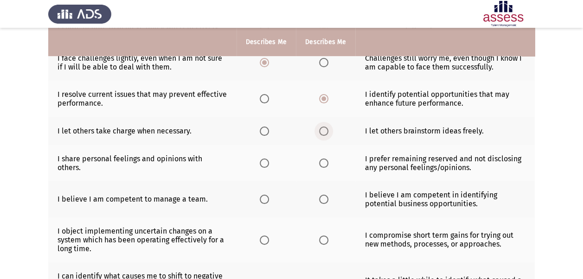
click at [326, 131] on span "Select an option" at bounding box center [323, 131] width 9 height 9
click at [326, 131] on input "Select an option" at bounding box center [323, 131] width 9 height 9
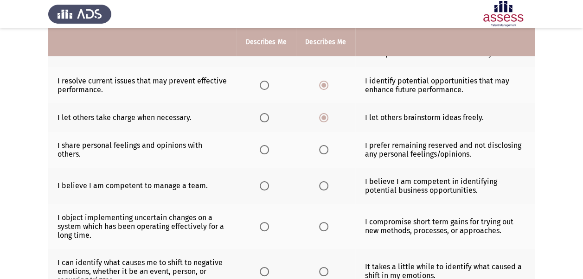
scroll to position [189, 0]
click at [267, 148] on span "Select an option" at bounding box center [264, 149] width 9 height 9
click at [267, 148] on input "Select an option" at bounding box center [264, 149] width 9 height 9
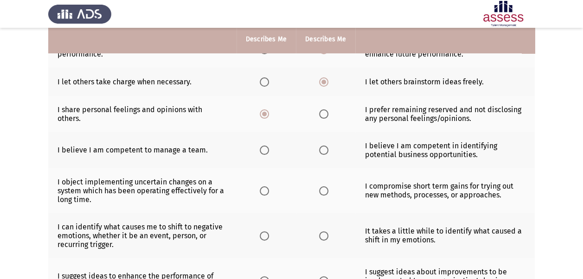
scroll to position [231, 0]
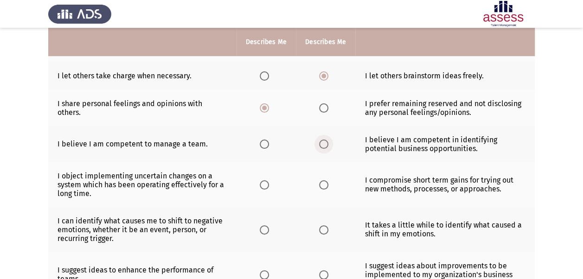
click at [325, 144] on span "Select an option" at bounding box center [323, 144] width 9 height 9
click at [325, 144] on input "Select an option" at bounding box center [323, 144] width 9 height 9
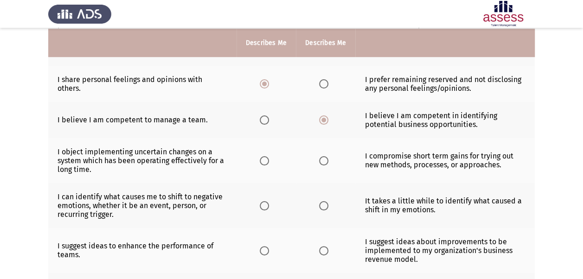
scroll to position [255, 0]
click at [321, 156] on span "Select an option" at bounding box center [323, 160] width 9 height 9
click at [321, 156] on input "Select an option" at bounding box center [323, 160] width 9 height 9
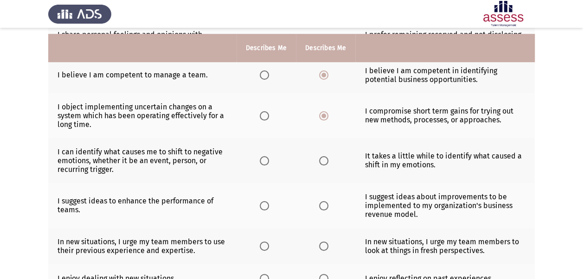
scroll to position [306, 0]
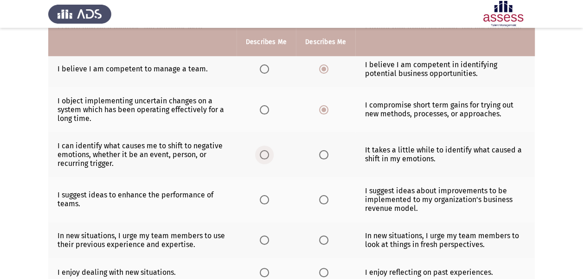
click at [265, 150] on span "Select an option" at bounding box center [264, 154] width 9 height 9
click at [265, 150] on input "Select an option" at bounding box center [264, 154] width 9 height 9
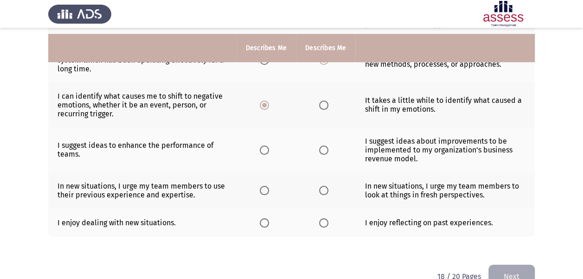
scroll to position [363, 0]
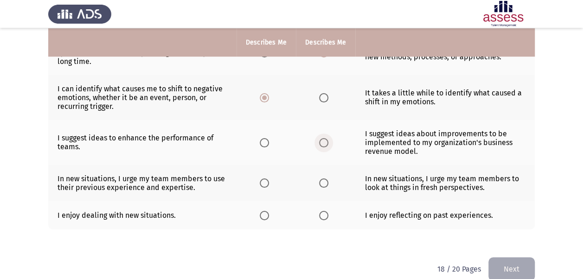
click at [323, 141] on span "Select an option" at bounding box center [323, 142] width 9 height 9
click at [323, 141] on input "Select an option" at bounding box center [323, 142] width 9 height 9
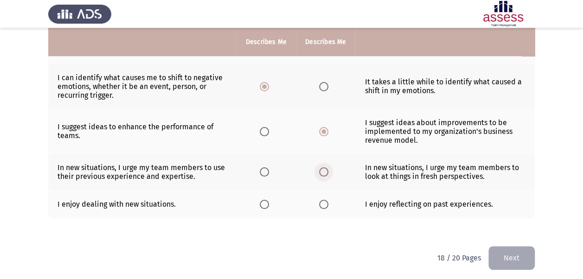
click at [325, 168] on span "Select an option" at bounding box center [323, 172] width 9 height 9
click at [325, 168] on input "Select an option" at bounding box center [323, 172] width 9 height 9
click at [260, 204] on th at bounding box center [266, 204] width 59 height 28
click at [263, 202] on span "Select an option" at bounding box center [264, 204] width 9 height 9
click at [263, 202] on input "Select an option" at bounding box center [264, 204] width 9 height 9
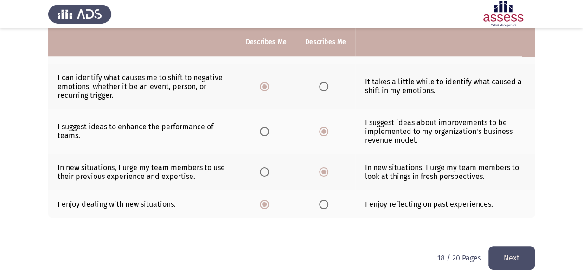
click at [524, 258] on button "Next" at bounding box center [512, 258] width 46 height 24
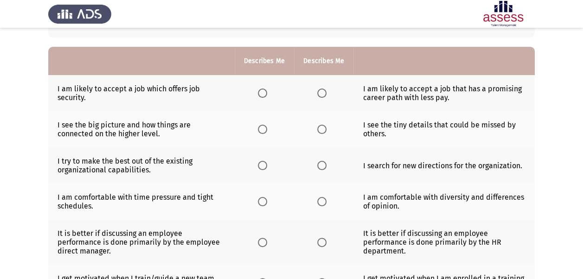
scroll to position [69, 0]
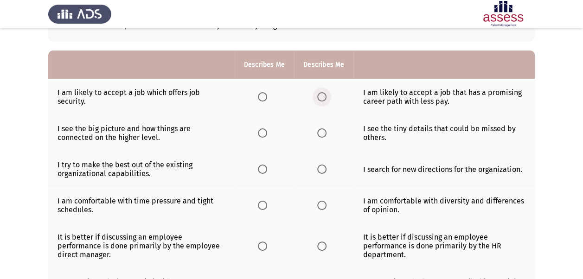
click at [325, 98] on span "Select an option" at bounding box center [321, 96] width 9 height 9
click at [325, 98] on input "Select an option" at bounding box center [321, 96] width 9 height 9
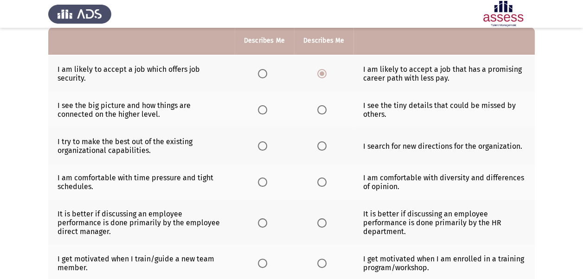
scroll to position [90, 0]
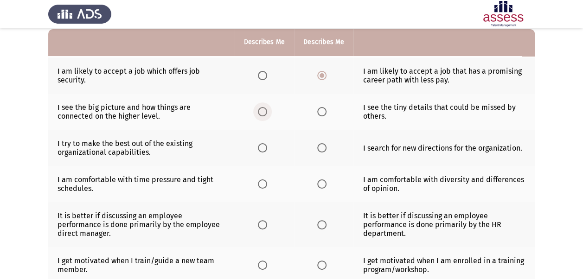
click at [261, 113] on span "Select an option" at bounding box center [262, 111] width 9 height 9
click at [261, 113] on input "Select an option" at bounding box center [262, 111] width 9 height 9
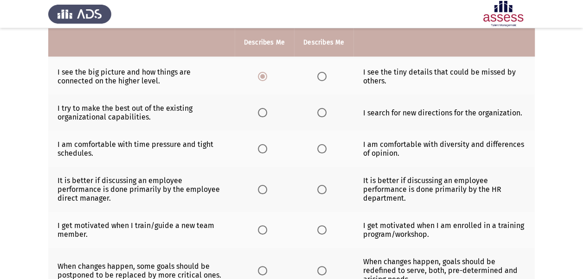
scroll to position [126, 0]
click at [321, 113] on span "Select an option" at bounding box center [321, 111] width 9 height 9
click at [321, 113] on input "Select an option" at bounding box center [321, 111] width 9 height 9
click at [321, 149] on span "Select an option" at bounding box center [321, 147] width 9 height 9
click at [321, 149] on input "Select an option" at bounding box center [321, 147] width 9 height 9
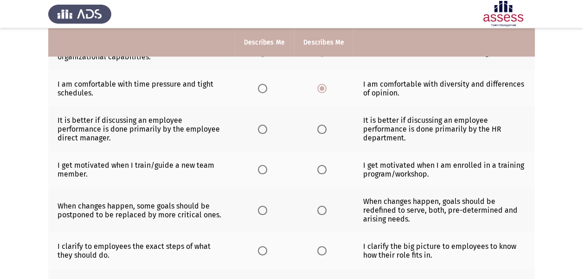
scroll to position [186, 0]
click at [264, 132] on span "Select an option" at bounding box center [262, 129] width 9 height 9
click at [264, 132] on input "Select an option" at bounding box center [262, 129] width 9 height 9
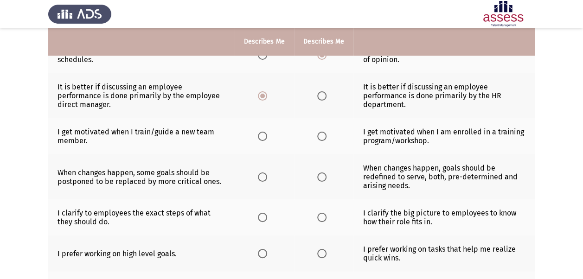
scroll to position [219, 0]
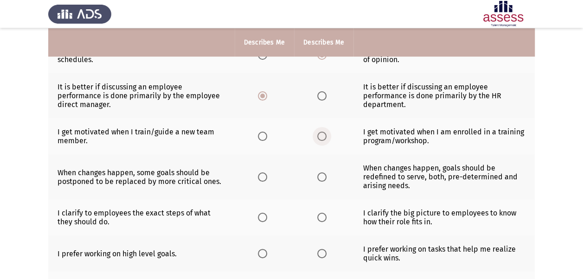
click at [323, 135] on span "Select an option" at bounding box center [321, 136] width 9 height 9
click at [323, 135] on input "Select an option" at bounding box center [321, 136] width 9 height 9
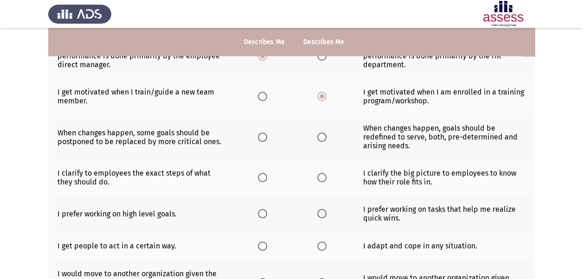
scroll to position [260, 0]
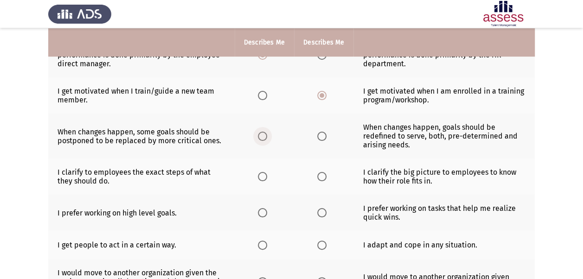
click at [261, 132] on span "Select an option" at bounding box center [262, 136] width 9 height 9
click at [261, 132] on input "Select an option" at bounding box center [262, 136] width 9 height 9
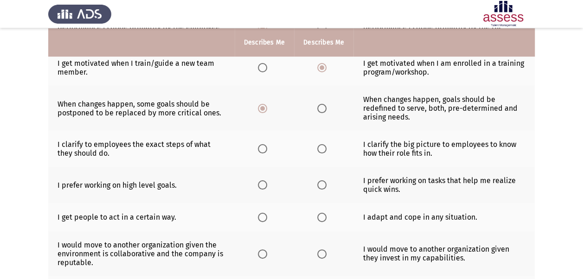
scroll to position [289, 0]
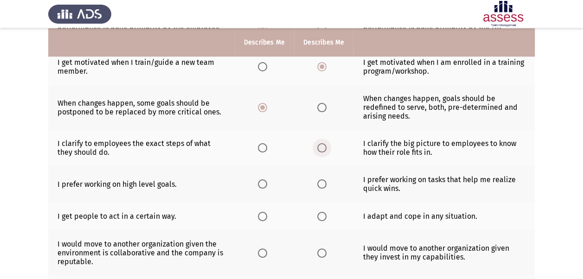
click at [323, 144] on span "Select an option" at bounding box center [321, 147] width 9 height 9
click at [323, 144] on input "Select an option" at bounding box center [321, 147] width 9 height 9
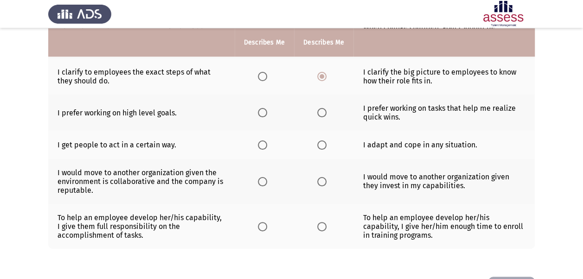
scroll to position [360, 0]
click at [261, 108] on span "Select an option" at bounding box center [262, 112] width 9 height 9
click at [261, 108] on input "Select an option" at bounding box center [262, 112] width 9 height 9
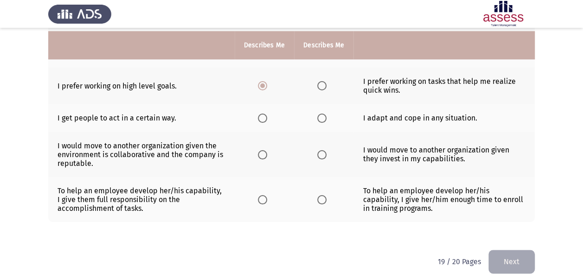
scroll to position [390, 0]
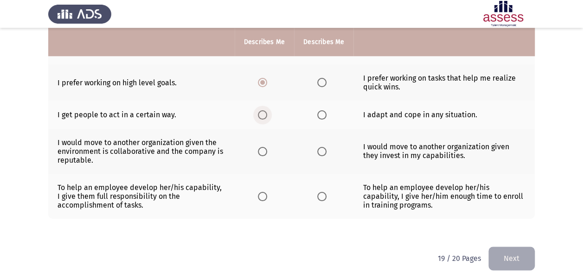
click at [263, 111] on span "Select an option" at bounding box center [262, 114] width 9 height 9
click at [263, 111] on input "Select an option" at bounding box center [262, 114] width 9 height 9
click at [322, 147] on span "Select an option" at bounding box center [321, 151] width 9 height 9
click at [322, 147] on input "Select an option" at bounding box center [321, 151] width 9 height 9
click at [261, 193] on span "Select an option" at bounding box center [262, 196] width 9 height 9
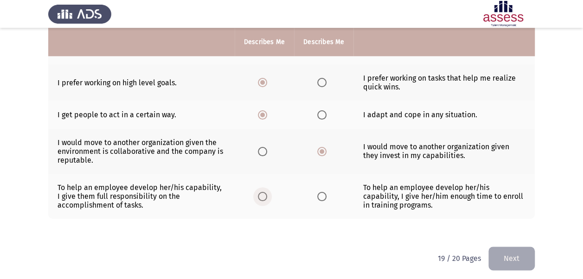
click at [261, 193] on input "Select an option" at bounding box center [262, 196] width 9 height 9
click at [506, 247] on button "Next" at bounding box center [512, 259] width 46 height 24
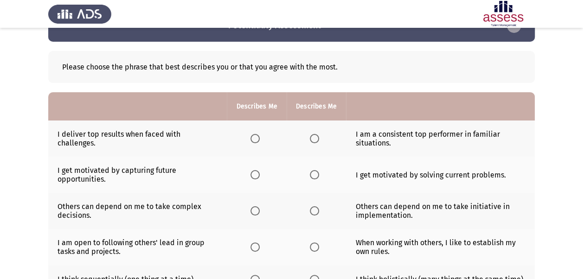
scroll to position [29, 0]
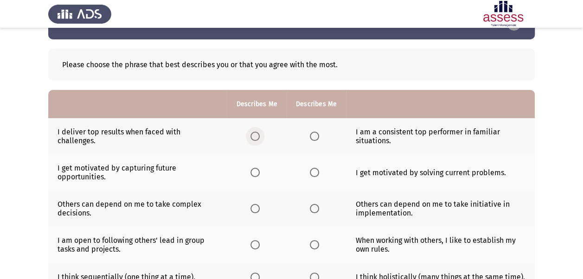
click at [254, 134] on span "Select an option" at bounding box center [255, 136] width 9 height 9
click at [254, 134] on input "Select an option" at bounding box center [255, 136] width 9 height 9
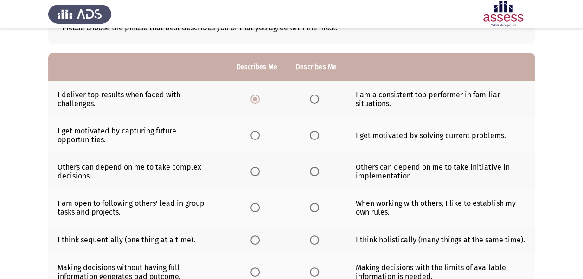
scroll to position [68, 0]
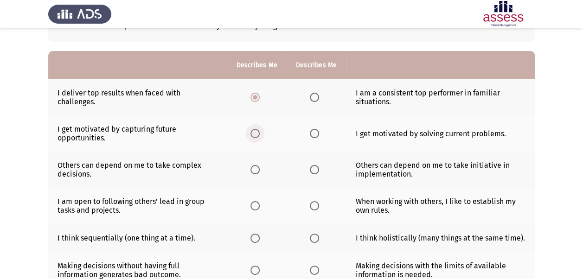
click at [255, 131] on span "Select an option" at bounding box center [255, 133] width 9 height 9
click at [255, 131] on input "Select an option" at bounding box center [255, 133] width 9 height 9
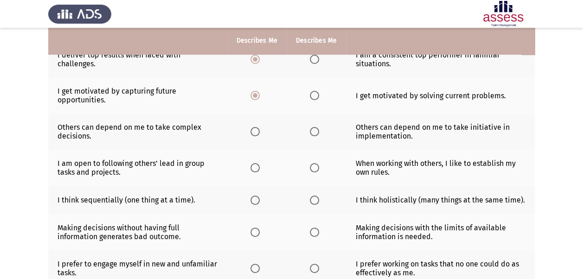
scroll to position [108, 0]
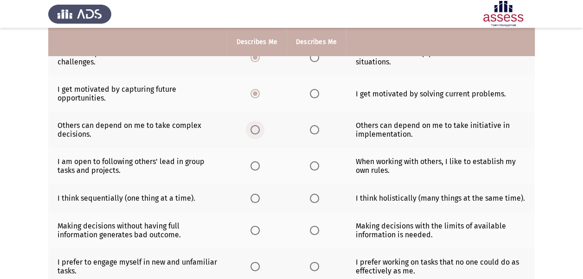
click at [257, 132] on span "Select an option" at bounding box center [255, 129] width 9 height 9
click at [257, 132] on input "Select an option" at bounding box center [255, 129] width 9 height 9
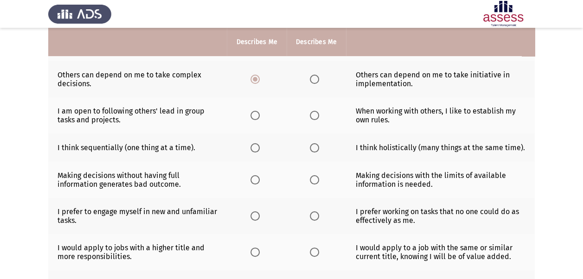
scroll to position [167, 0]
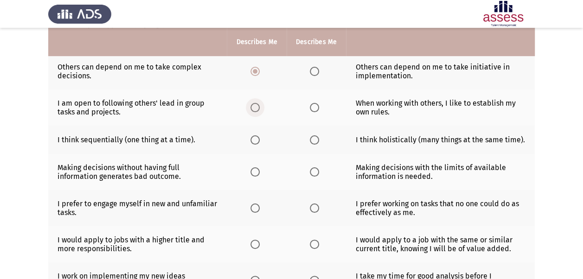
click at [255, 110] on span "Select an option" at bounding box center [255, 107] width 9 height 9
click at [255, 110] on input "Select an option" at bounding box center [255, 107] width 9 height 9
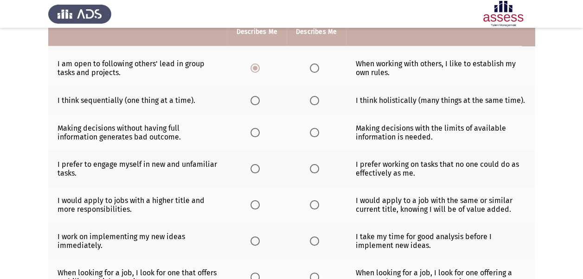
scroll to position [207, 0]
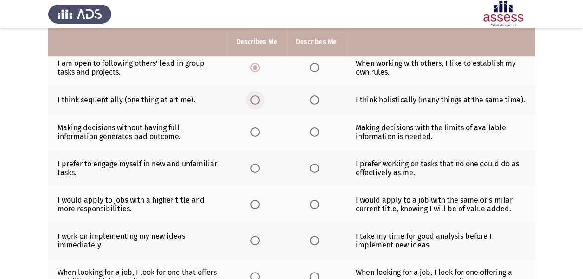
click at [253, 96] on span "Select an option" at bounding box center [255, 100] width 9 height 9
click at [253, 96] on input "Select an option" at bounding box center [255, 100] width 9 height 9
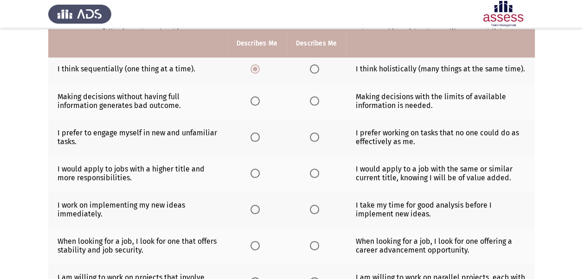
scroll to position [239, 0]
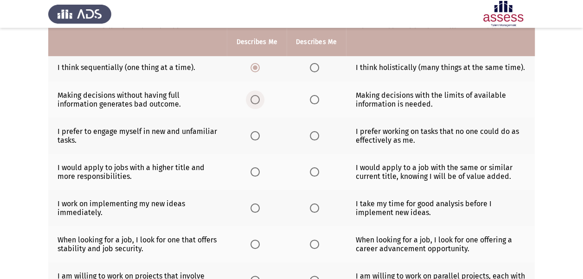
click at [256, 97] on span "Select an option" at bounding box center [255, 99] width 9 height 9
click at [256, 97] on input "Select an option" at bounding box center [255, 99] width 9 height 9
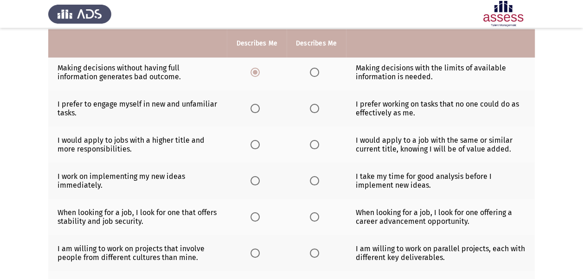
scroll to position [268, 0]
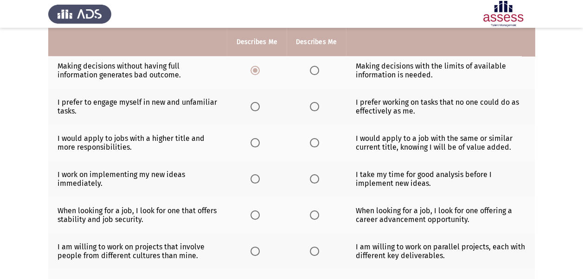
click at [257, 108] on span "Select an option" at bounding box center [255, 106] width 9 height 9
click at [257, 108] on input "Select an option" at bounding box center [255, 106] width 9 height 9
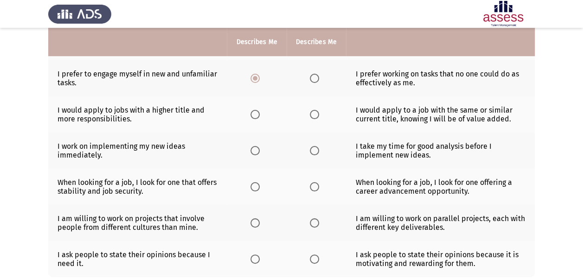
scroll to position [297, 0]
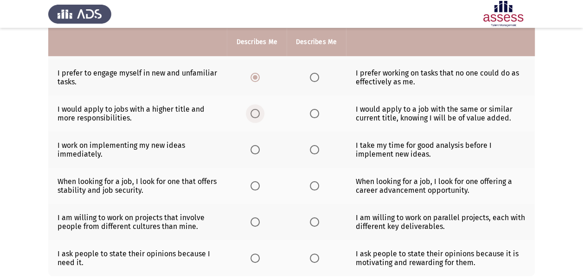
click at [258, 112] on span "Select an option" at bounding box center [255, 113] width 9 height 9
click at [258, 112] on input "Select an option" at bounding box center [255, 113] width 9 height 9
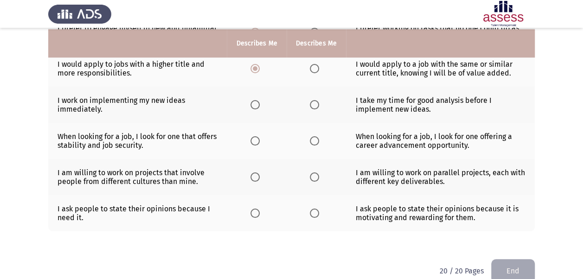
scroll to position [344, 0]
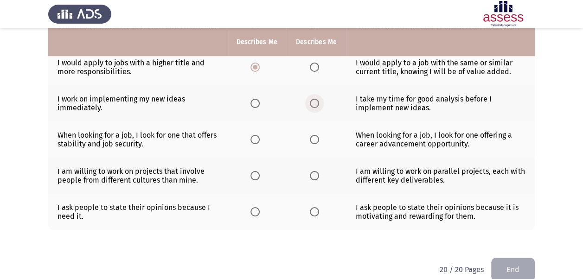
click at [317, 101] on span "Select an option" at bounding box center [314, 103] width 9 height 9
click at [317, 101] on input "Select an option" at bounding box center [314, 103] width 9 height 9
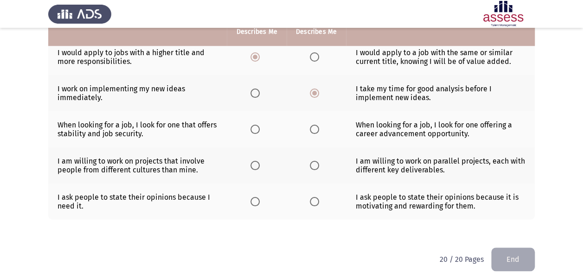
scroll to position [356, 0]
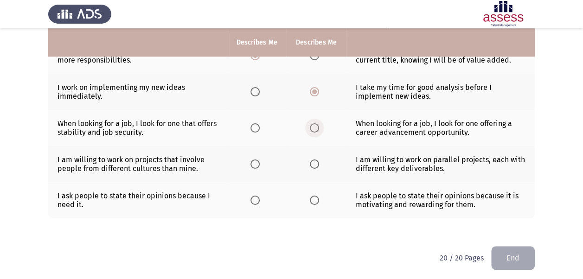
click at [311, 125] on span "Select an option" at bounding box center [314, 127] width 9 height 9
click at [311, 125] on input "Select an option" at bounding box center [314, 127] width 9 height 9
click at [253, 163] on span "Select an option" at bounding box center [255, 164] width 9 height 9
click at [253, 163] on input "Select an option" at bounding box center [255, 164] width 9 height 9
click at [313, 196] on span "Select an option" at bounding box center [314, 200] width 9 height 9
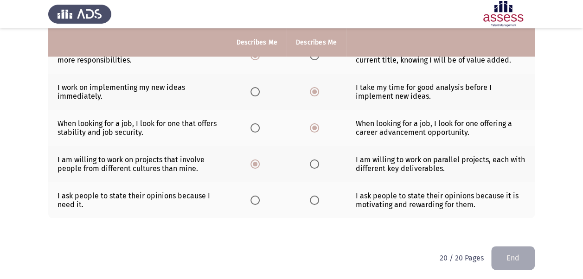
click at [313, 196] on input "Select an option" at bounding box center [314, 200] width 9 height 9
click at [514, 257] on button "End" at bounding box center [513, 258] width 44 height 24
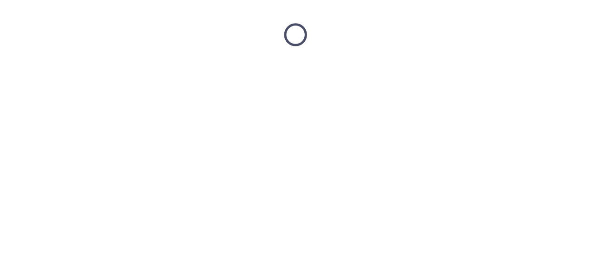
scroll to position [0, 0]
